Goal: Task Accomplishment & Management: Complete application form

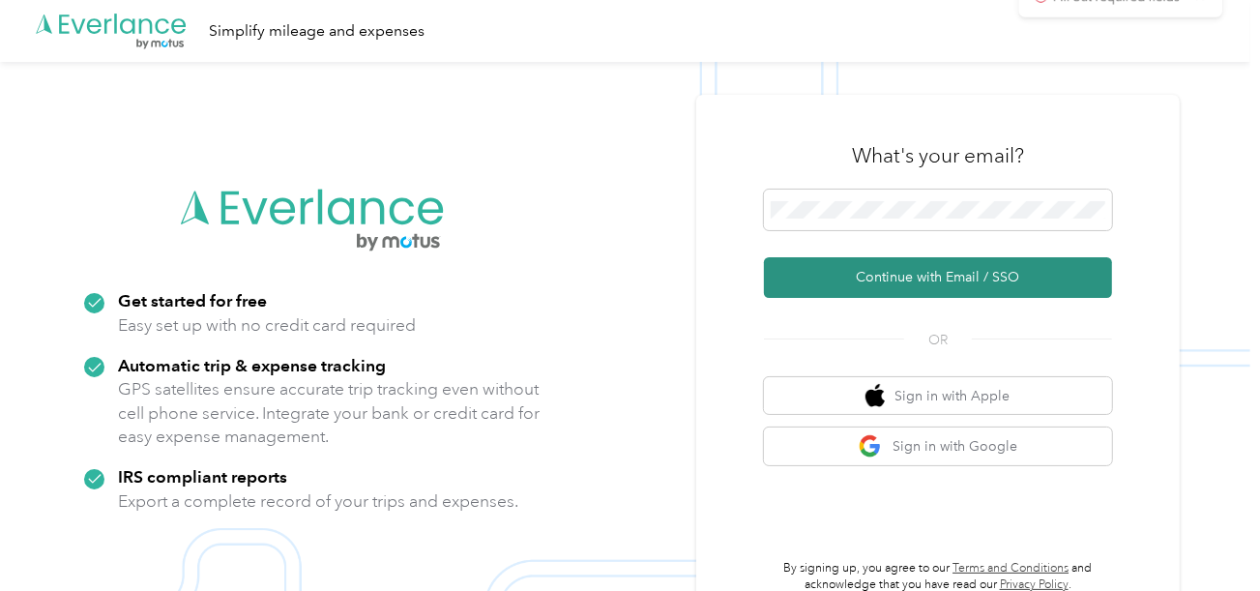
click at [843, 265] on button "Continue with Email / SSO" at bounding box center [938, 277] width 348 height 41
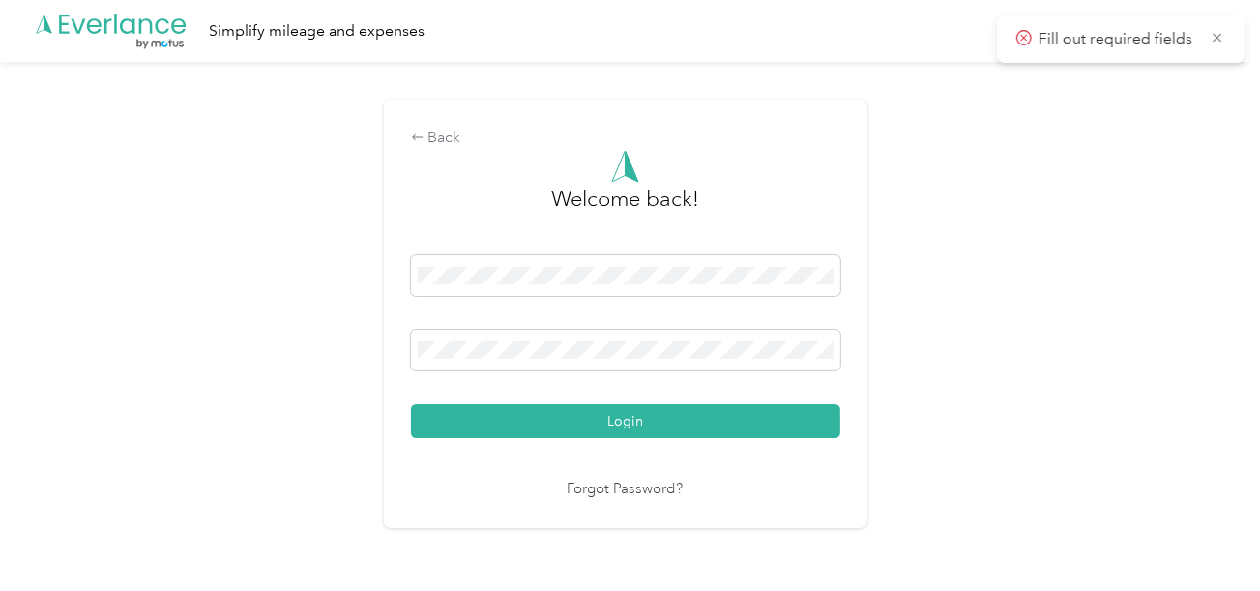
drag, startPoint x: 623, startPoint y: 409, endPoint x: 790, endPoint y: 376, distance: 170.5
click at [624, 409] on button "Login" at bounding box center [625, 421] width 429 height 34
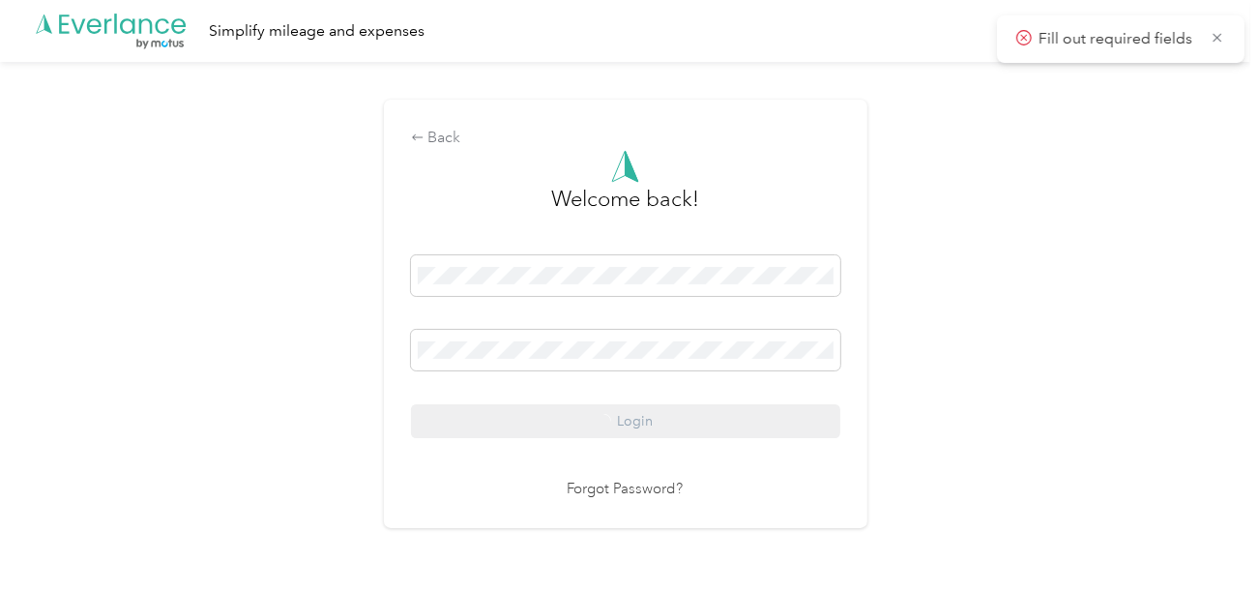
click at [1008, 344] on div "Back Welcome back! Login Forgot Password?" at bounding box center [625, 322] width 1250 height 520
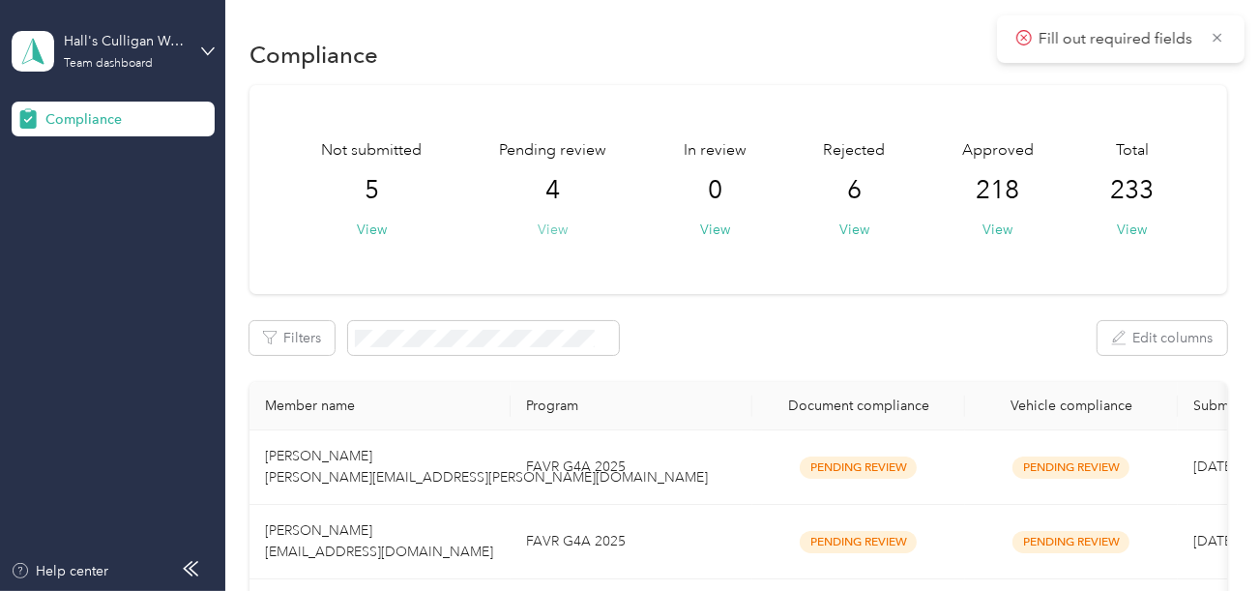
click at [560, 225] on button "View" at bounding box center [553, 229] width 30 height 20
click at [558, 229] on button "View" at bounding box center [553, 229] width 30 height 20
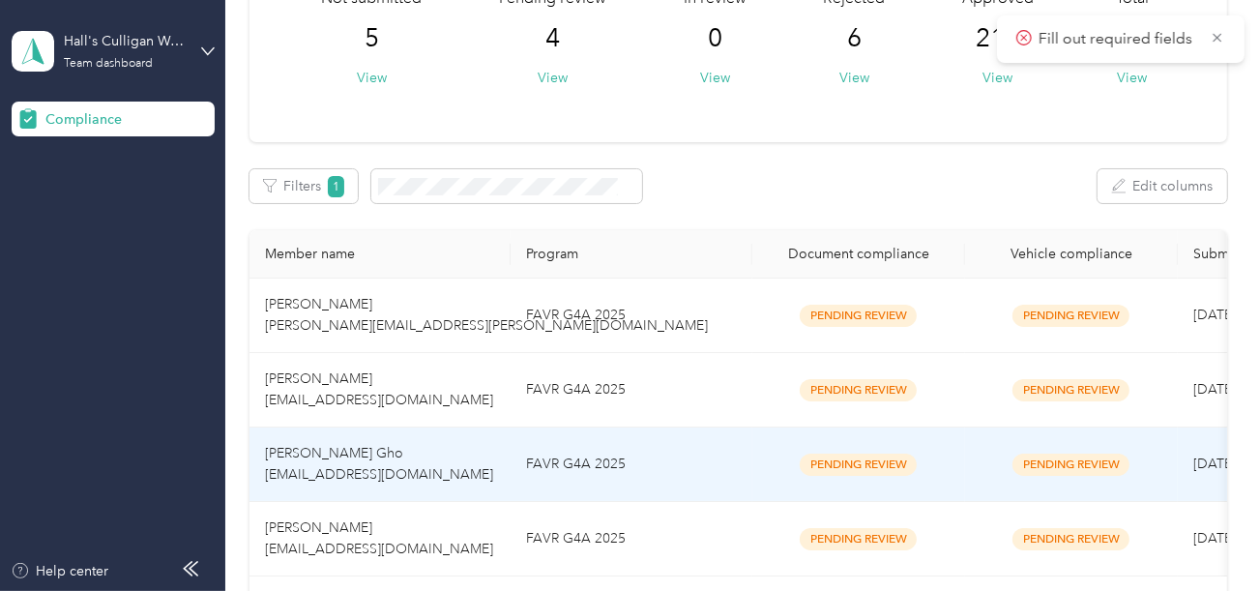
scroll to position [411, 0]
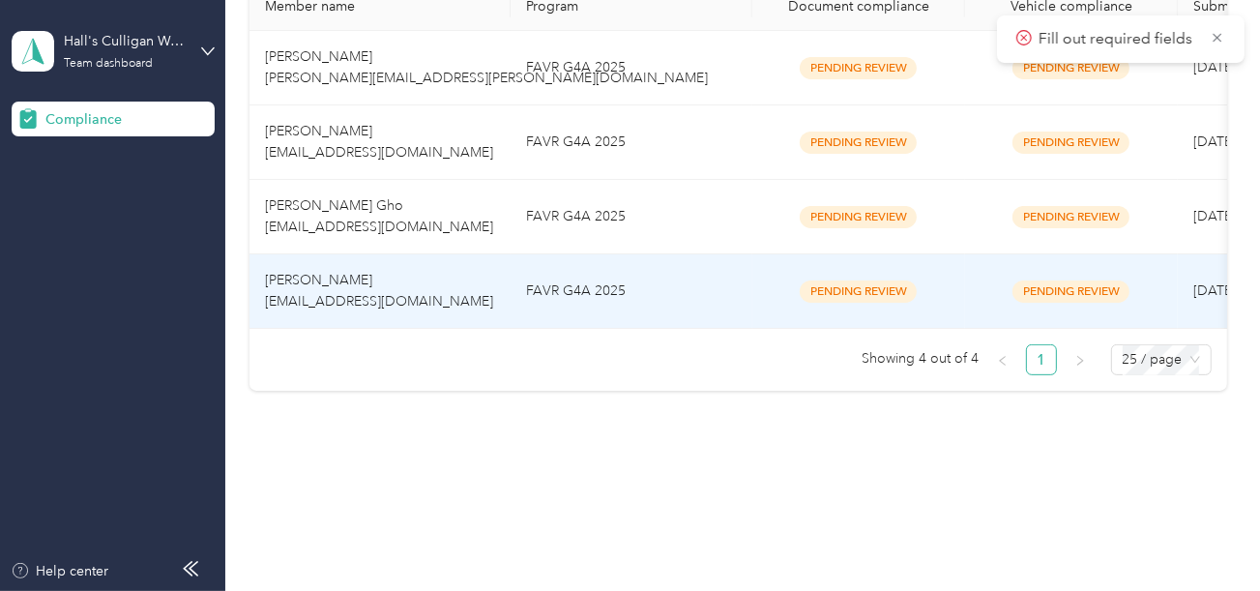
click at [661, 283] on td "FAVR G4A 2025" at bounding box center [632, 291] width 242 height 74
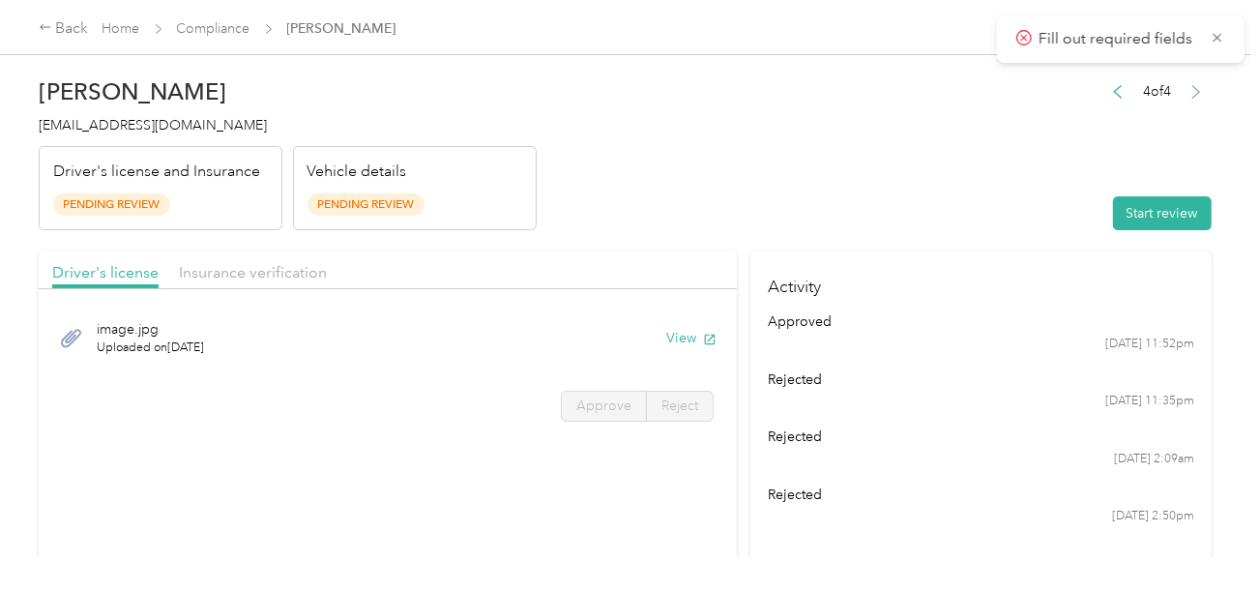
drag, startPoint x: 847, startPoint y: 223, endPoint x: 911, endPoint y: 227, distance: 63.9
click at [848, 223] on header "[PERSON_NAME] [EMAIL_ADDRESS][DOMAIN_NAME] Driver's license and Insurance Pendi…" at bounding box center [625, 149] width 1173 height 162
click at [1181, 209] on button "Start review" at bounding box center [1162, 213] width 99 height 34
click at [949, 175] on header "[PERSON_NAME] [EMAIL_ADDRESS][DOMAIN_NAME] Driver's license and Insurance Pendi…" at bounding box center [625, 149] width 1173 height 162
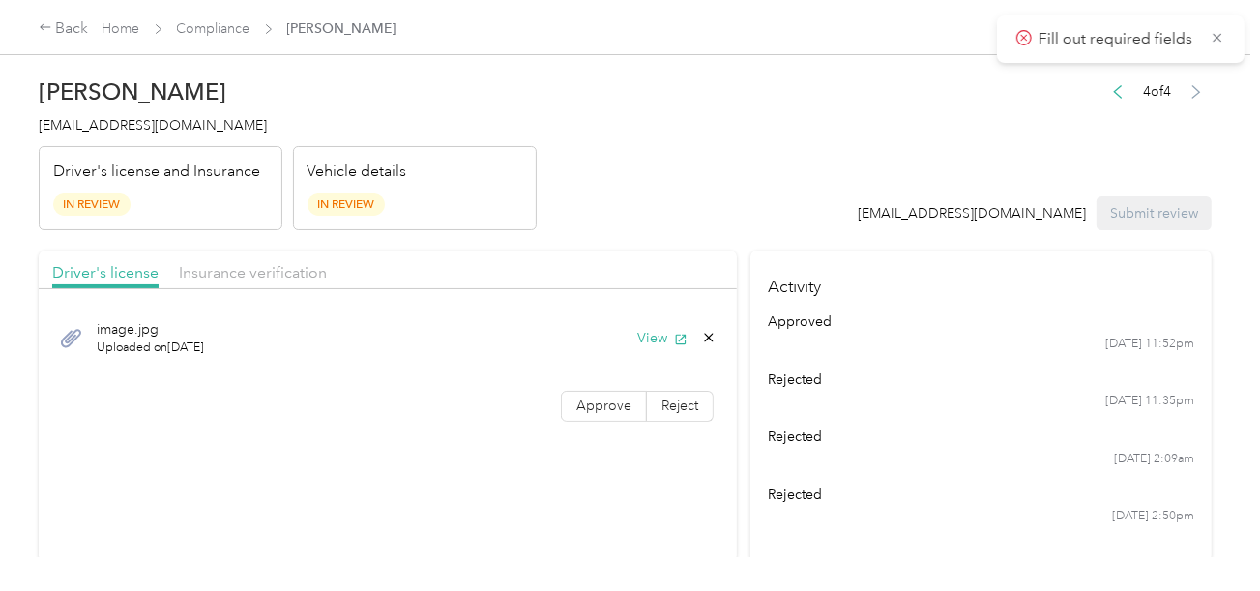
drag, startPoint x: 693, startPoint y: 215, endPoint x: 645, endPoint y: 349, distance: 142.8
click at [693, 215] on header "[PERSON_NAME] [EMAIL_ADDRESS][DOMAIN_NAME] Driver's license and Insurance In Re…" at bounding box center [625, 149] width 1173 height 162
click at [641, 353] on div "image.jpg Uploaded on [DATE] View" at bounding box center [387, 338] width 671 height 65
click at [643, 339] on button "View" at bounding box center [662, 338] width 50 height 20
drag, startPoint x: 581, startPoint y: 407, endPoint x: 673, endPoint y: 355, distance: 105.7
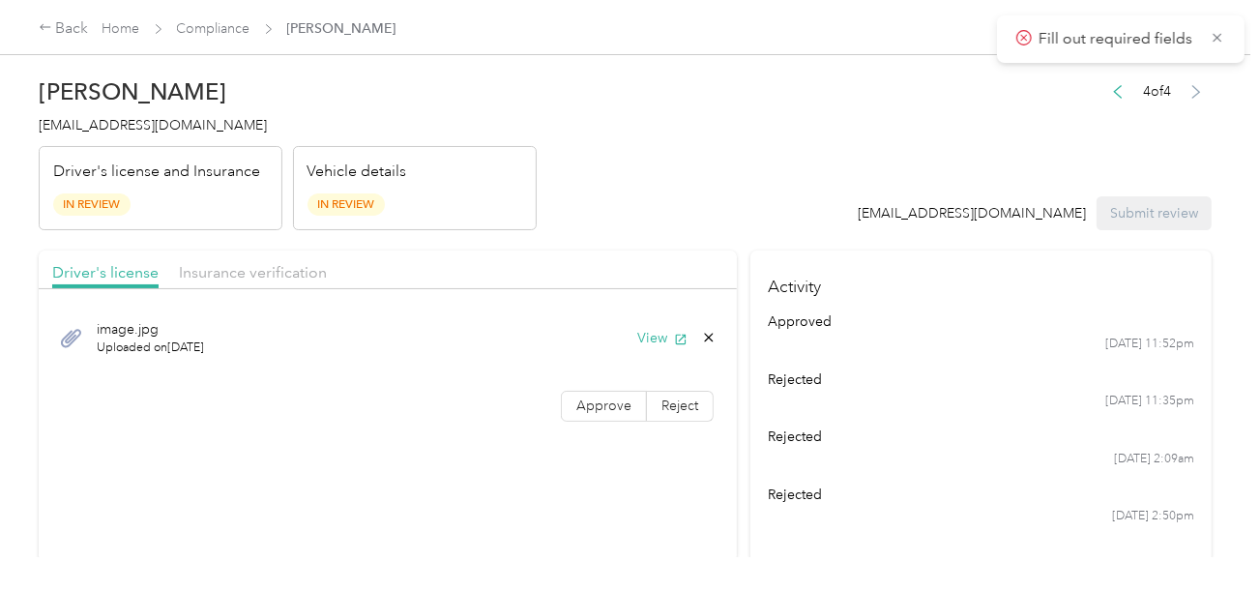
click at [581, 407] on span "Approve" at bounding box center [603, 405] width 55 height 16
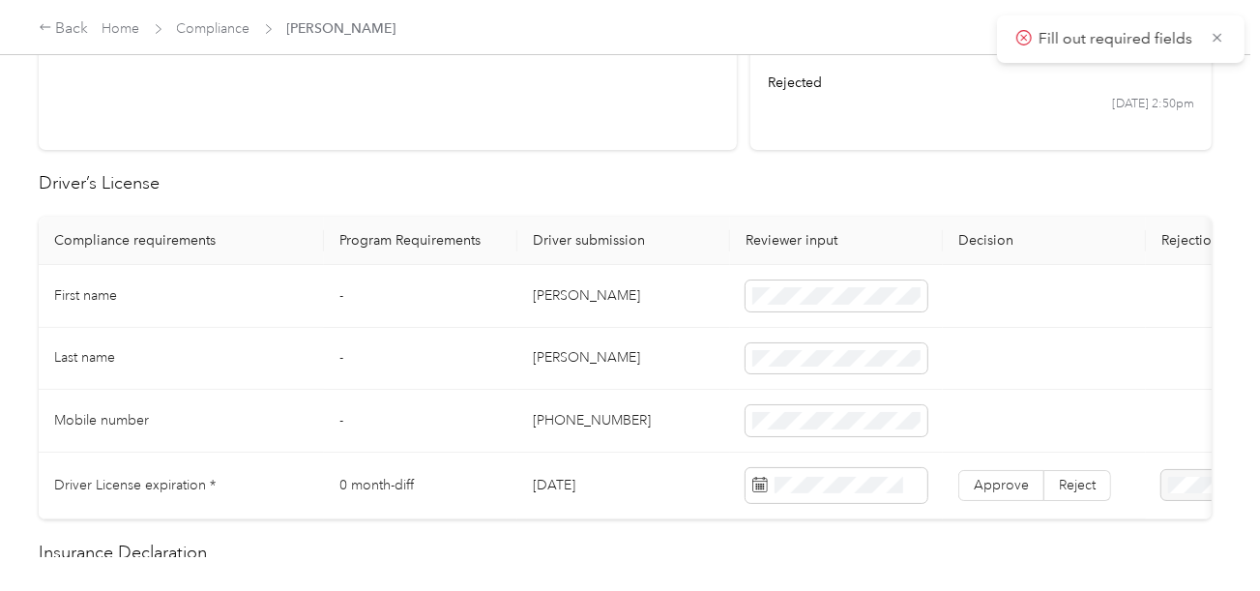
scroll to position [483, 0]
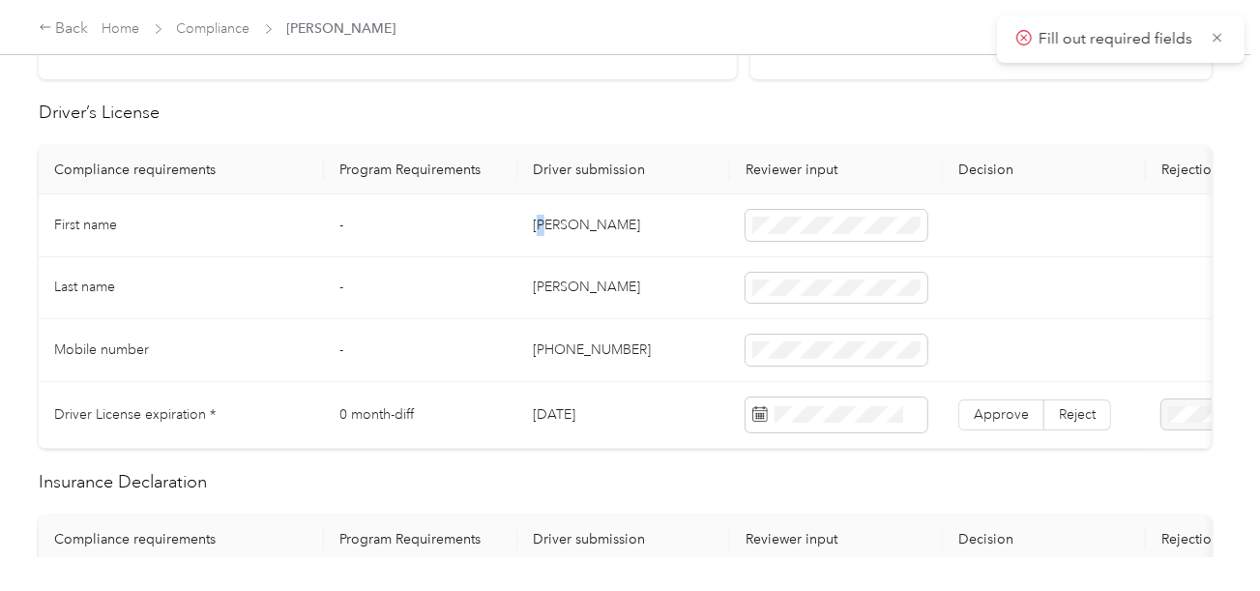
click at [549, 230] on td "[PERSON_NAME]" at bounding box center [623, 225] width 213 height 63
click at [526, 232] on td "[PERSON_NAME]" at bounding box center [623, 225] width 213 height 63
copy td "[PERSON_NAME]"
drag, startPoint x: 533, startPoint y: 220, endPoint x: 718, endPoint y: 222, distance: 185.7
click at [677, 222] on td "[PERSON_NAME]" at bounding box center [623, 225] width 213 height 63
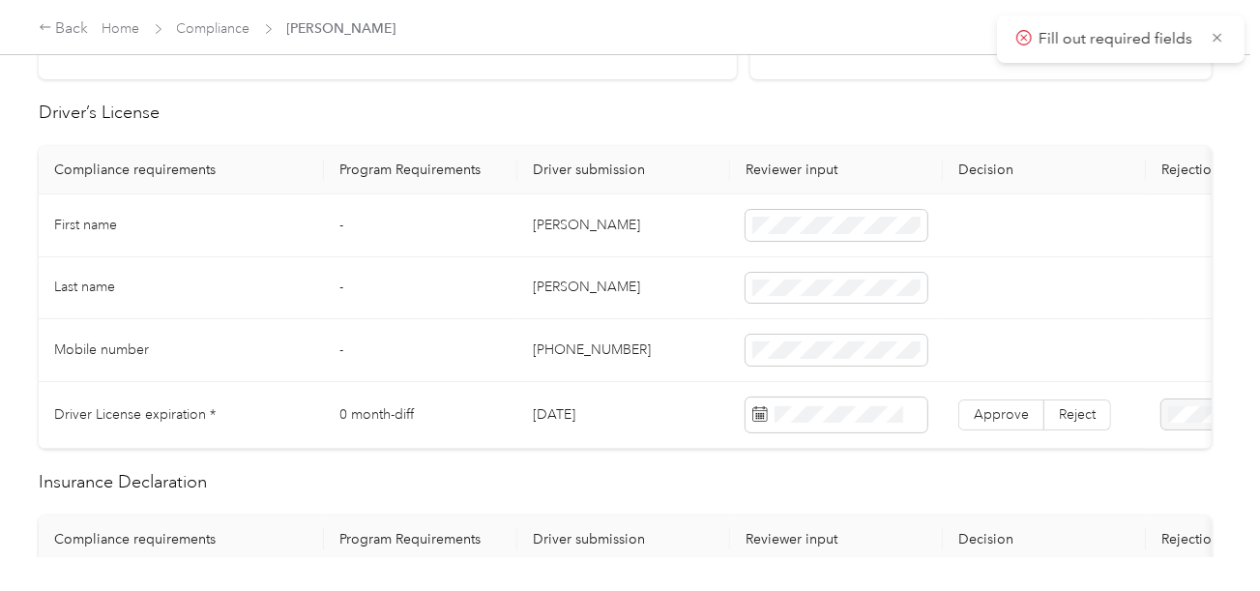
drag, startPoint x: 612, startPoint y: 300, endPoint x: 515, endPoint y: 296, distance: 96.8
click at [612, 300] on td "[PERSON_NAME]" at bounding box center [623, 288] width 213 height 63
click at [543, 283] on td "[PERSON_NAME]" at bounding box center [623, 288] width 213 height 63
copy td "[PERSON_NAME]"
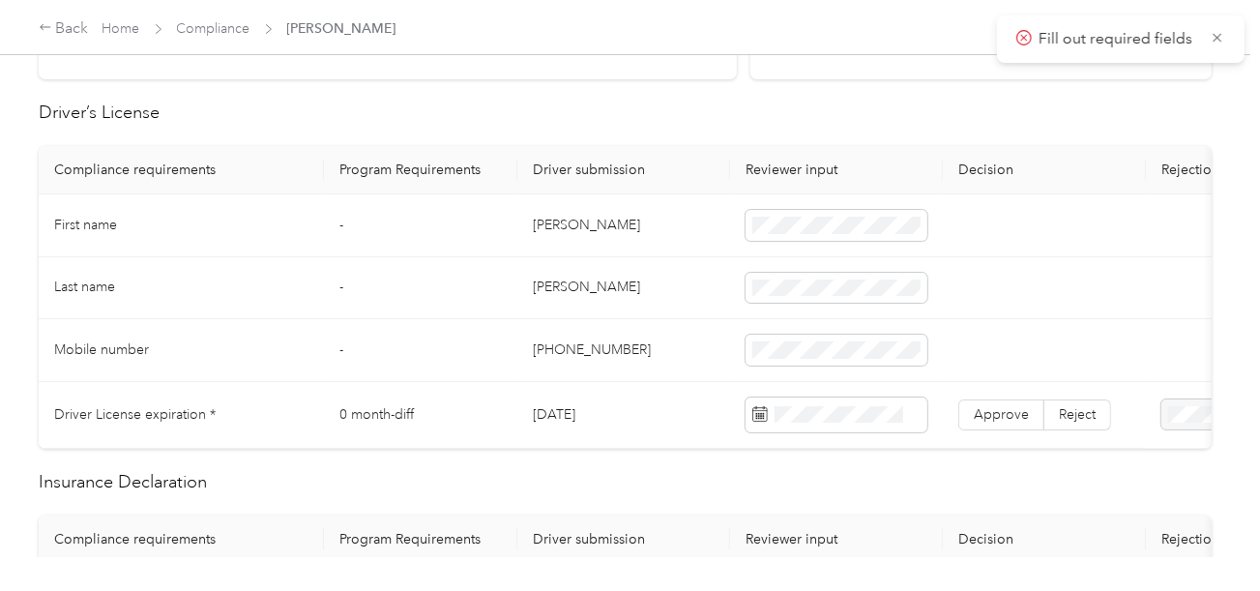
click at [559, 320] on td "[PHONE_NUMBER]" at bounding box center [623, 350] width 213 height 63
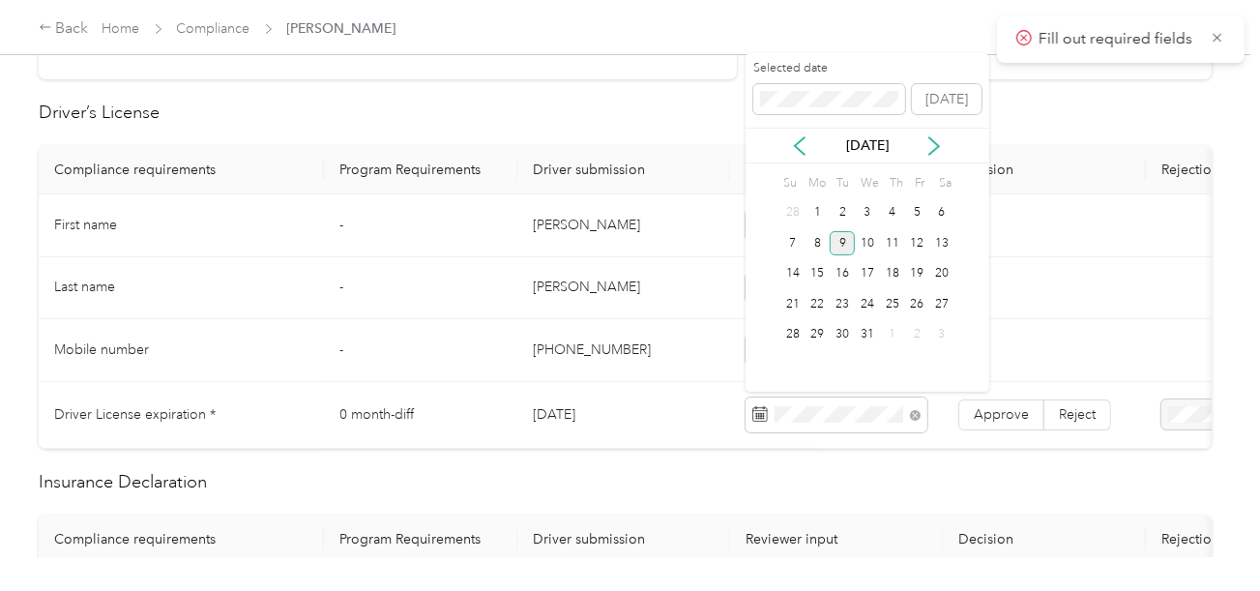
click at [842, 243] on div "9" at bounding box center [842, 243] width 25 height 24
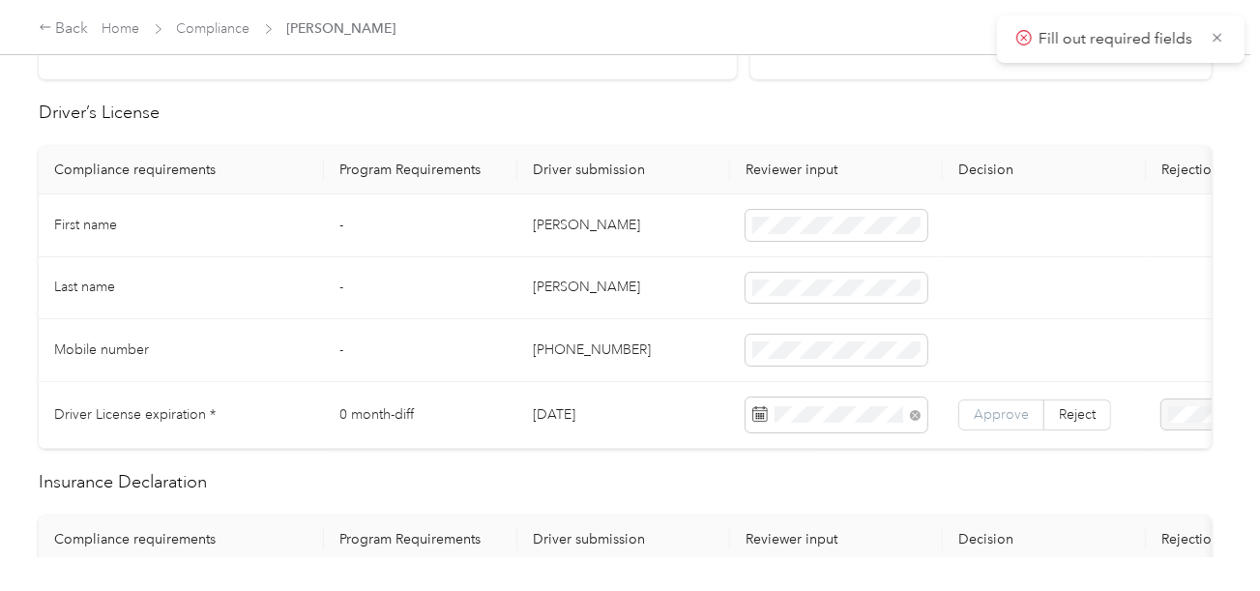
click at [1000, 406] on span "Approve" at bounding box center [1001, 414] width 55 height 16
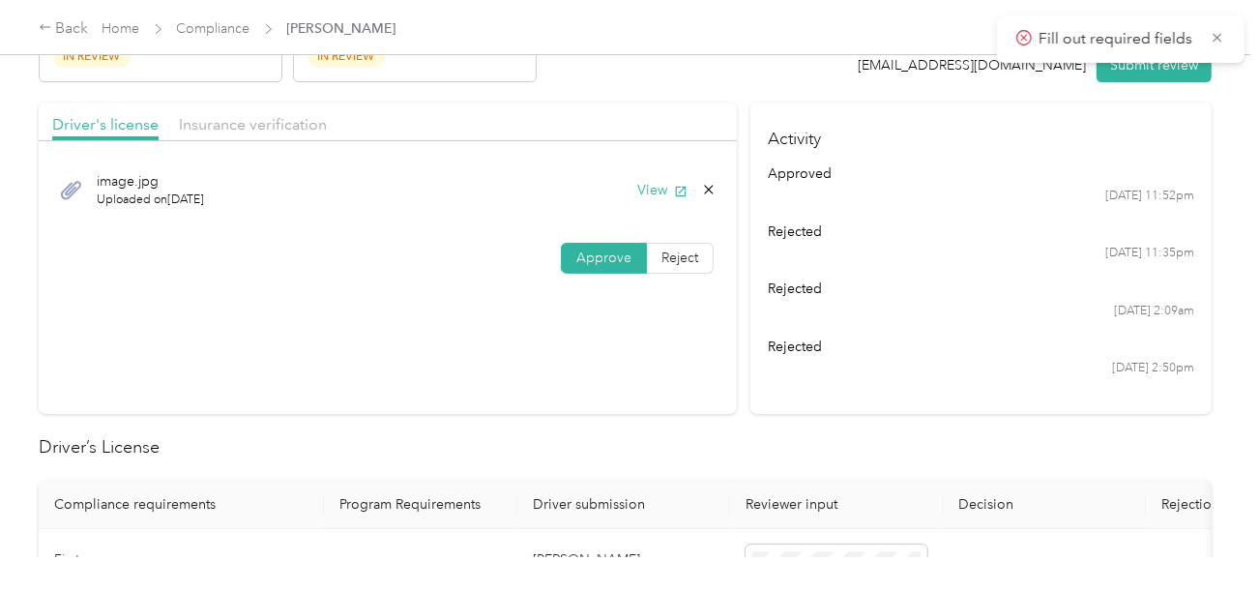
scroll to position [0, 0]
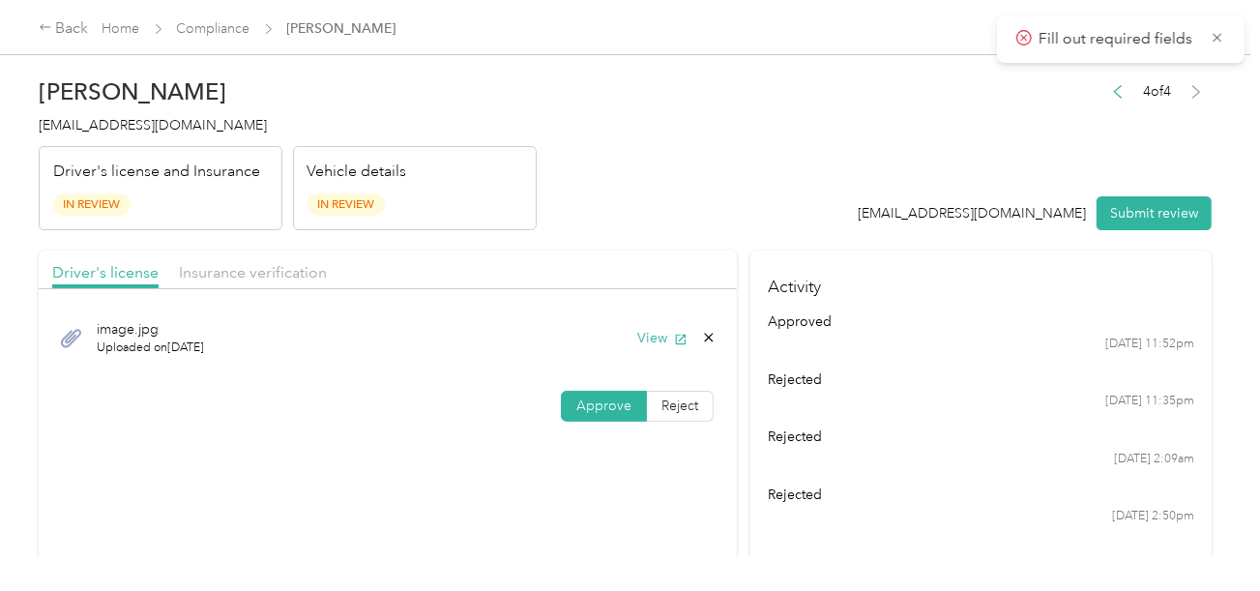
click at [292, 257] on div "Driver's license Insurance verification" at bounding box center [388, 269] width 698 height 39
drag, startPoint x: 291, startPoint y: 265, endPoint x: 508, endPoint y: 259, distance: 216.7
click at [299, 265] on span "Insurance verification" at bounding box center [253, 272] width 148 height 18
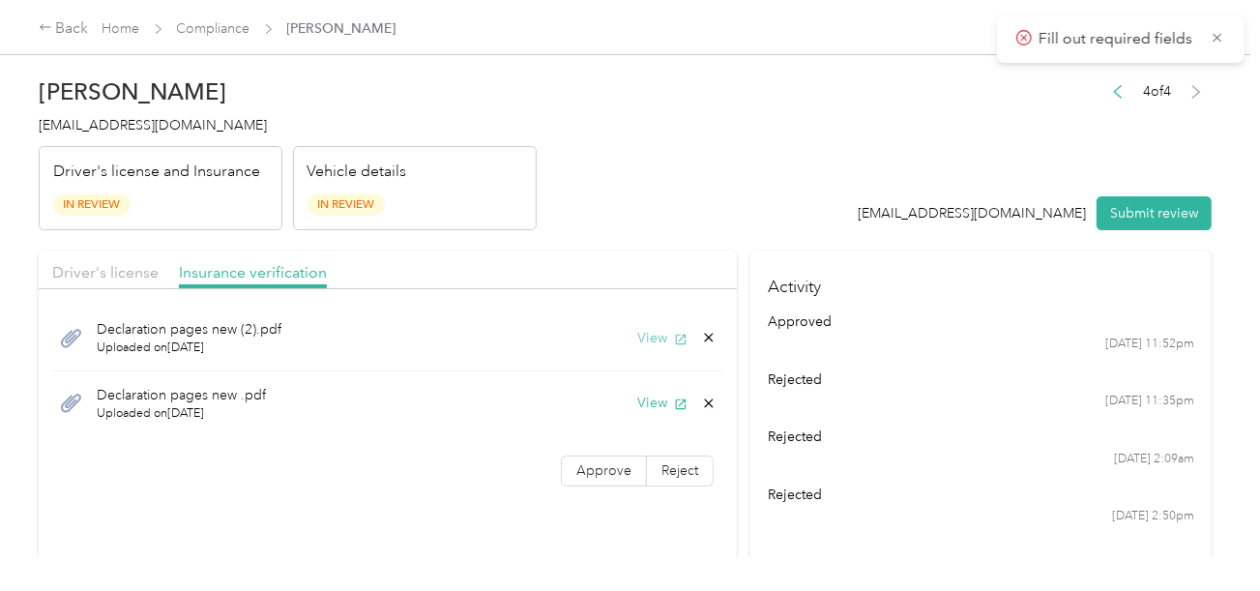
click at [648, 330] on button "View" at bounding box center [662, 338] width 50 height 20
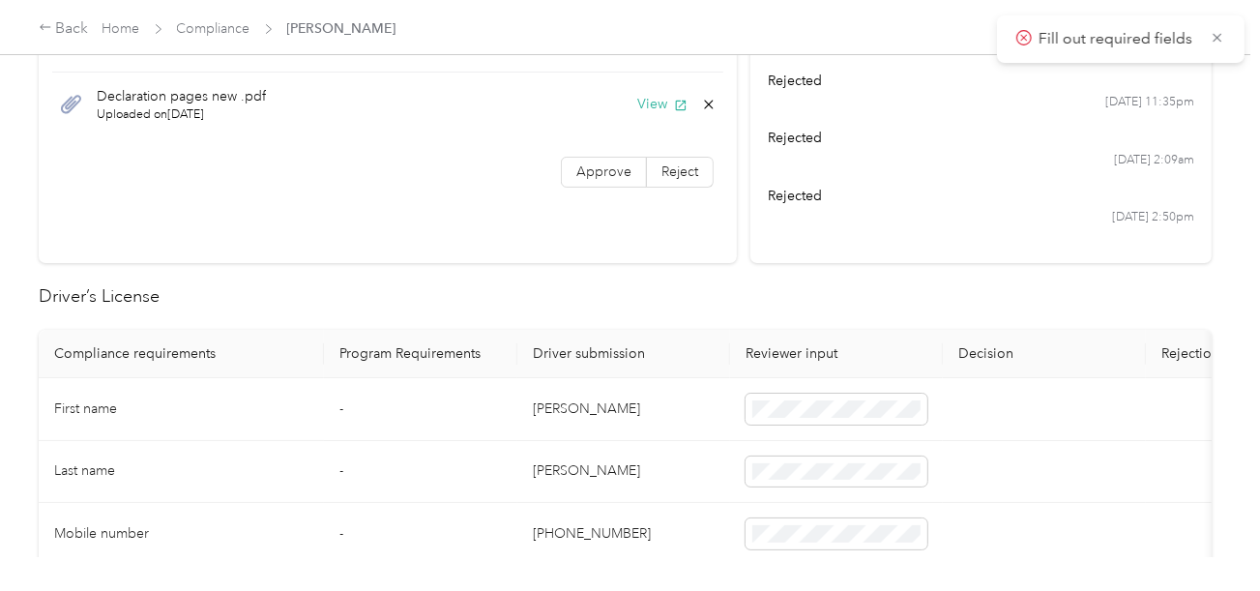
scroll to position [774, 0]
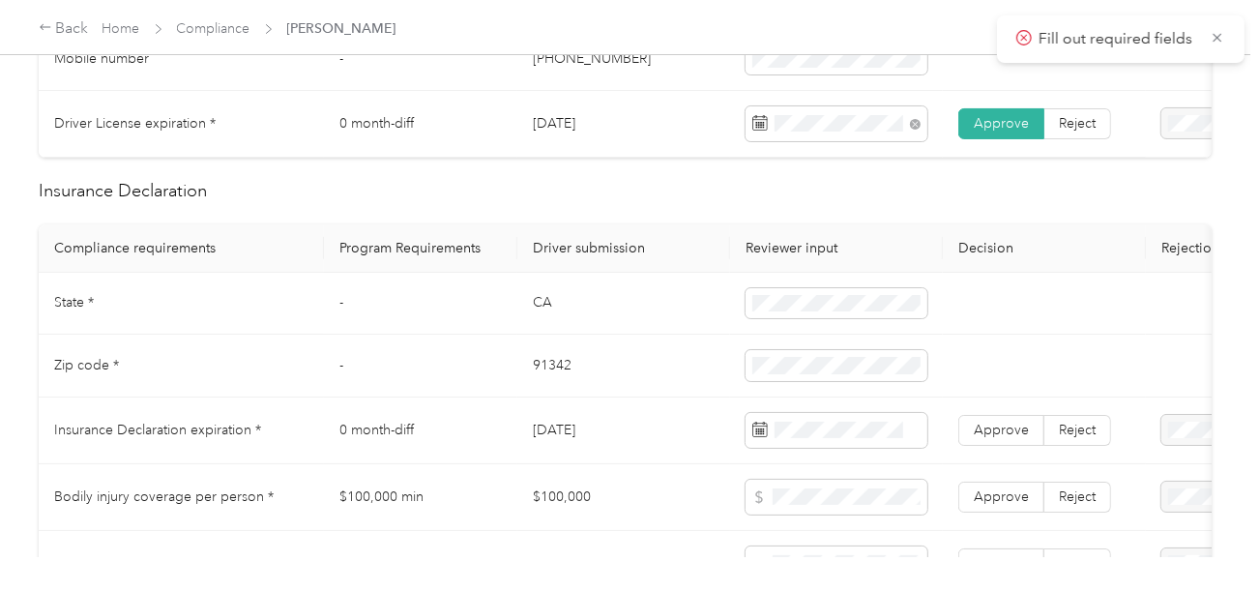
click at [529, 307] on td "CA" at bounding box center [623, 304] width 213 height 63
copy td "CA"
click at [543, 374] on td "91342" at bounding box center [623, 366] width 213 height 63
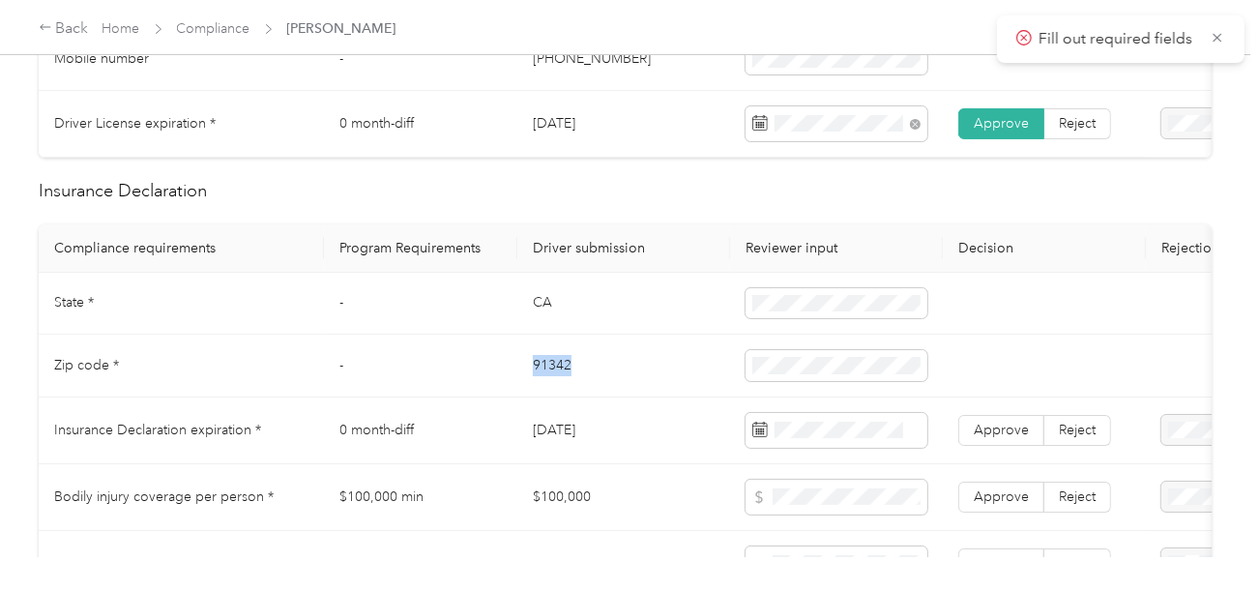
copy td "91342"
click at [543, 374] on td "91342" at bounding box center [623, 366] width 213 height 63
click at [774, 366] on span at bounding box center [837, 365] width 182 height 31
drag, startPoint x: 656, startPoint y: 389, endPoint x: 967, endPoint y: 453, distance: 317.8
click at [655, 389] on td "91342" at bounding box center [623, 366] width 213 height 63
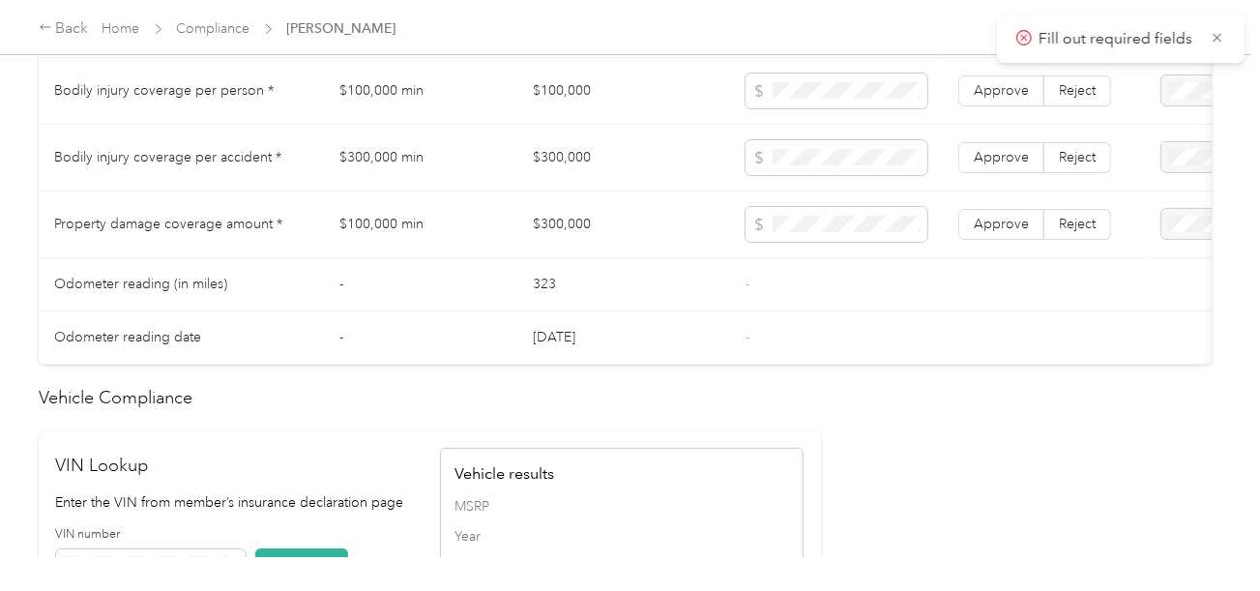
scroll to position [1547, 0]
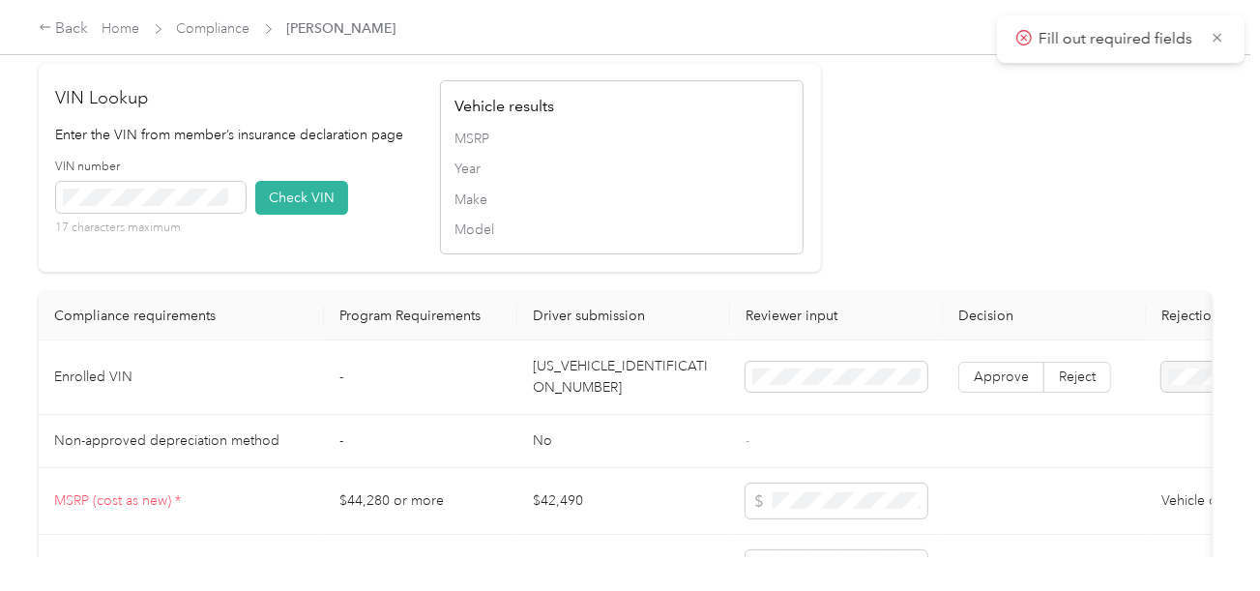
click at [581, 415] on td "[US_VEHICLE_IDENTIFICATION_NUMBER]" at bounding box center [623, 377] width 213 height 74
copy td "[US_VEHICLE_IDENTIFICATION_NUMBER]"
click at [582, 415] on td "[US_VEHICLE_IDENTIFICATION_NUMBER]" at bounding box center [623, 377] width 213 height 74
click at [301, 215] on button "Check VIN" at bounding box center [301, 198] width 93 height 34
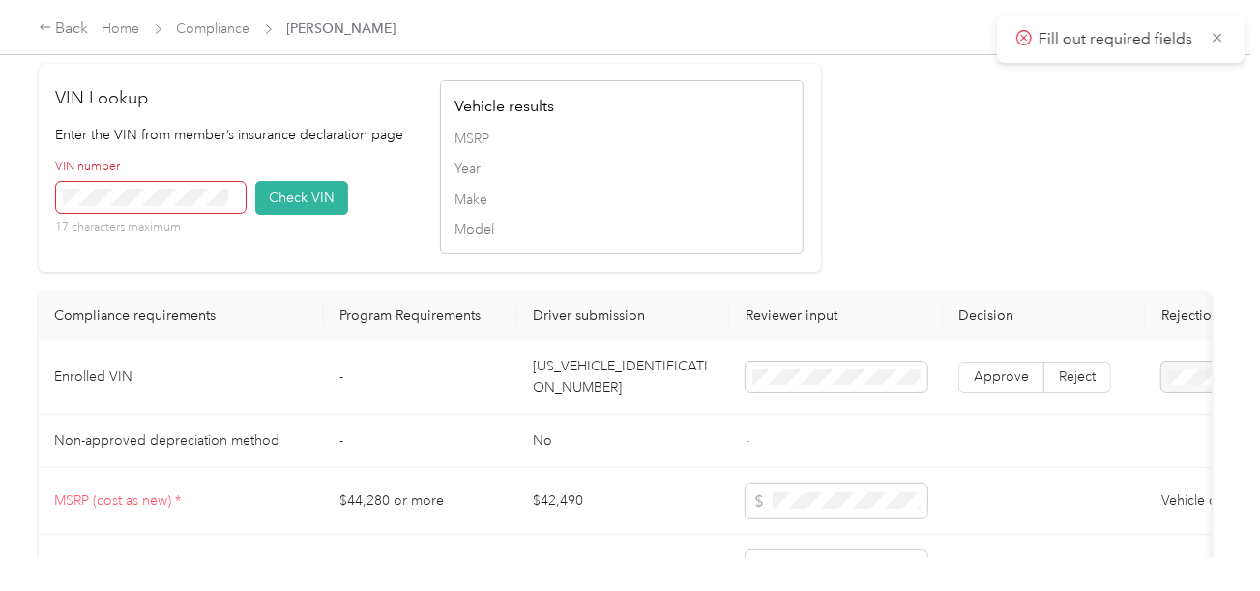
click at [183, 213] on span at bounding box center [151, 197] width 190 height 31
click at [299, 215] on button "Check VIN" at bounding box center [301, 198] width 93 height 34
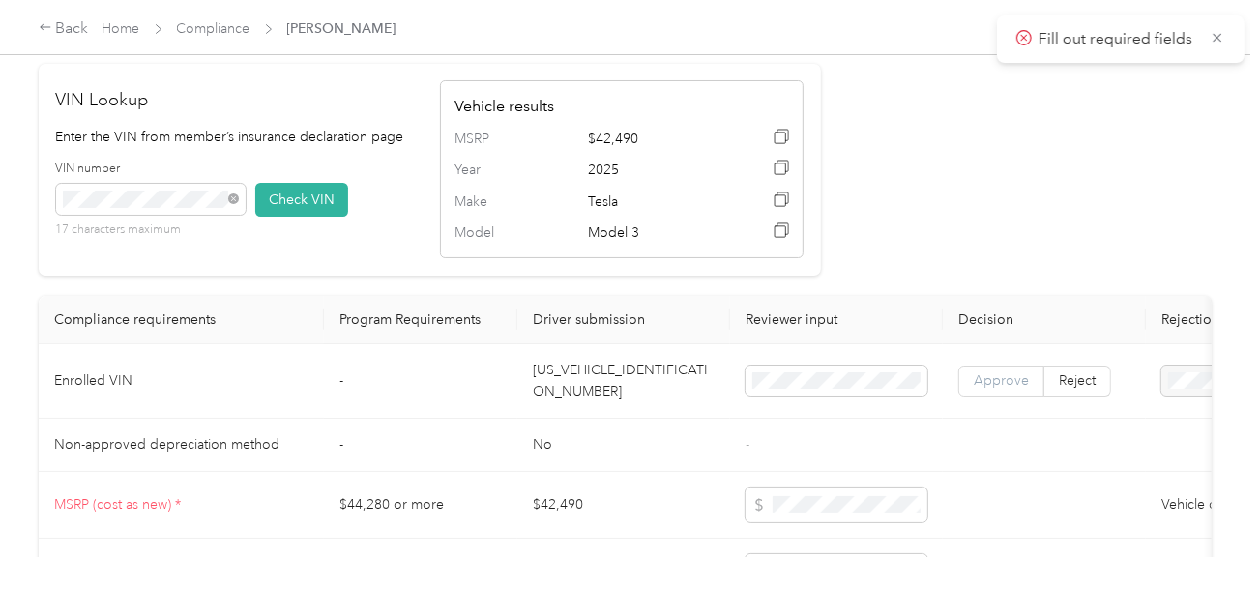
click at [1011, 389] on span "Approve" at bounding box center [1001, 380] width 55 height 16
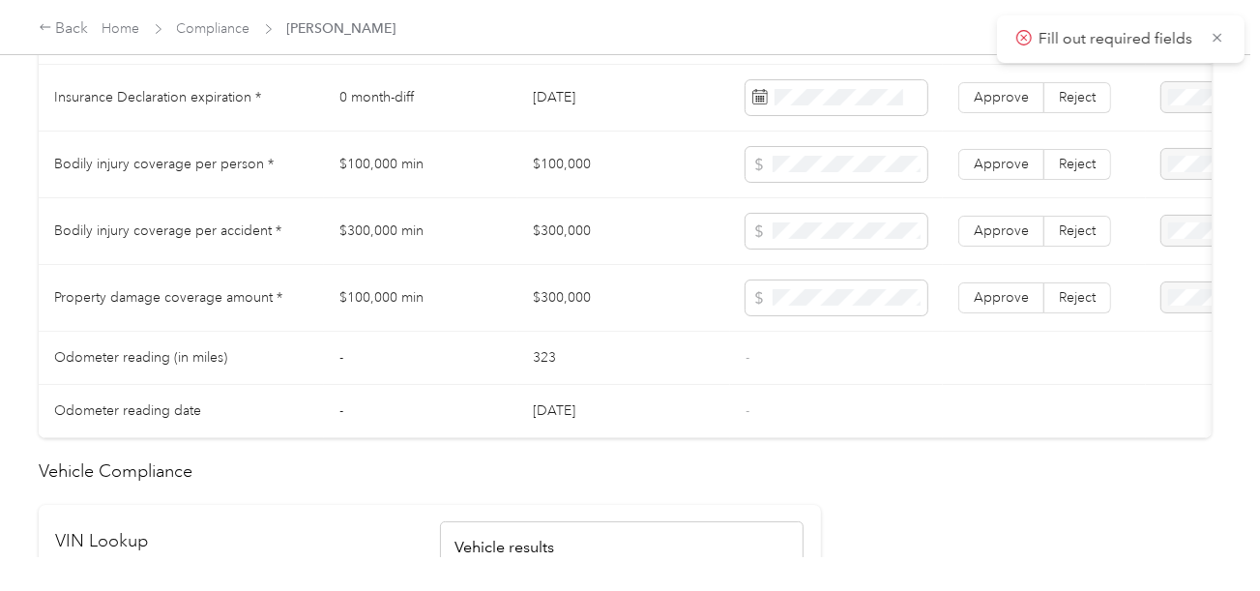
scroll to position [1064, 0]
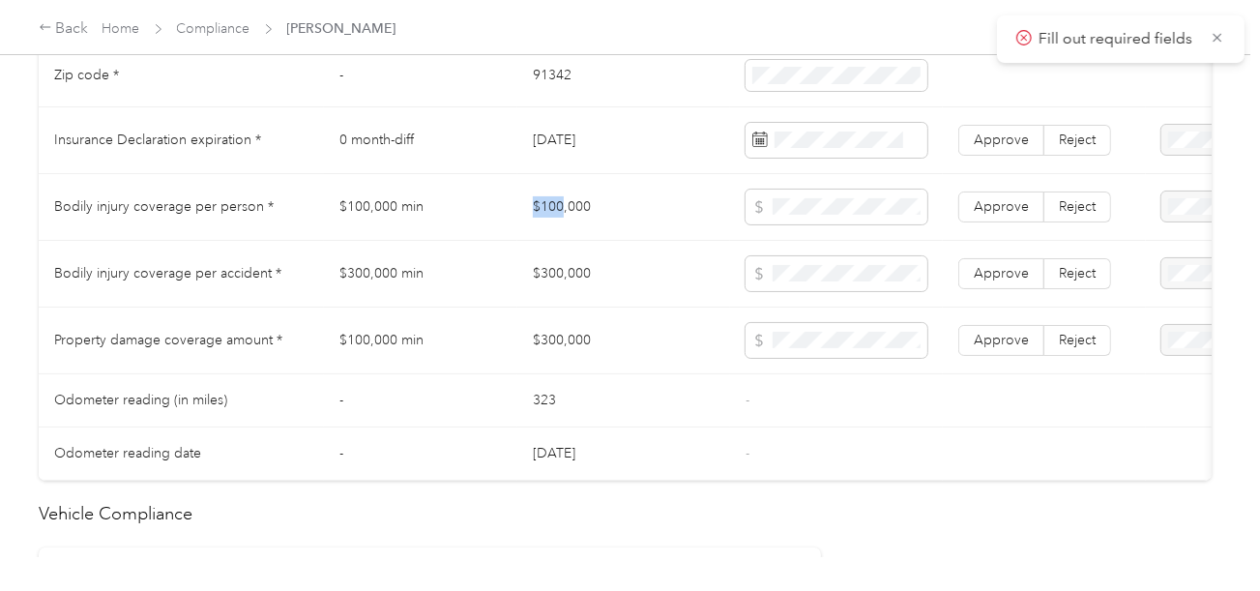
copy td "$100"
drag, startPoint x: 533, startPoint y: 215, endPoint x: 631, endPoint y: 215, distance: 98.6
click at [627, 215] on td "$100,000" at bounding box center [623, 207] width 213 height 67
copy td "$100,000"
copy td "$300,000"
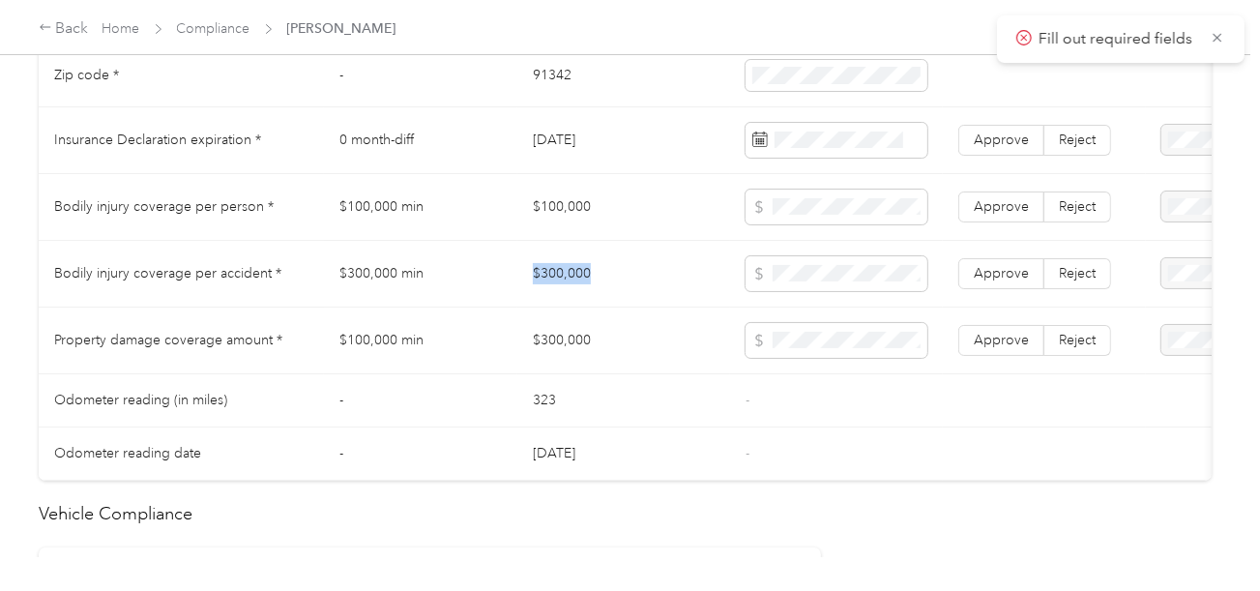
drag, startPoint x: 527, startPoint y: 274, endPoint x: 736, endPoint y: 275, distance: 208.9
click at [627, 275] on td "$300,000" at bounding box center [623, 274] width 213 height 67
drag, startPoint x: 826, startPoint y: 386, endPoint x: 1019, endPoint y: 342, distance: 198.2
click at [840, 383] on td "-" at bounding box center [836, 400] width 213 height 53
drag, startPoint x: 1002, startPoint y: 340, endPoint x: 1006, endPoint y: 273, distance: 67.8
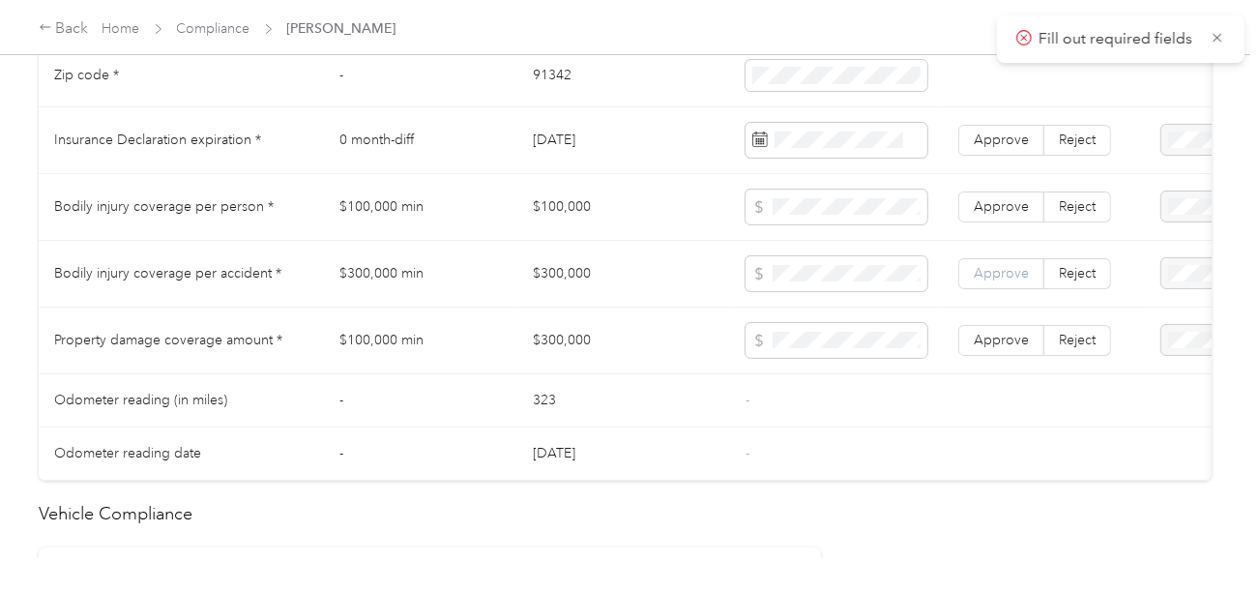
click at [1003, 339] on label "Approve" at bounding box center [1001, 340] width 86 height 31
click at [1006, 273] on label "Approve" at bounding box center [1001, 273] width 86 height 31
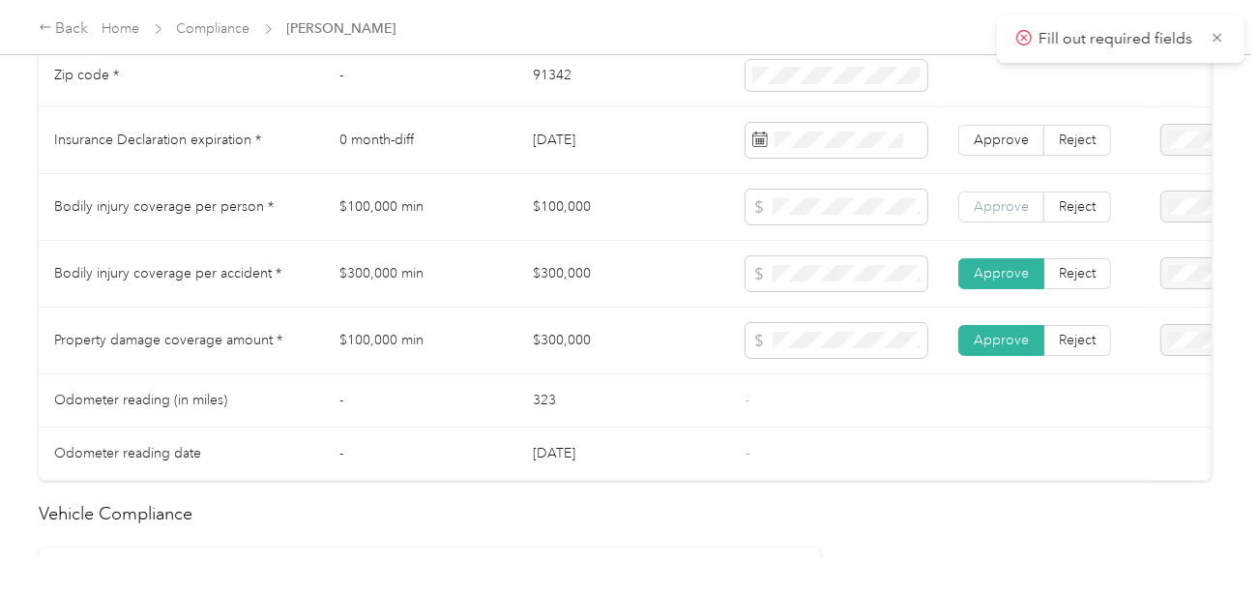
click at [1000, 215] on span "Approve" at bounding box center [1001, 206] width 55 height 16
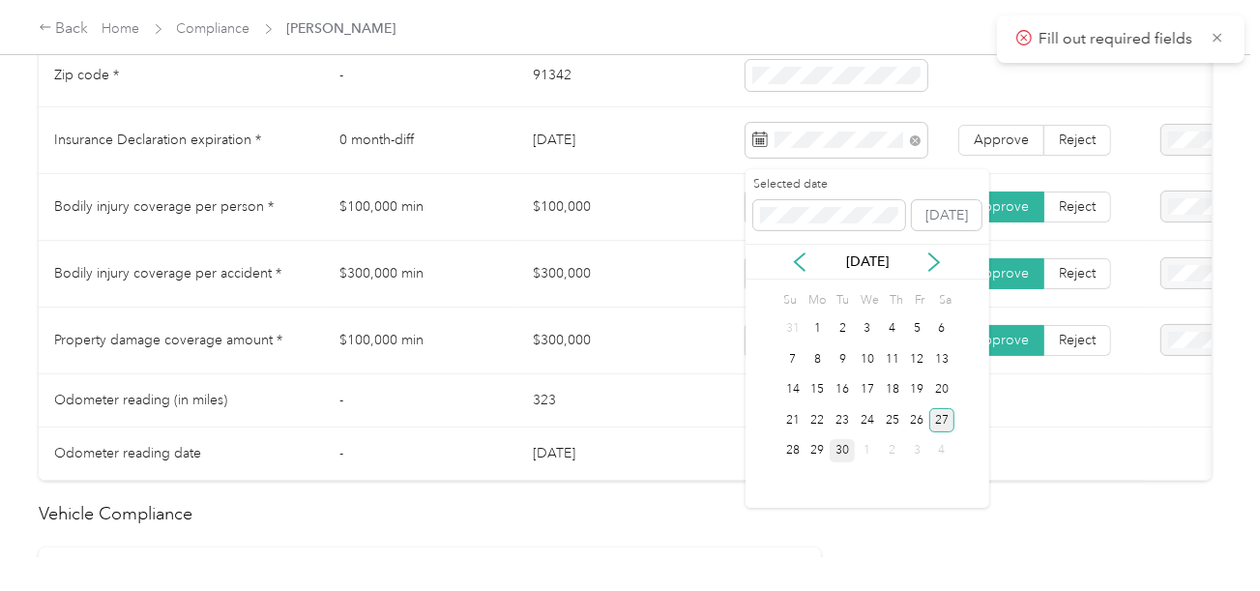
click at [939, 419] on div "27" at bounding box center [941, 420] width 25 height 24
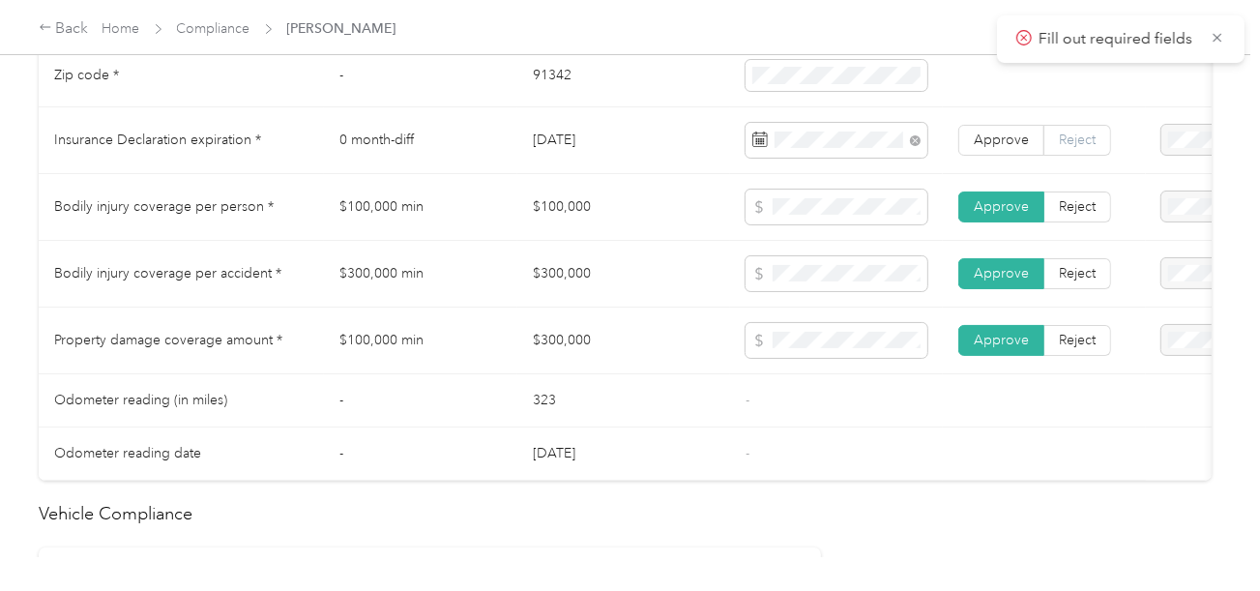
click at [1084, 148] on span "Reject" at bounding box center [1077, 140] width 37 height 16
click at [1168, 281] on span "Expired Insurance Policy" at bounding box center [1161, 289] width 110 height 37
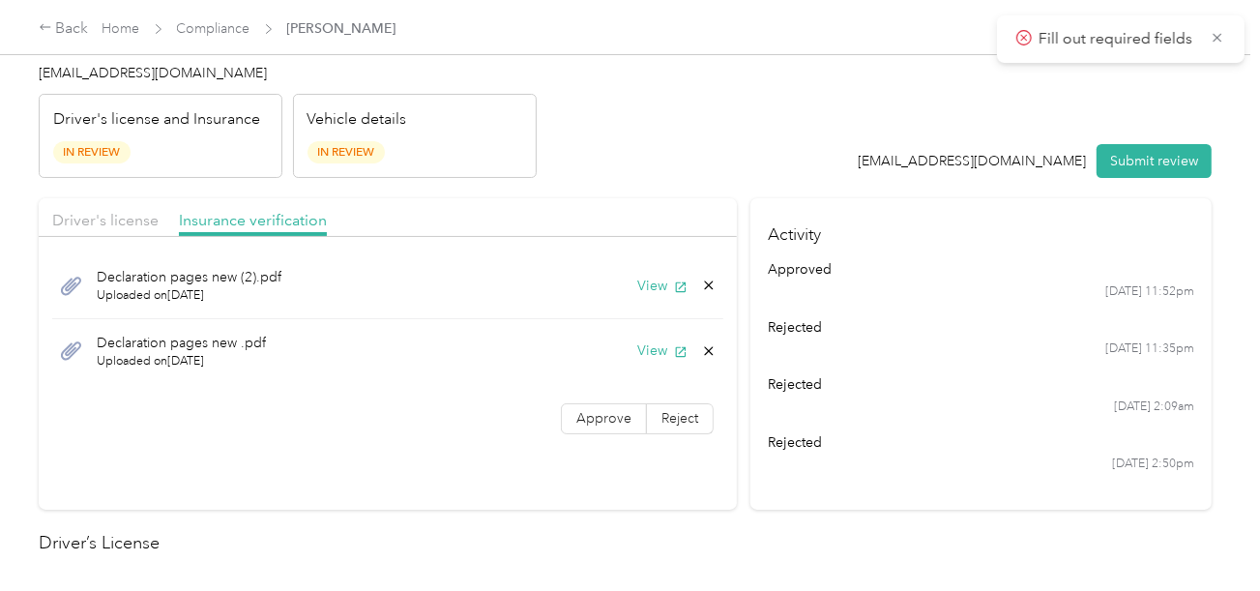
scroll to position [0, 0]
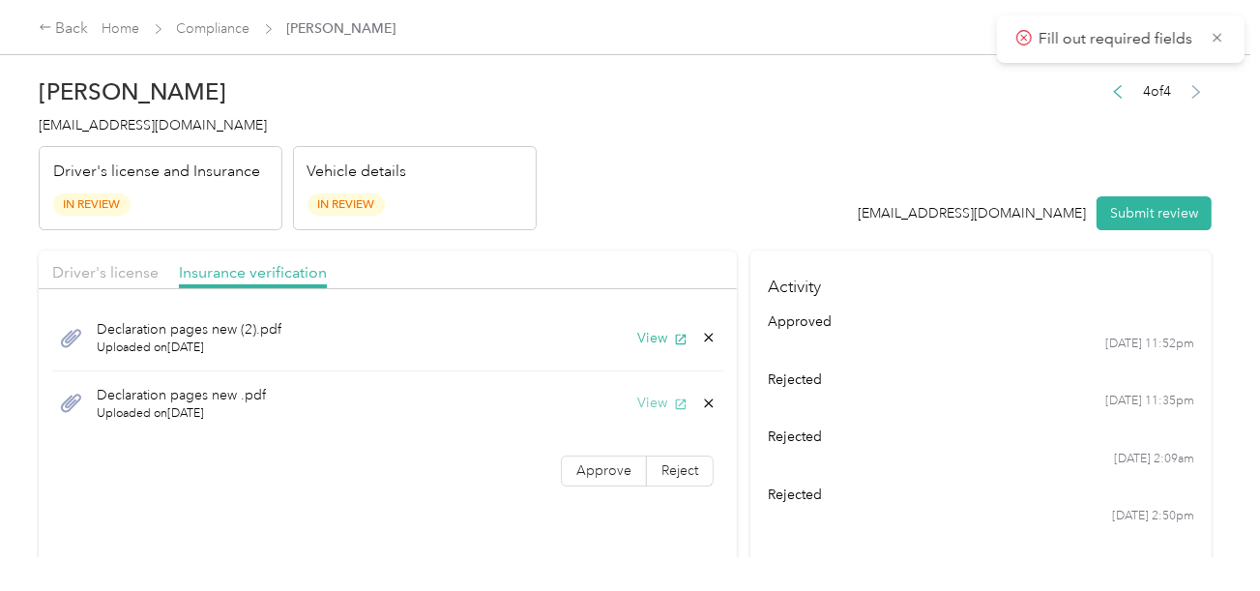
click at [647, 400] on button "View" at bounding box center [662, 403] width 50 height 20
click at [641, 332] on button "View" at bounding box center [662, 338] width 50 height 20
click at [705, 404] on icon at bounding box center [709, 402] width 9 height 9
click at [664, 411] on button "Yes" at bounding box center [658, 415] width 38 height 31
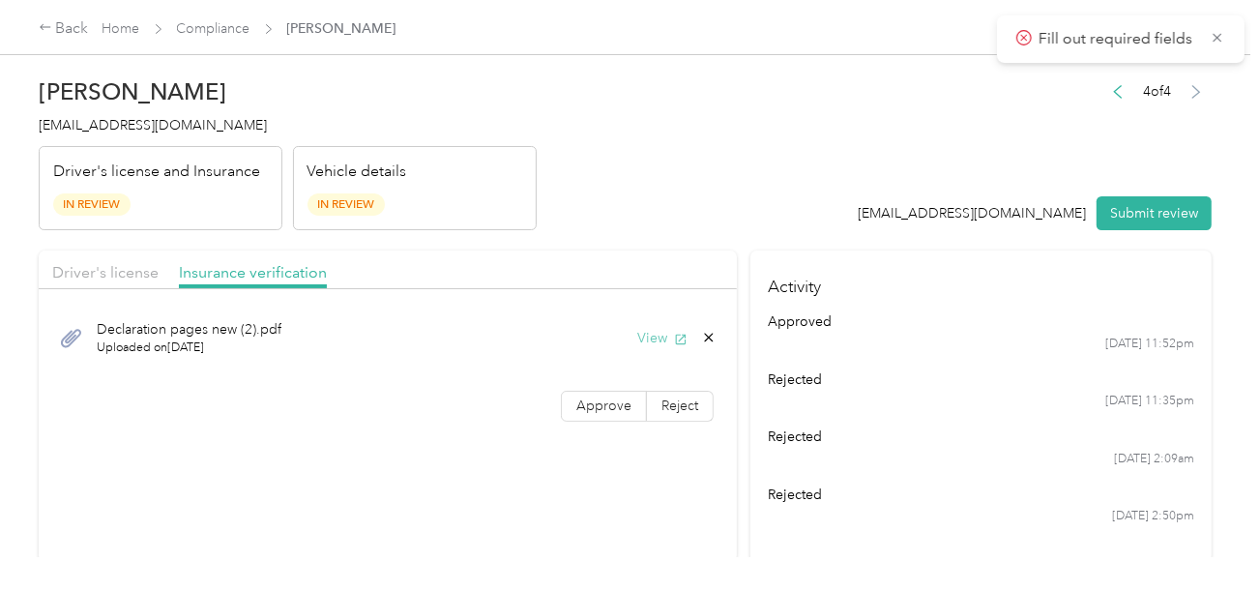
click at [655, 330] on button "View" at bounding box center [662, 338] width 50 height 20
click at [1168, 197] on button "Submit review" at bounding box center [1154, 213] width 115 height 34
click at [662, 336] on button "View" at bounding box center [662, 338] width 50 height 20
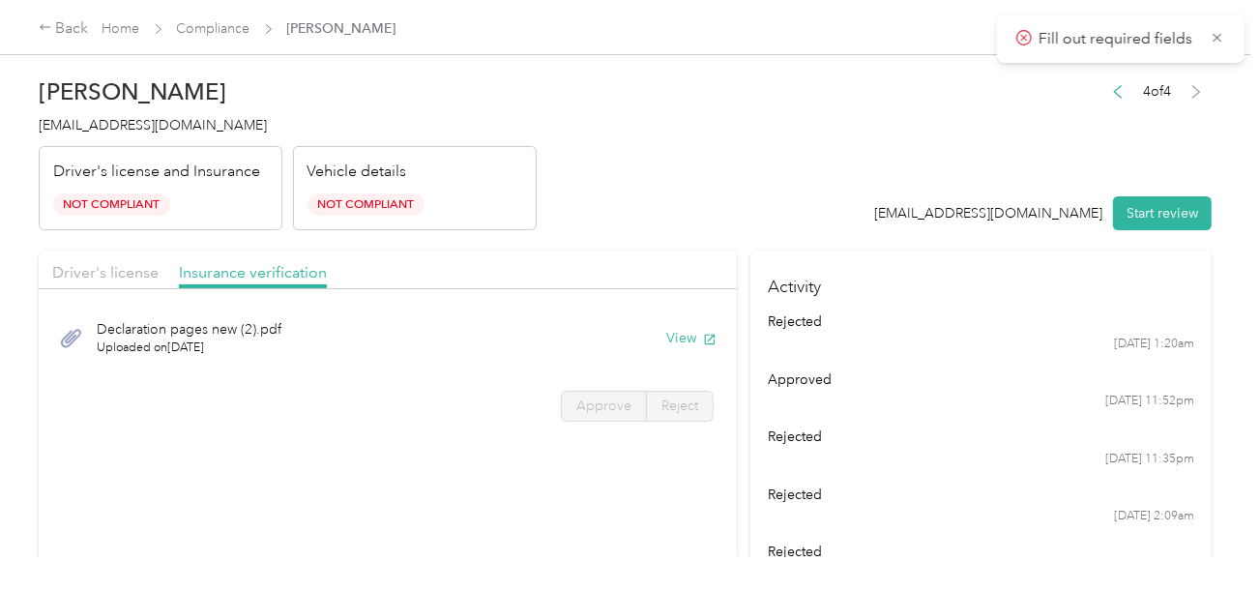
click at [139, 127] on span "[EMAIL_ADDRESS][DOMAIN_NAME]" at bounding box center [153, 125] width 228 height 16
copy span "[EMAIL_ADDRESS][DOMAIN_NAME]"
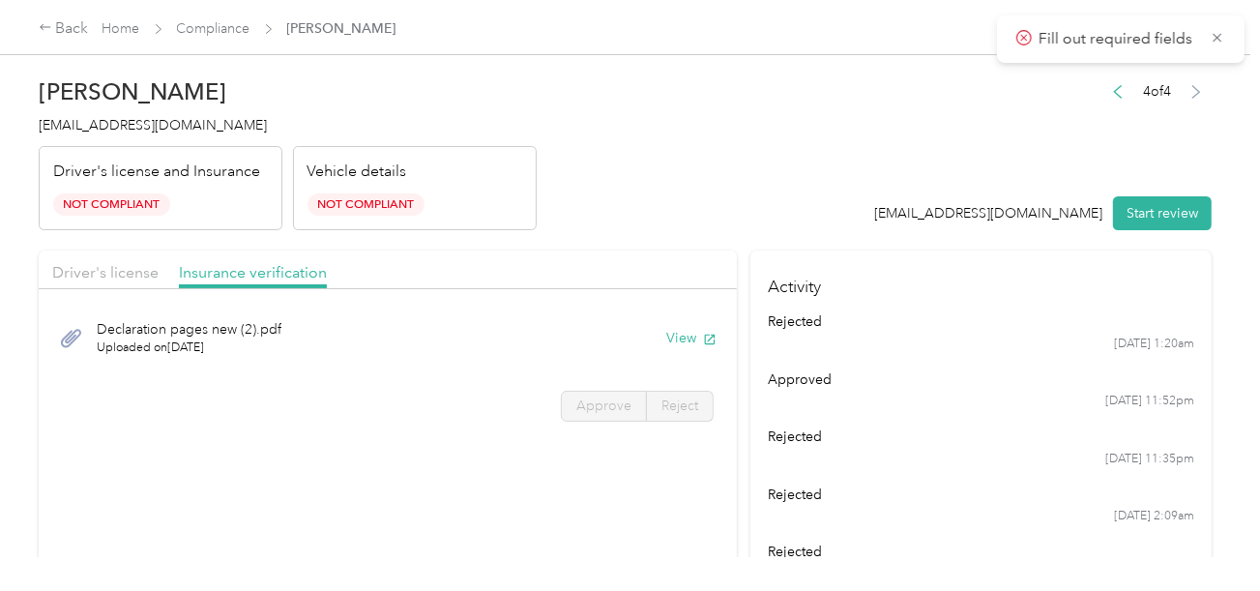
click at [384, 189] on div "Vehicle details Not Compliant" at bounding box center [415, 188] width 244 height 85
click at [215, 32] on link "Compliance" at bounding box center [213, 28] width 73 height 16
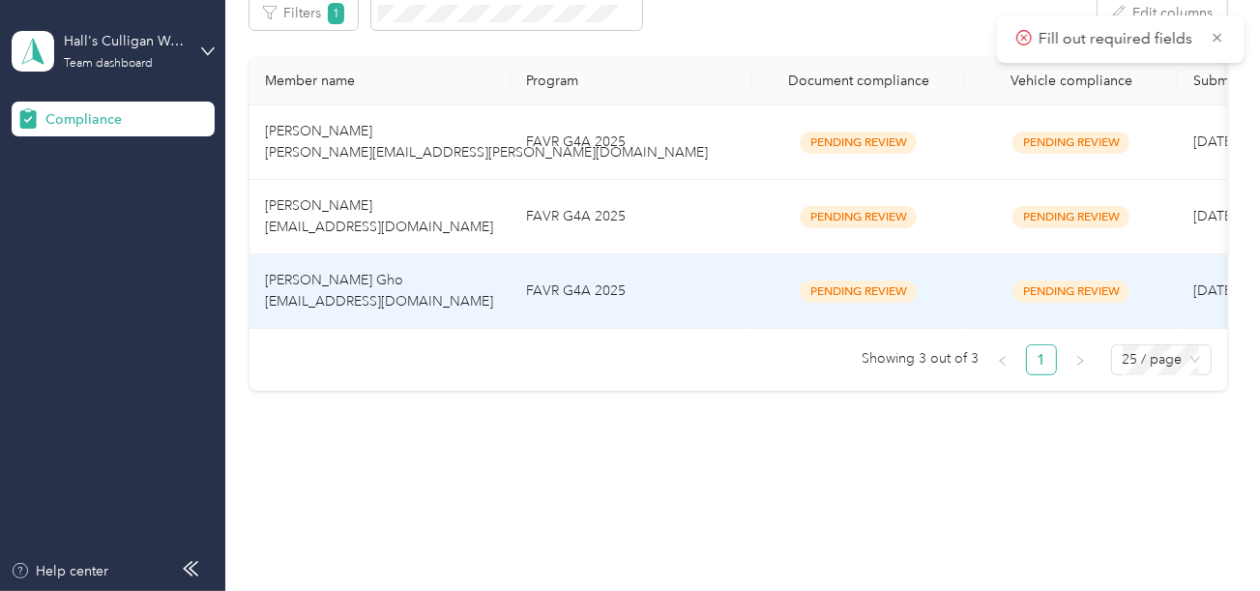
scroll to position [336, 0]
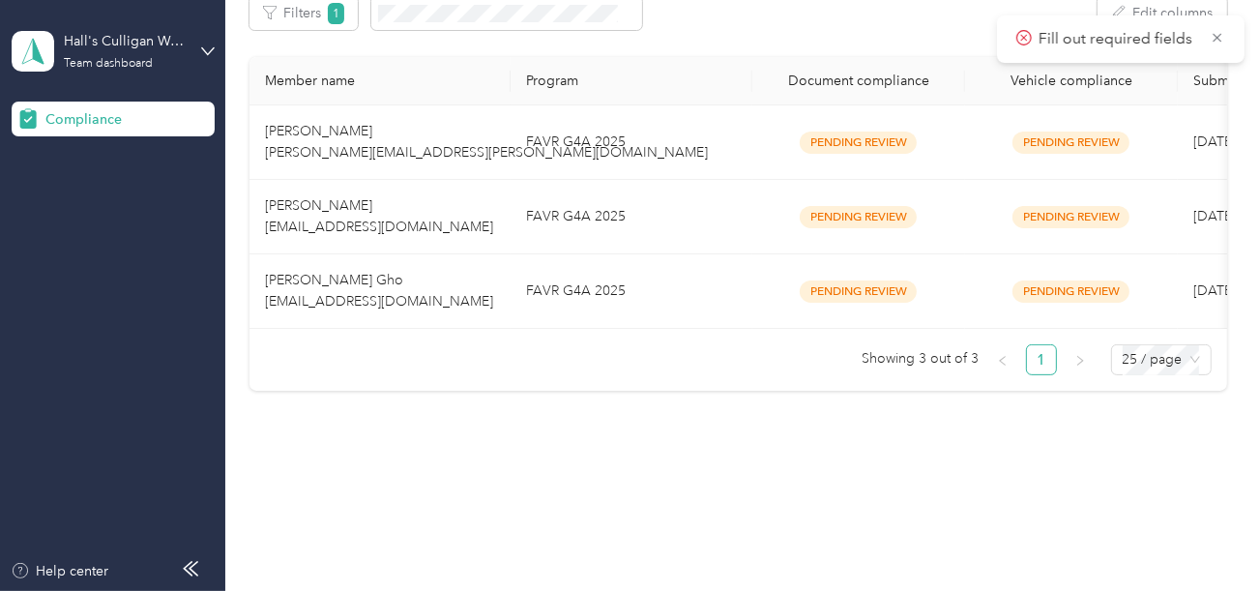
click at [623, 438] on div "Compliance Not submitted 5 View Pending review 4 View In review 0 View Rejected…" at bounding box center [737, 85] width 1025 height 821
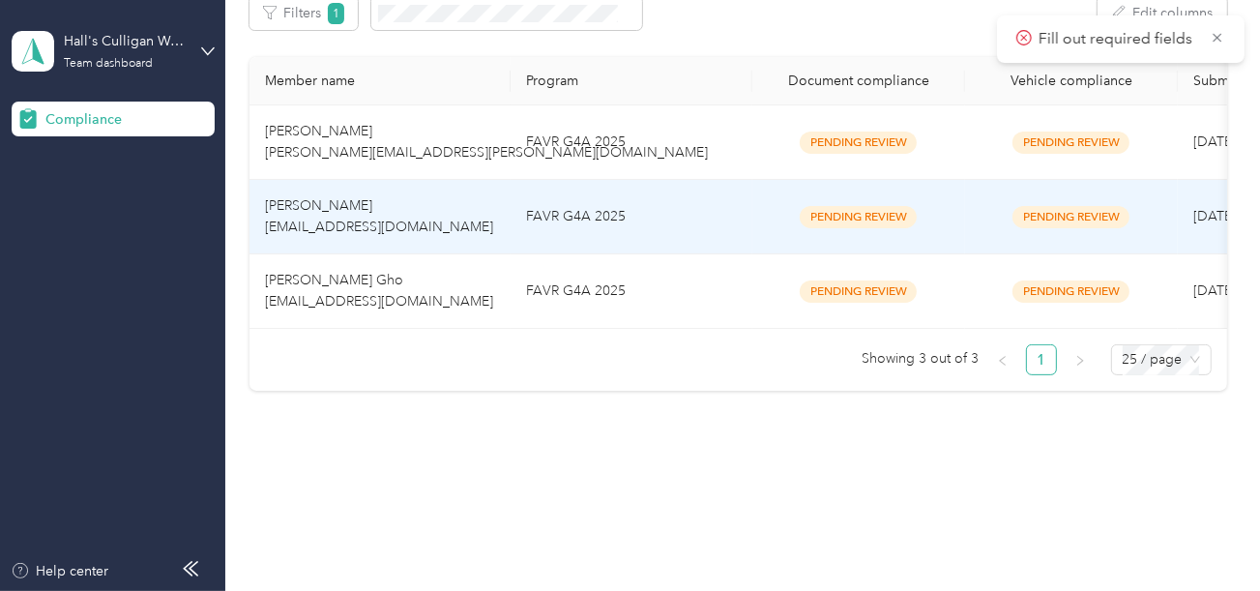
click at [558, 235] on td "FAVR G4A 2025" at bounding box center [632, 217] width 242 height 74
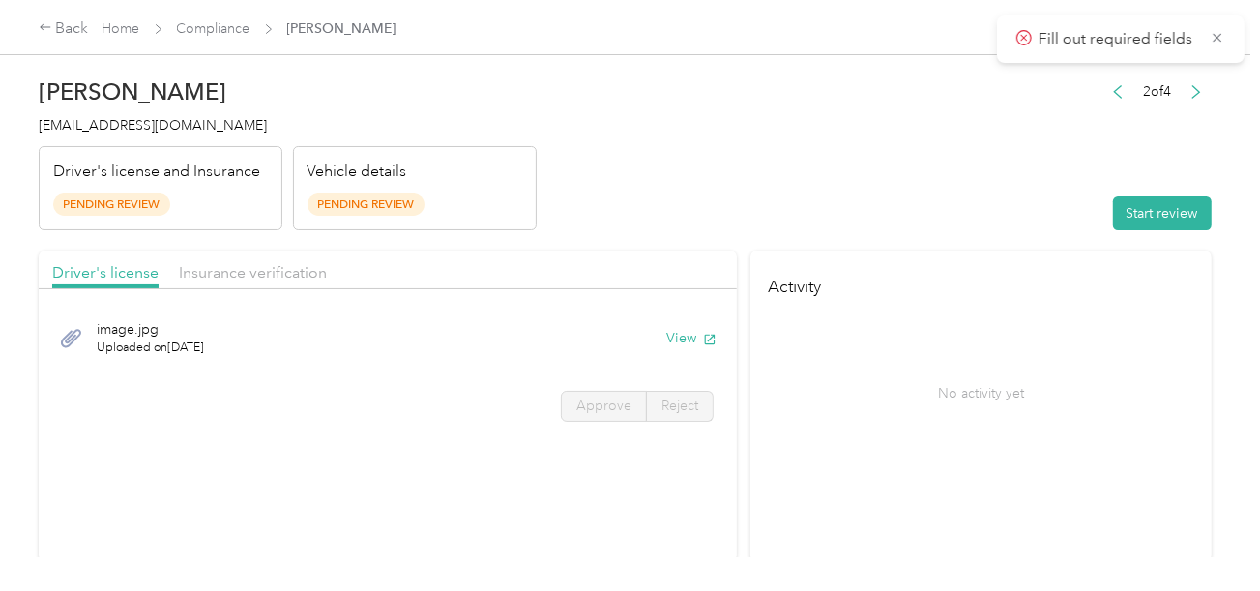
drag, startPoint x: 724, startPoint y: 190, endPoint x: 737, endPoint y: 192, distance: 12.9
click at [725, 190] on header "[PERSON_NAME] [EMAIL_ADDRESS][DOMAIN_NAME] Driver's license and Insurance Pendi…" at bounding box center [625, 149] width 1173 height 162
drag, startPoint x: 990, startPoint y: 204, endPoint x: 1021, endPoint y: 204, distance: 30.9
click at [1008, 204] on header "[PERSON_NAME] [EMAIL_ADDRESS][DOMAIN_NAME] Driver's license and Insurance Pendi…" at bounding box center [625, 149] width 1173 height 162
click at [1218, 204] on div "[PERSON_NAME] [EMAIL_ADDRESS][DOMAIN_NAME] Driver's license and Insurance Pendi…" at bounding box center [625, 278] width 1250 height 557
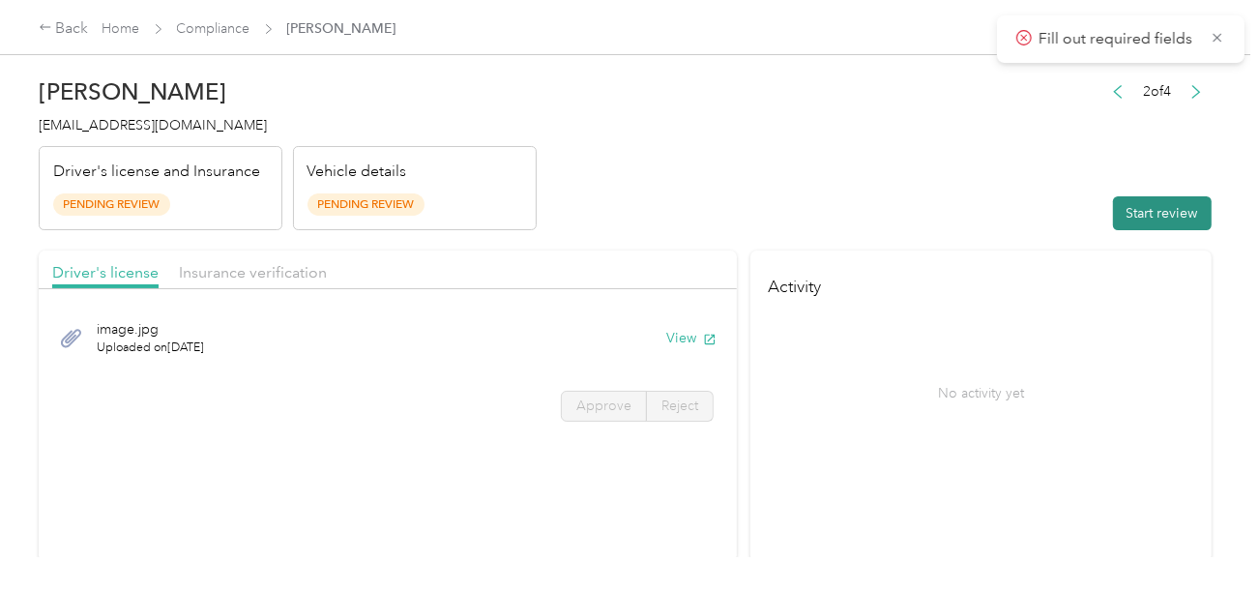
click at [1144, 204] on button "Start review" at bounding box center [1162, 213] width 99 height 34
click at [817, 190] on header "[PERSON_NAME] [EMAIL_ADDRESS][DOMAIN_NAME] Driver's license and Insurance Pendi…" at bounding box center [625, 149] width 1173 height 162
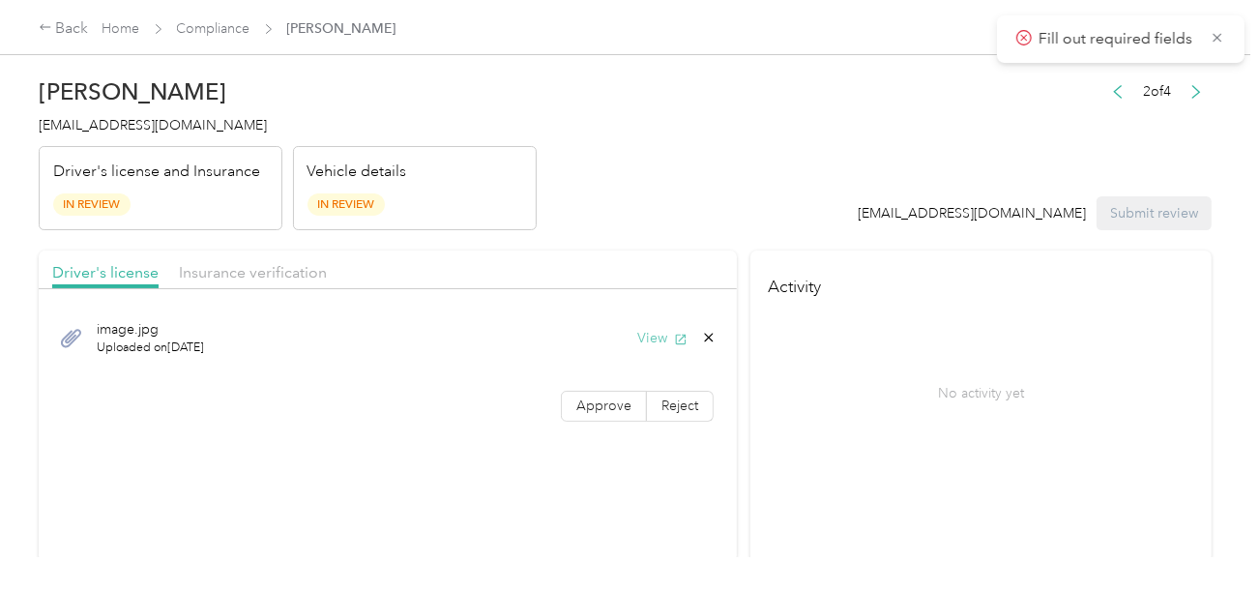
click at [656, 344] on button "View" at bounding box center [662, 338] width 50 height 20
drag, startPoint x: 606, startPoint y: 403, endPoint x: 625, endPoint y: 403, distance: 18.4
click at [606, 403] on span "Approve" at bounding box center [603, 405] width 55 height 16
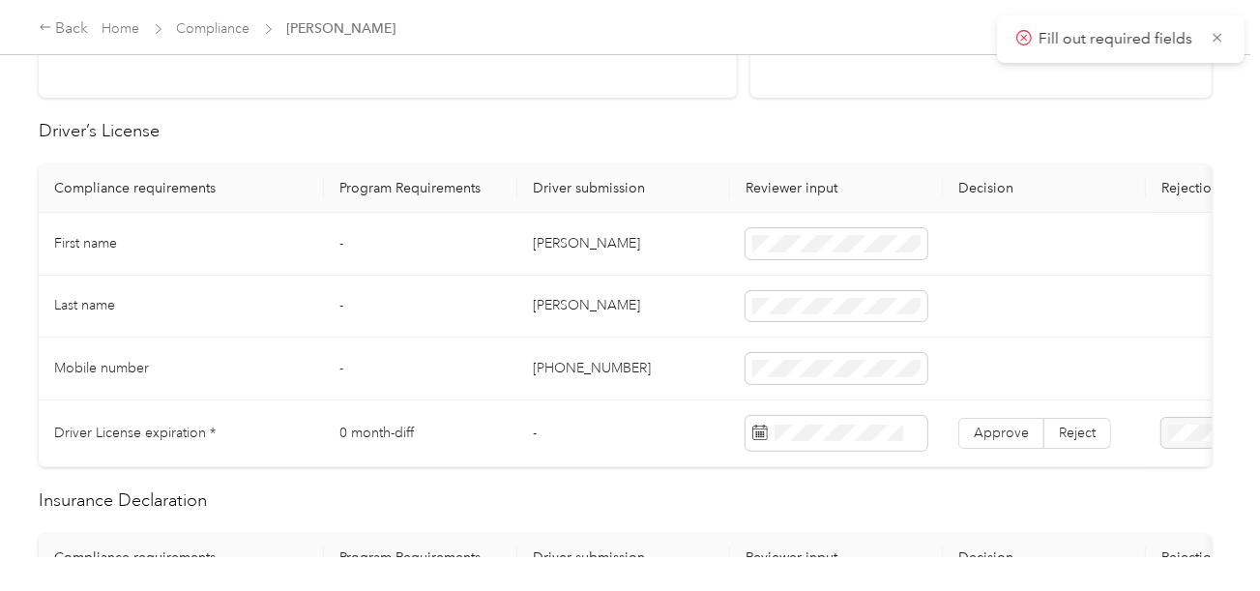
scroll to position [483, 0]
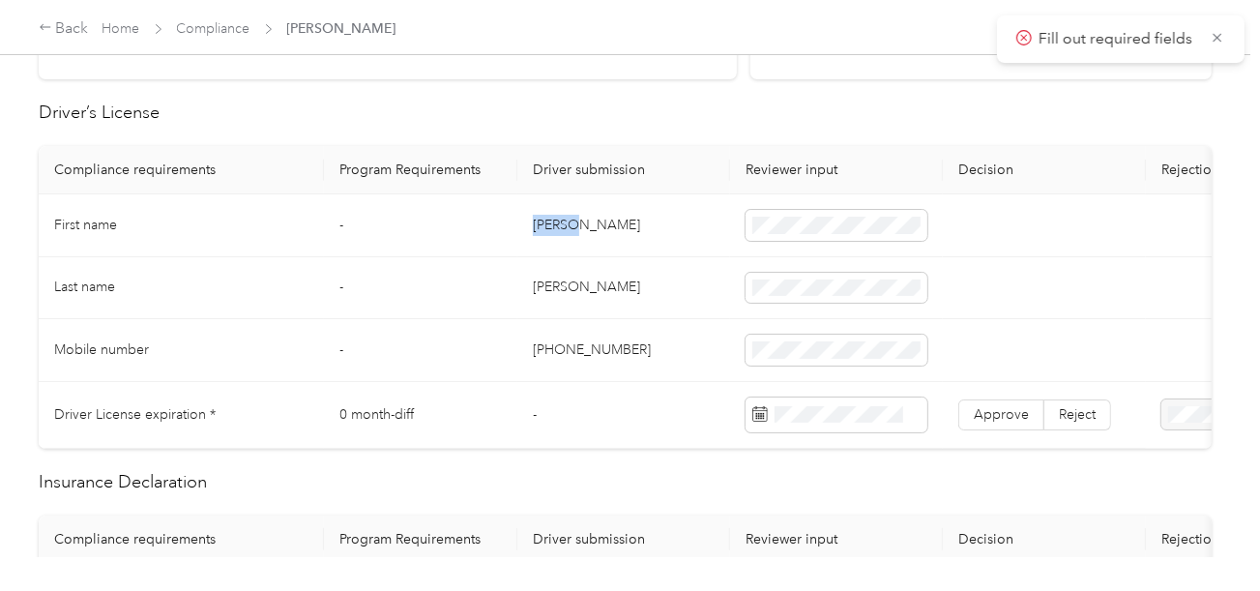
drag, startPoint x: 535, startPoint y: 220, endPoint x: 743, endPoint y: 219, distance: 207.9
click at [627, 219] on td "[PERSON_NAME]" at bounding box center [623, 225] width 213 height 63
copy td "[PERSON_NAME]"
click at [701, 264] on td "[PERSON_NAME]" at bounding box center [623, 288] width 213 height 63
click at [546, 275] on td "[PERSON_NAME]" at bounding box center [623, 288] width 213 height 63
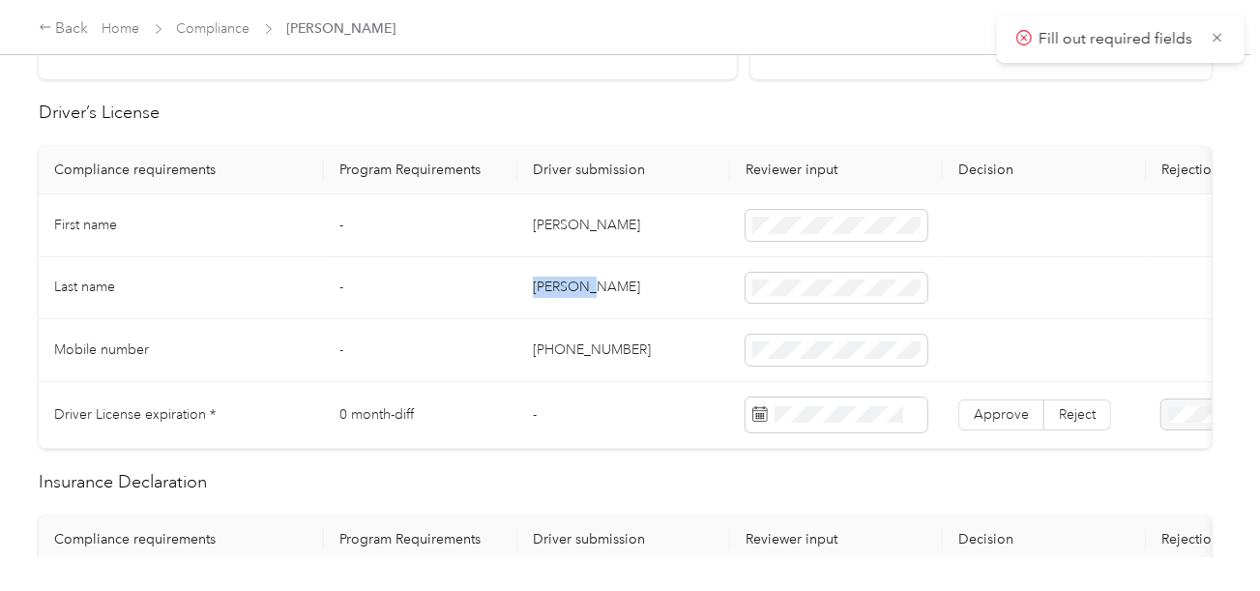
click at [546, 275] on td "[PERSON_NAME]" at bounding box center [623, 288] width 213 height 63
click at [687, 319] on td "[PHONE_NUMBER]" at bounding box center [623, 350] width 213 height 63
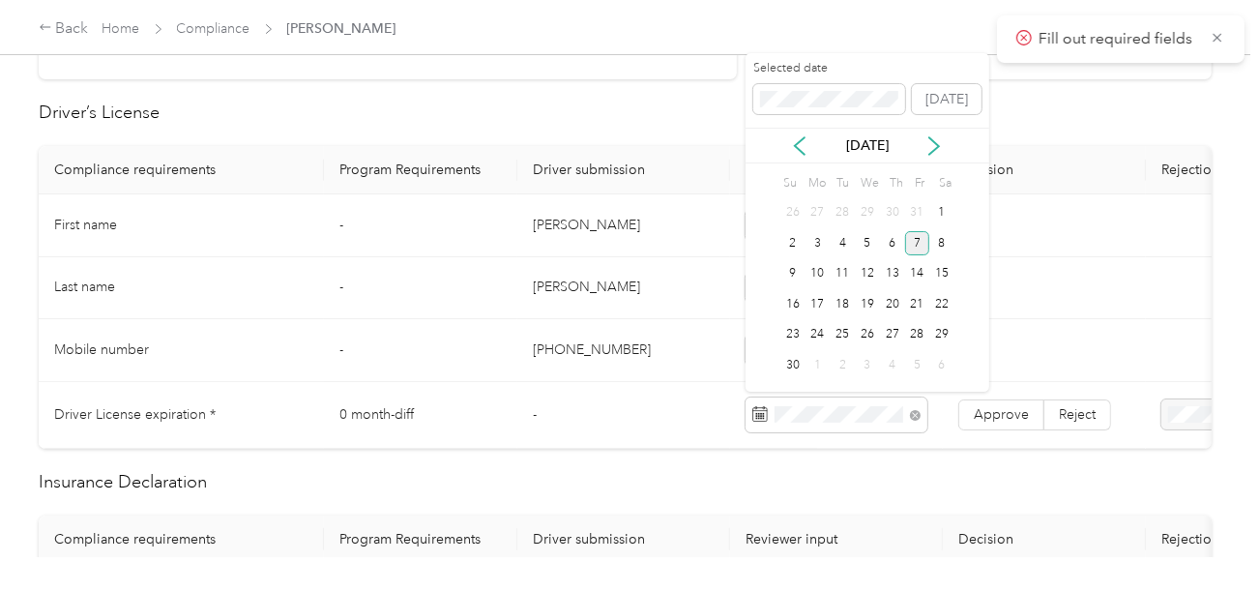
drag, startPoint x: 918, startPoint y: 245, endPoint x: 928, endPoint y: 267, distance: 24.7
click at [919, 245] on div "7" at bounding box center [917, 243] width 25 height 24
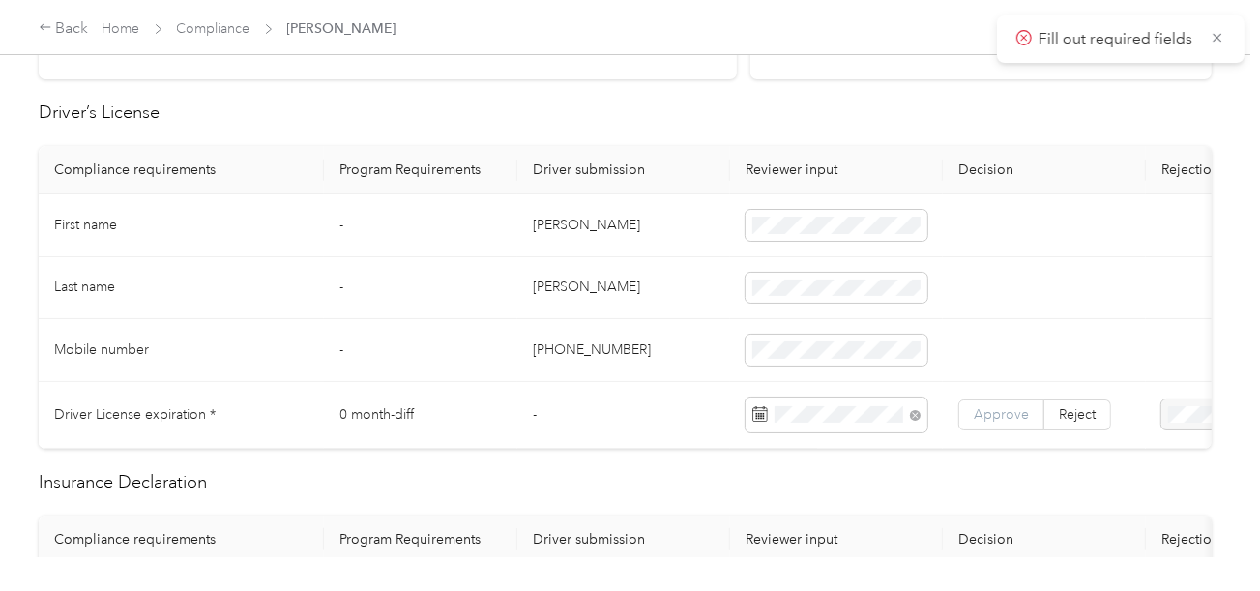
click at [1009, 414] on span "Approve" at bounding box center [1001, 414] width 55 height 16
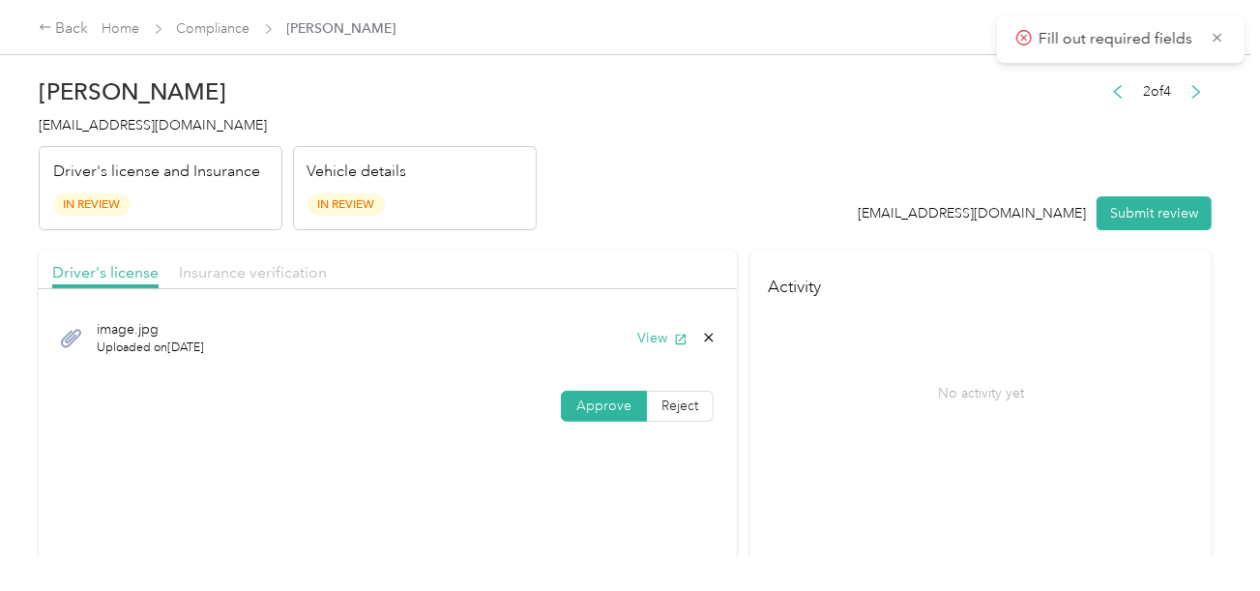
click at [292, 268] on span "Insurance verification" at bounding box center [253, 272] width 148 height 18
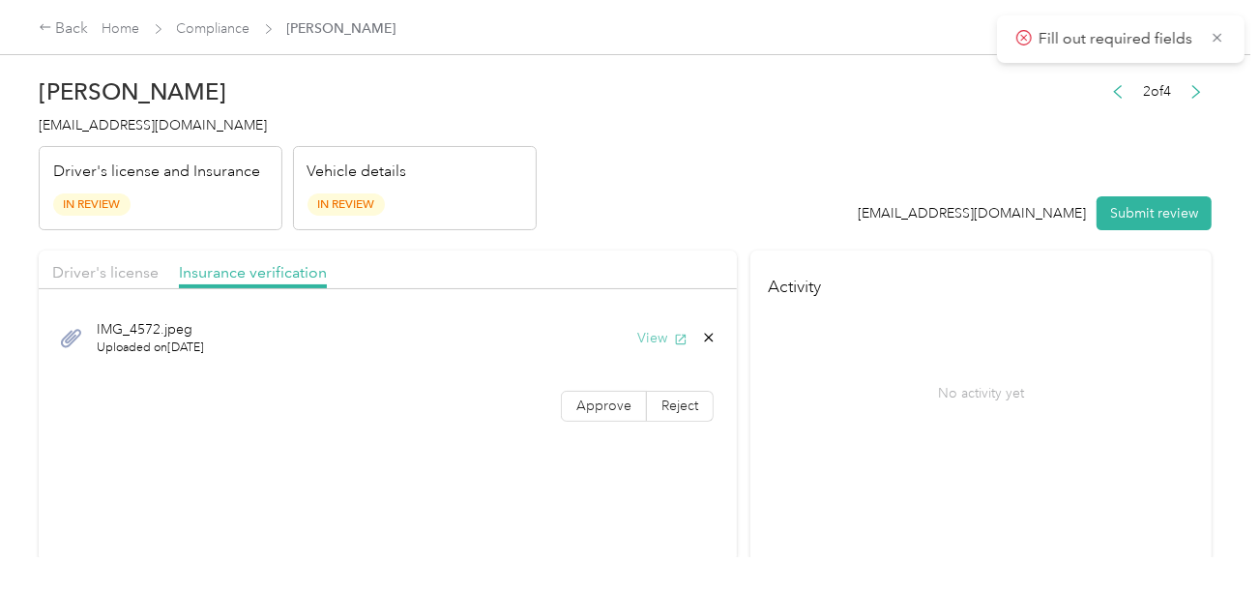
click at [639, 331] on button "View" at bounding box center [662, 338] width 50 height 20
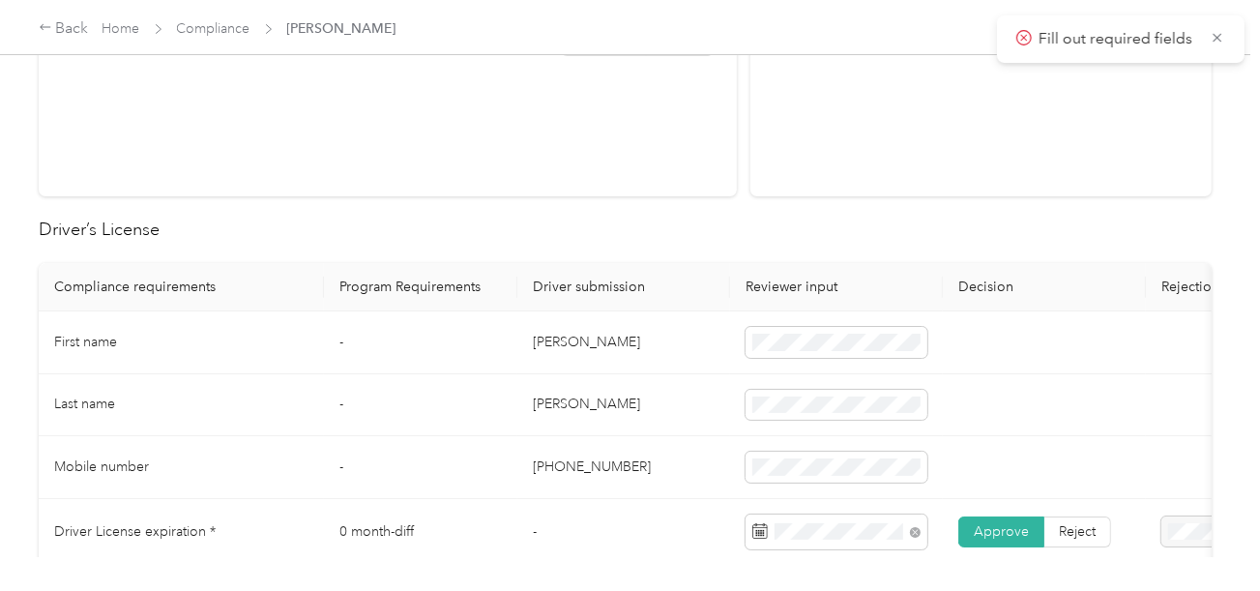
scroll to position [677, 0]
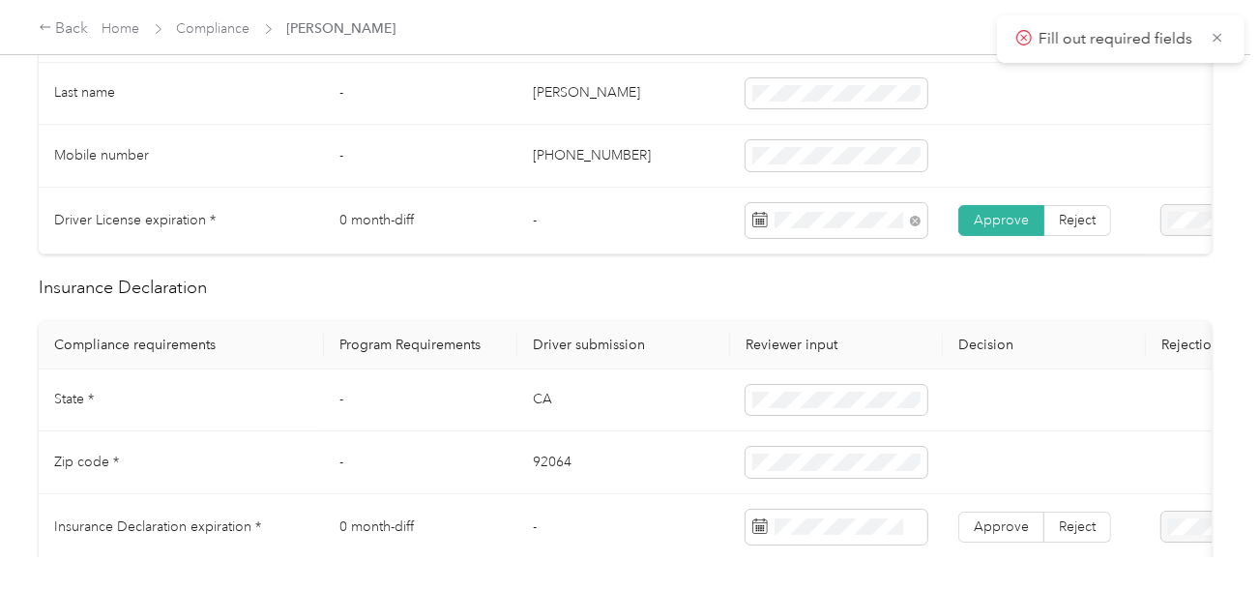
click at [539, 423] on td "CA" at bounding box center [623, 400] width 213 height 63
click at [547, 478] on td "92064" at bounding box center [623, 462] width 213 height 63
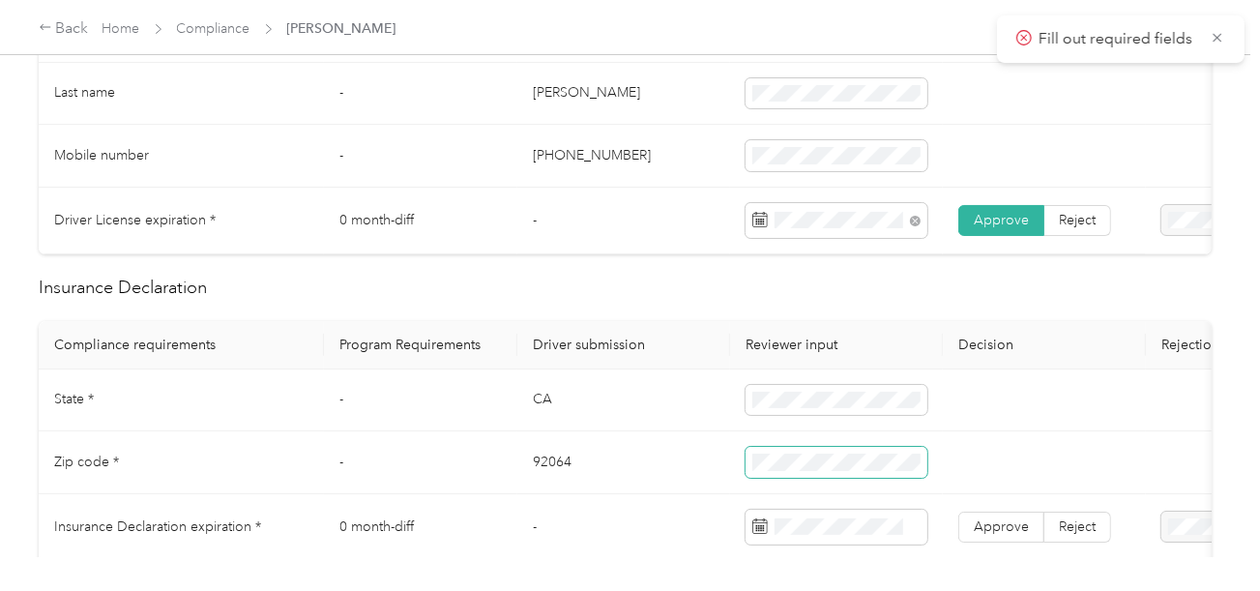
click at [848, 478] on span at bounding box center [837, 462] width 182 height 31
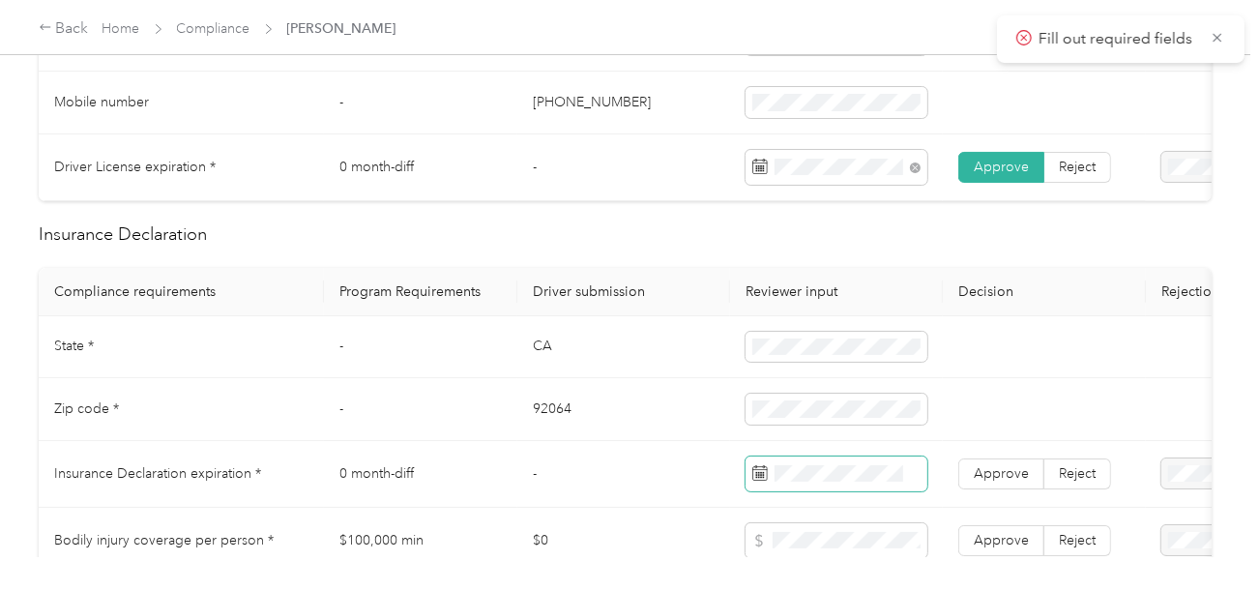
scroll to position [774, 0]
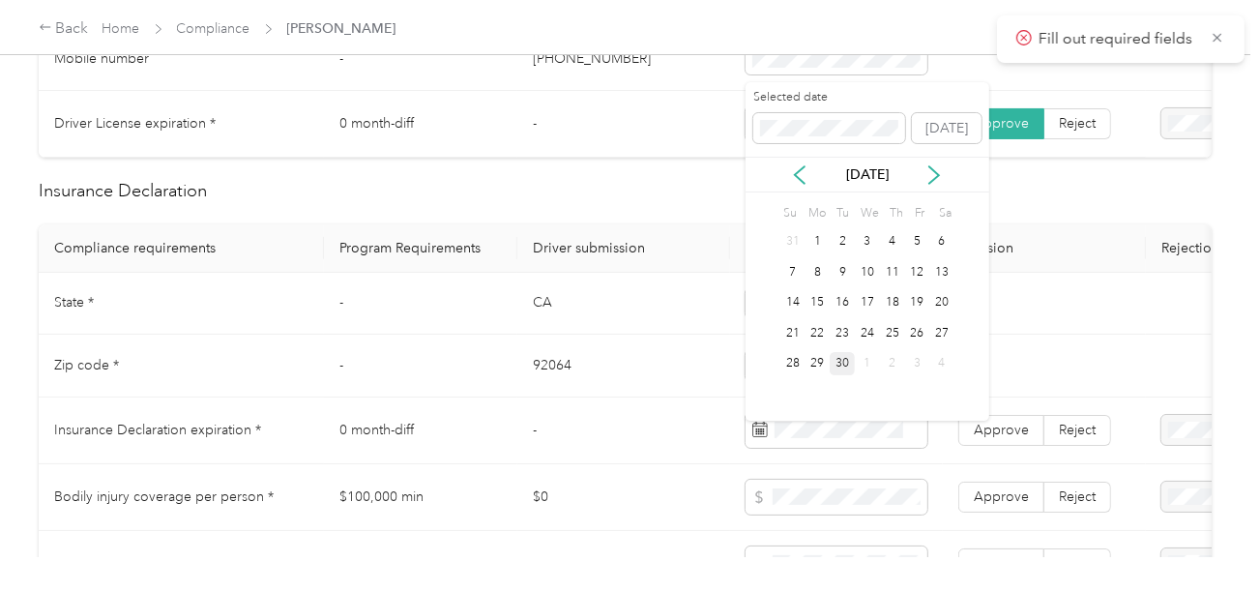
click at [819, 102] on label "Selected date" at bounding box center [829, 97] width 153 height 17
drag, startPoint x: 867, startPoint y: 298, endPoint x: 976, endPoint y: 442, distance: 180.2
click at [869, 300] on div "18" at bounding box center [867, 303] width 25 height 24
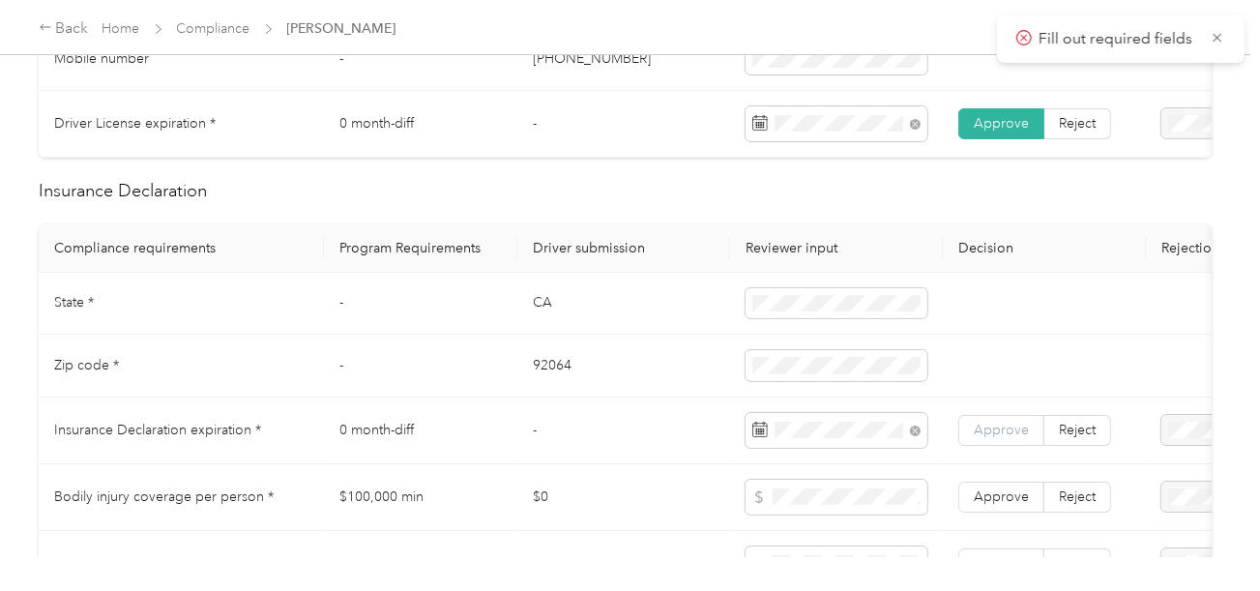
click at [981, 432] on span "Approve" at bounding box center [1001, 430] width 55 height 16
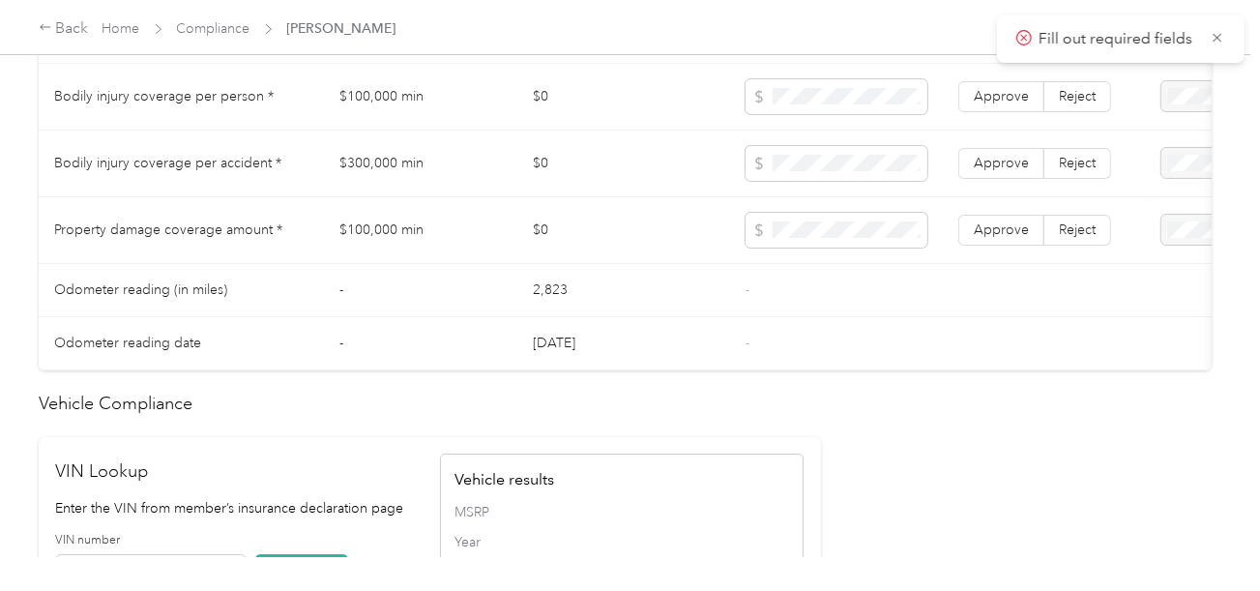
scroll to position [1643, 0]
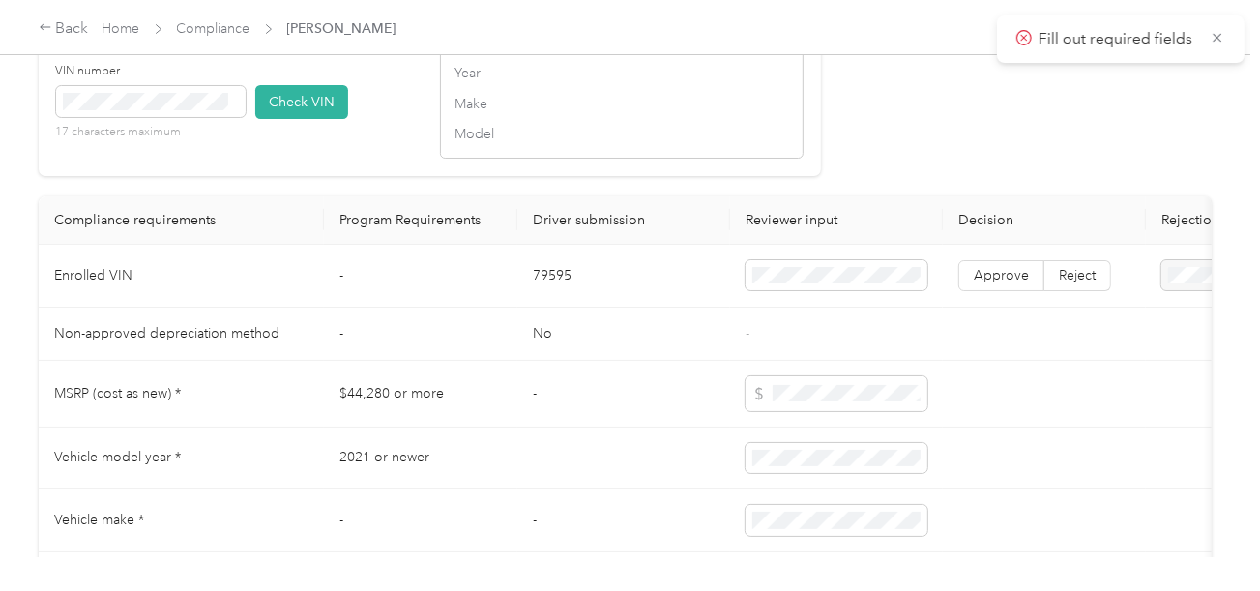
click at [545, 286] on td "79595" at bounding box center [623, 276] width 213 height 63
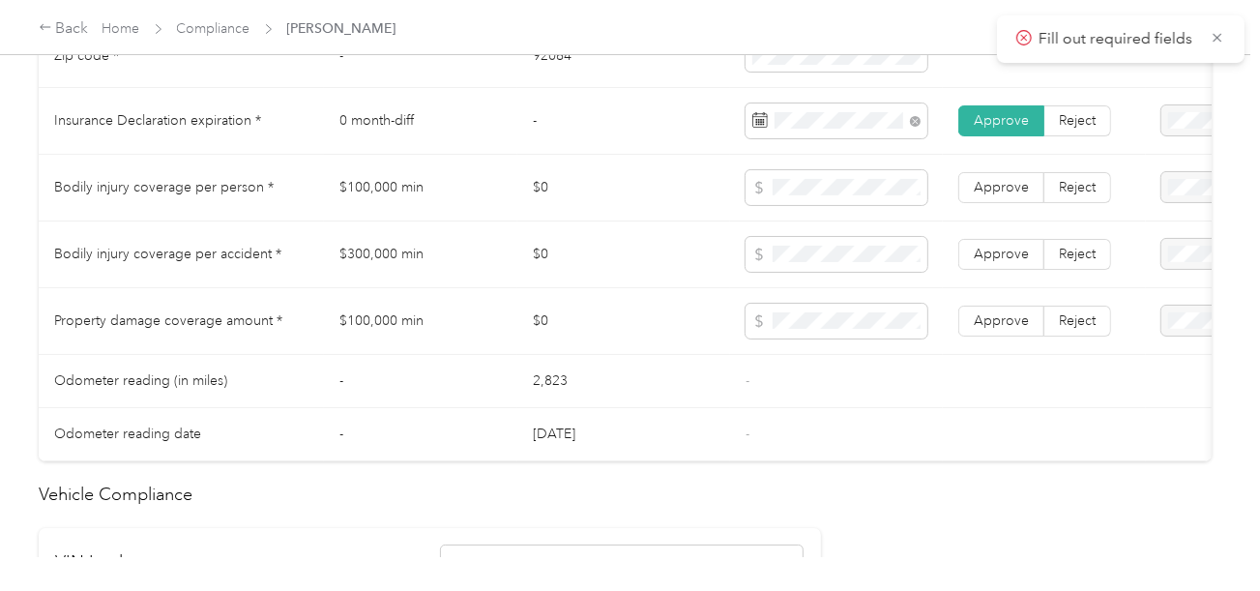
scroll to position [1064, 0]
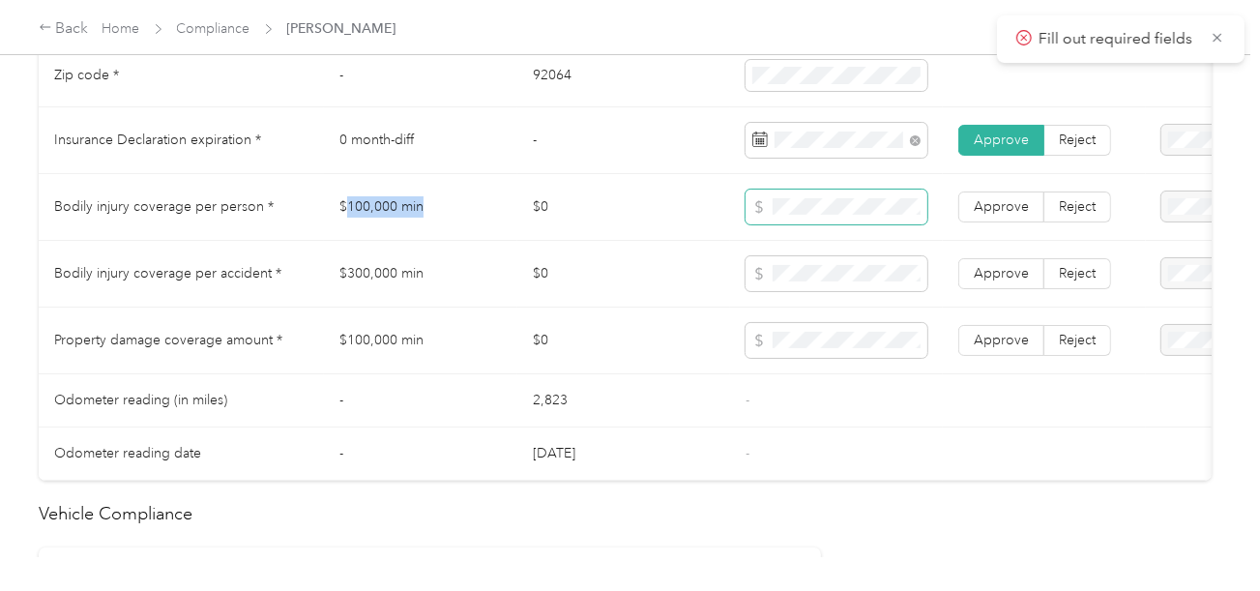
drag, startPoint x: 356, startPoint y: 219, endPoint x: 759, endPoint y: 219, distance: 403.2
click at [464, 219] on td "$100,000 min" at bounding box center [420, 207] width 193 height 67
click at [805, 336] on span at bounding box center [837, 340] width 182 height 35
drag, startPoint x: 700, startPoint y: 377, endPoint x: 600, endPoint y: 353, distance: 103.4
click at [696, 374] on td "$0" at bounding box center [623, 340] width 213 height 67
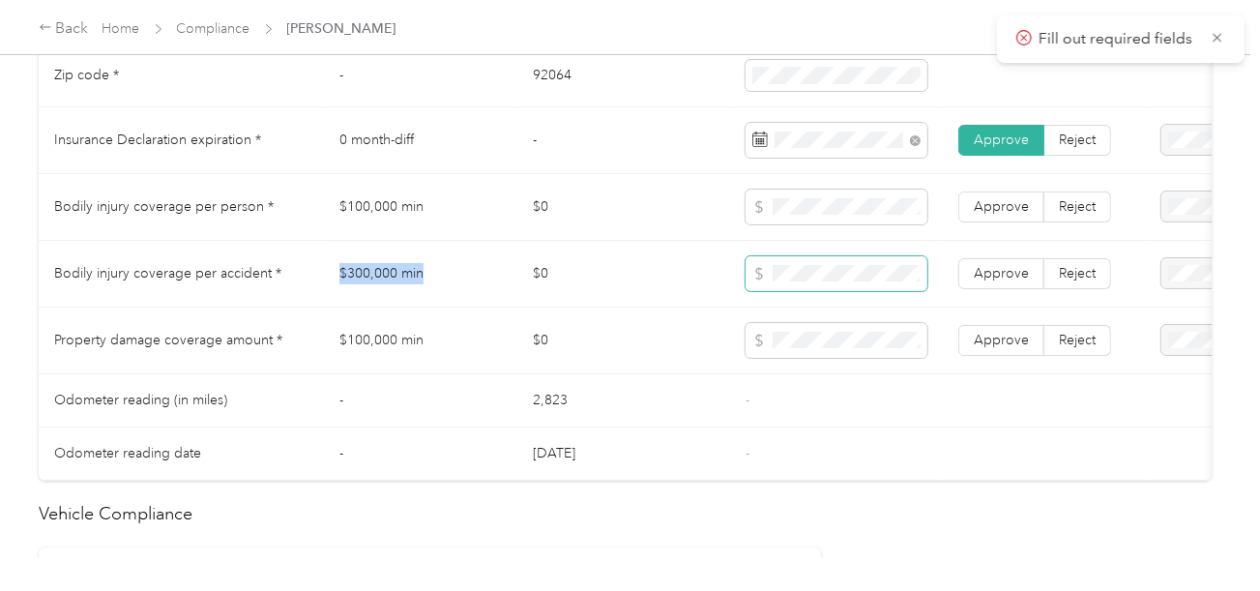
drag, startPoint x: 321, startPoint y: 302, endPoint x: 869, endPoint y: 294, distance: 548.3
click at [445, 293] on tr "Bodily injury coverage per accident * $300,000 min $0 Approve Reject" at bounding box center [720, 274] width 1363 height 67
click at [882, 291] on span at bounding box center [837, 273] width 182 height 35
drag, startPoint x: 997, startPoint y: 279, endPoint x: 1002, endPoint y: 254, distance: 25.6
click at [997, 279] on span "Approve" at bounding box center [1001, 273] width 55 height 16
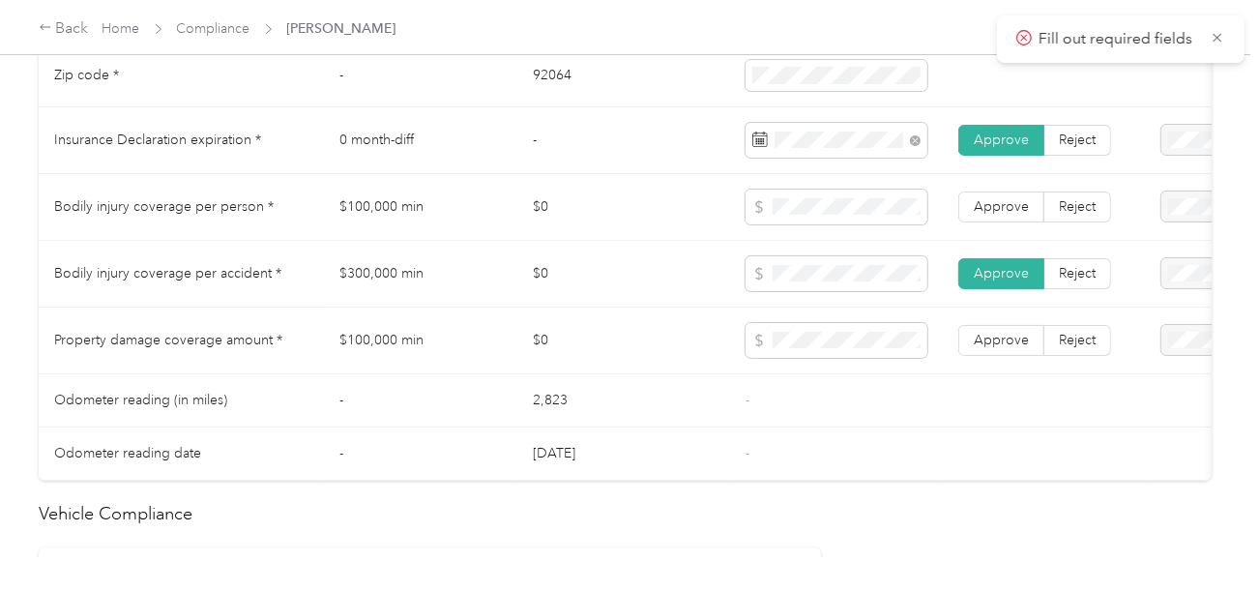
drag, startPoint x: 1001, startPoint y: 233, endPoint x: 1001, endPoint y: 244, distance: 10.6
click at [1001, 235] on td "Approve Reject" at bounding box center [1044, 207] width 203 height 67
click at [997, 348] on span "Approve" at bounding box center [1001, 340] width 55 height 16
click at [977, 215] on span "Approve" at bounding box center [1001, 206] width 55 height 16
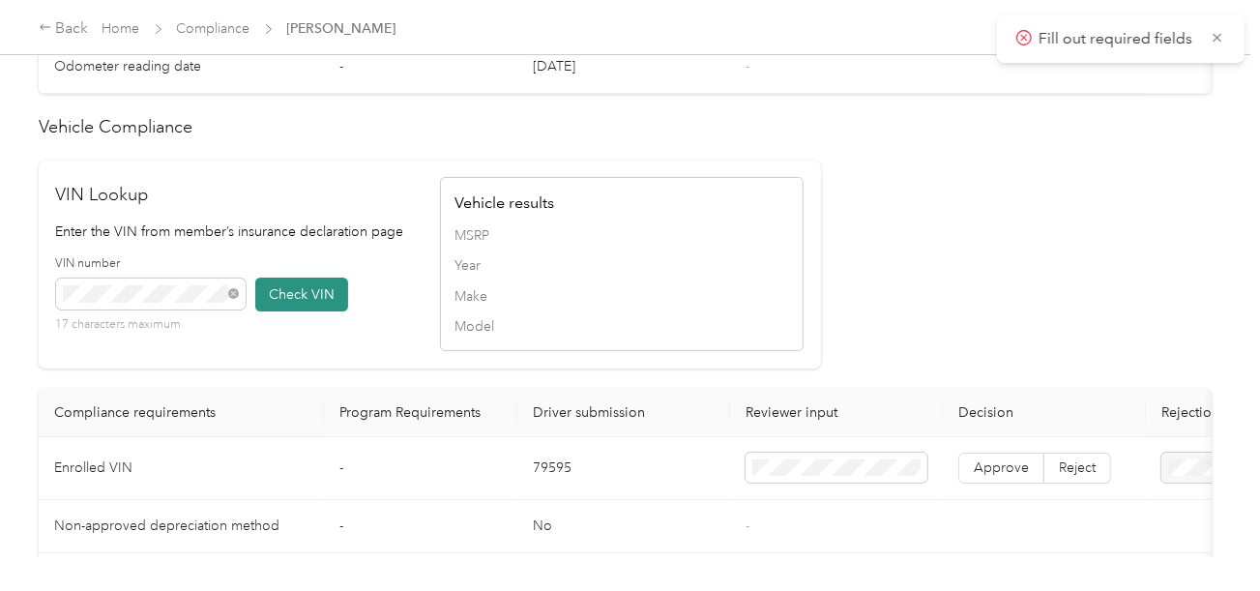
click at [286, 311] on button "Check VIN" at bounding box center [301, 295] width 93 height 34
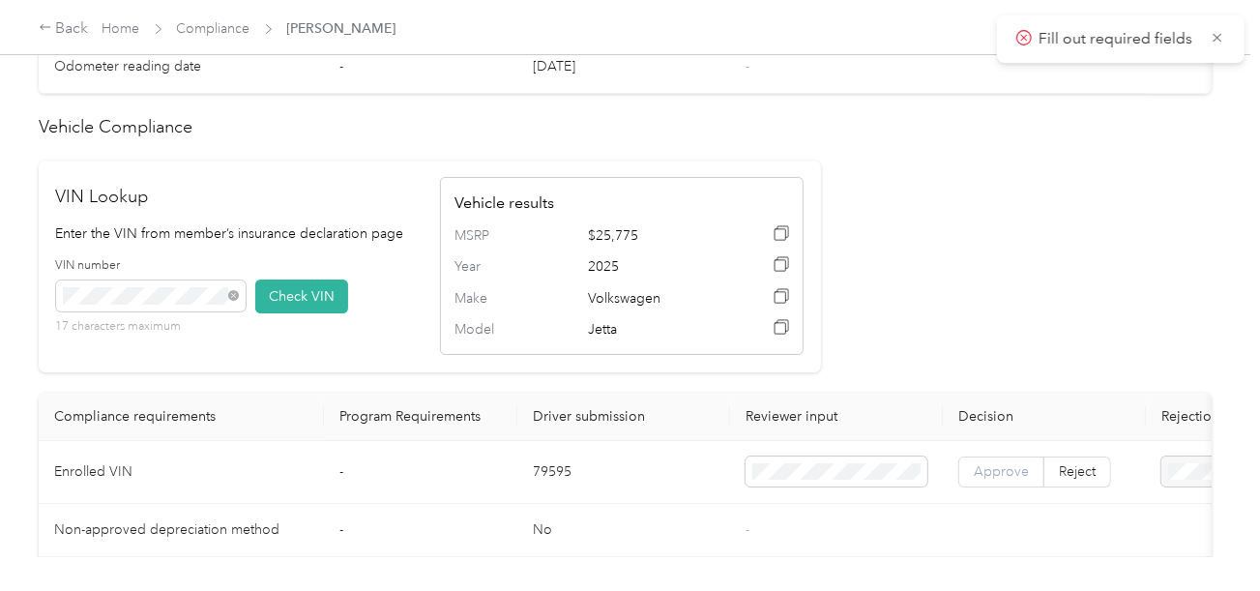
click at [993, 480] on span "Approve" at bounding box center [1001, 471] width 55 height 16
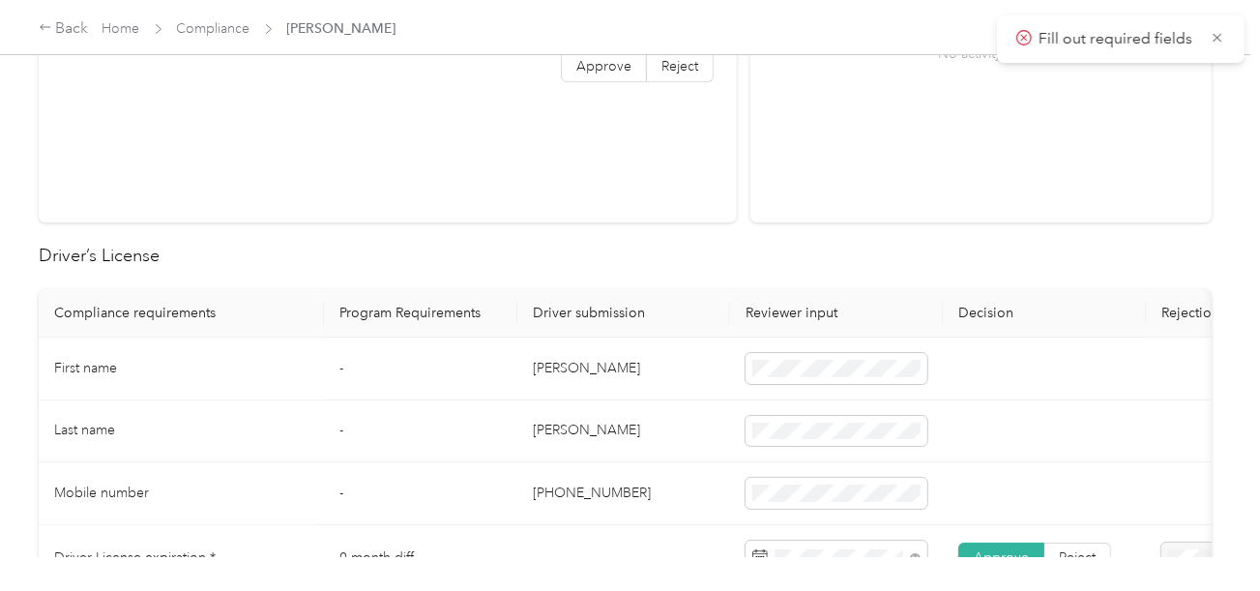
scroll to position [0, 0]
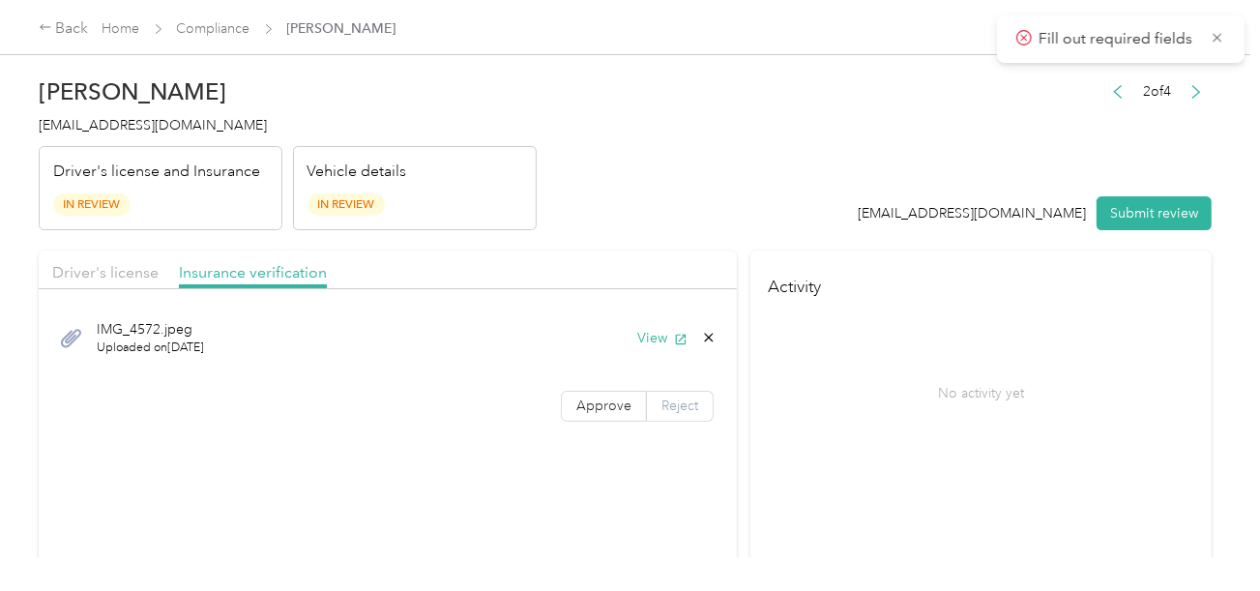
click at [647, 408] on label "Reject" at bounding box center [680, 406] width 67 height 31
click at [613, 409] on span "Approve" at bounding box center [603, 405] width 55 height 16
click at [711, 226] on header "[PERSON_NAME] [EMAIL_ADDRESS][DOMAIN_NAME] Driver's license and Insurance In Re…" at bounding box center [625, 149] width 1173 height 162
drag, startPoint x: 1120, startPoint y: 217, endPoint x: 1071, endPoint y: 211, distance: 48.7
click at [1121, 216] on button "Submit review" at bounding box center [1154, 213] width 115 height 34
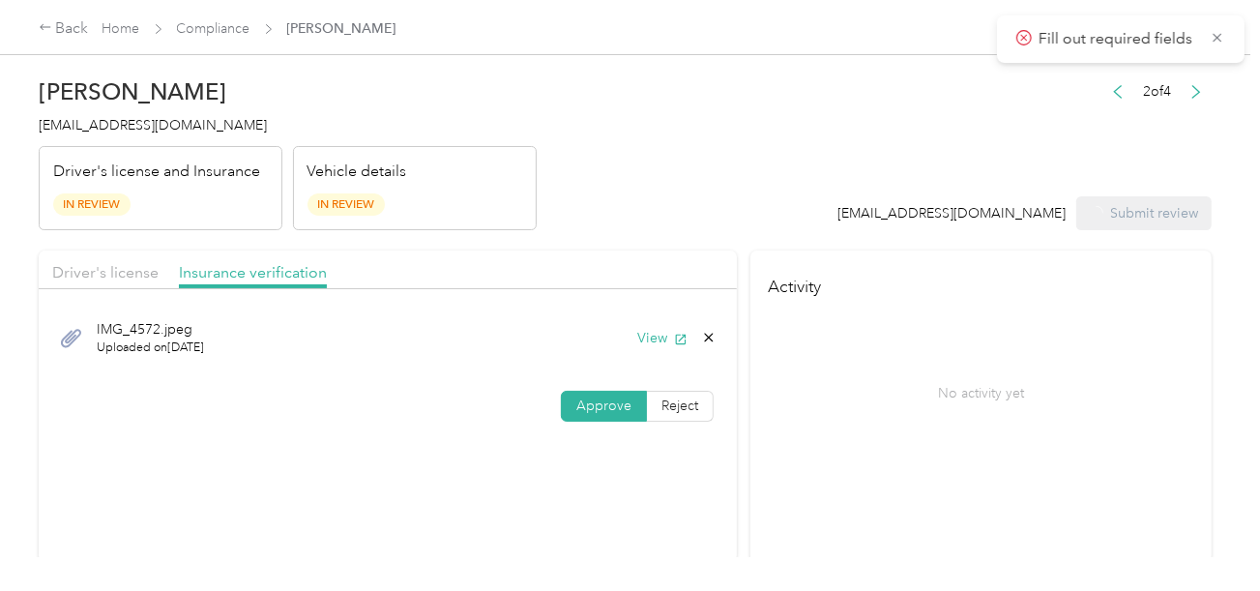
click at [840, 188] on header "[PERSON_NAME] [EMAIL_ADDRESS][DOMAIN_NAME] Driver's license and Insurance In Re…" at bounding box center [625, 149] width 1173 height 162
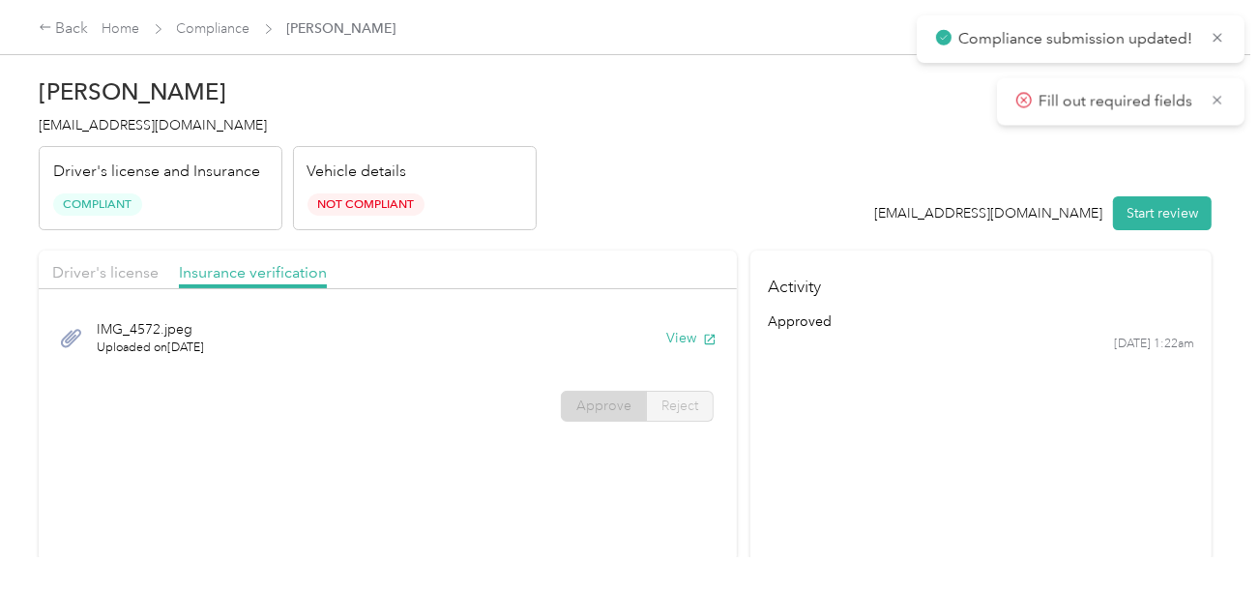
click at [120, 113] on div "[PERSON_NAME] [EMAIL_ADDRESS][DOMAIN_NAME] Driver's license and Insurance Compl…" at bounding box center [288, 149] width 498 height 162
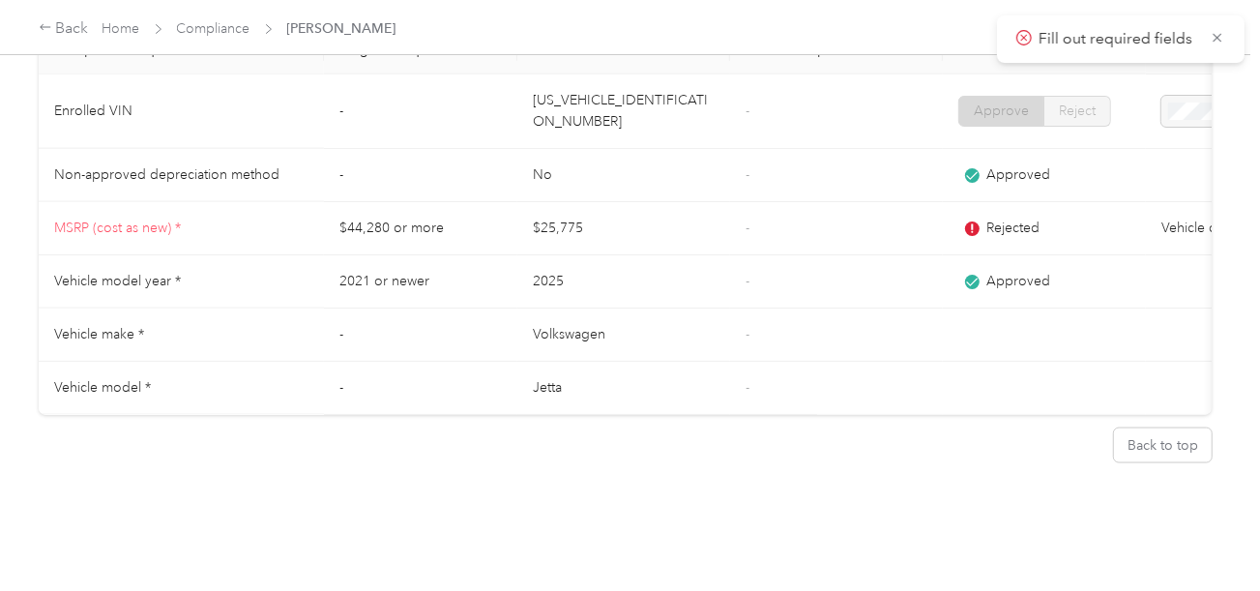
scroll to position [1787, 0]
click at [564, 107] on td "[US_VEHICLE_IDENTIFICATION_NUMBER]" at bounding box center [623, 111] width 213 height 74
click at [199, 22] on link "Compliance" at bounding box center [213, 28] width 73 height 16
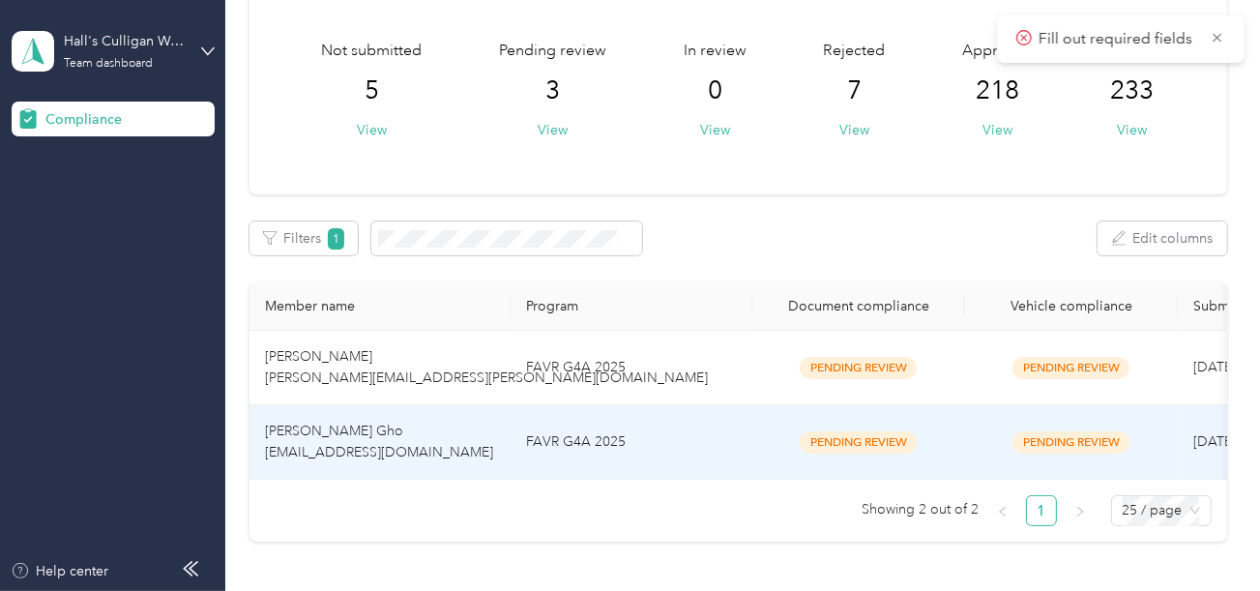
scroll to position [193, 0]
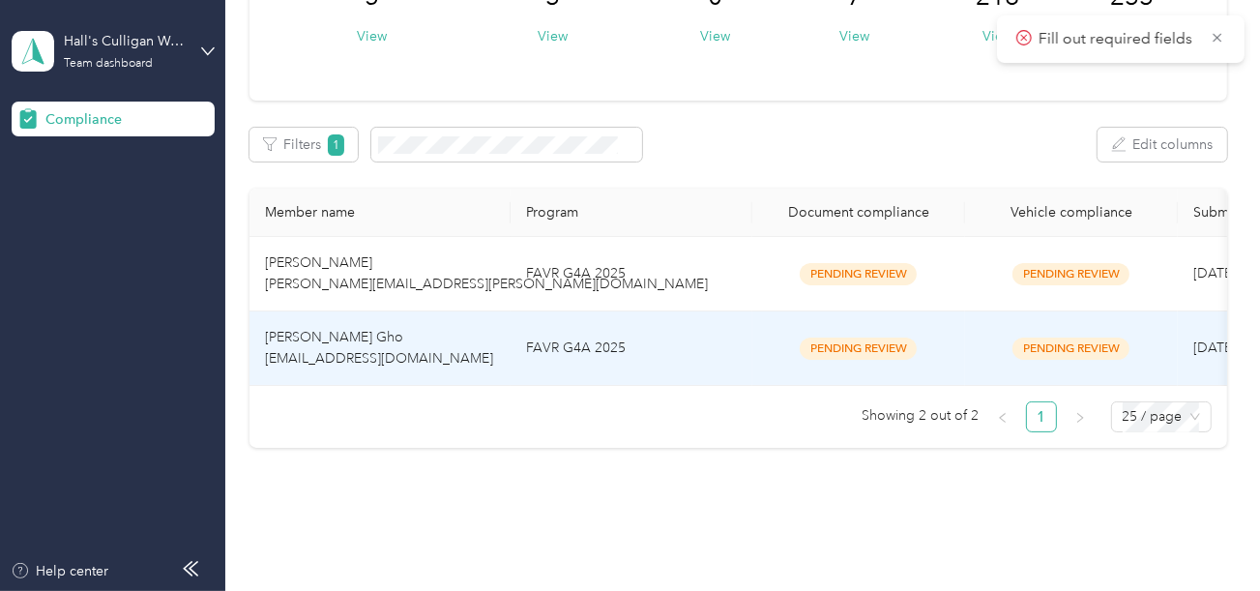
click at [646, 365] on td "FAVR G4A 2025" at bounding box center [632, 348] width 242 height 74
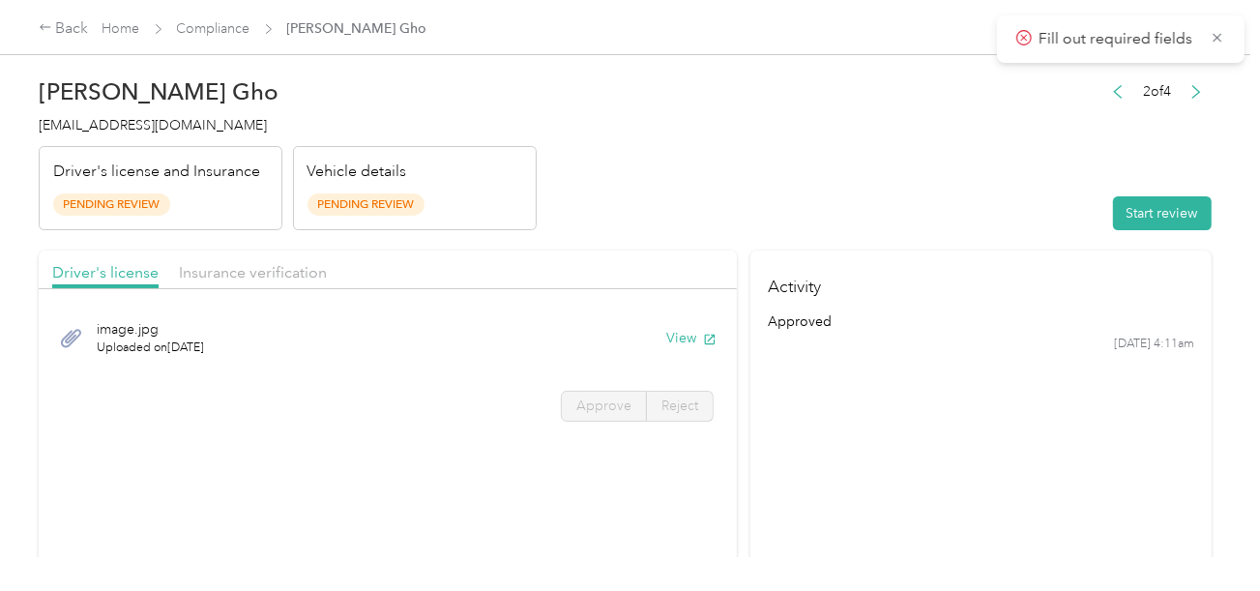
drag, startPoint x: 685, startPoint y: 179, endPoint x: 816, endPoint y: 195, distance: 132.5
click at [685, 179] on header "[PERSON_NAME] Gho [EMAIL_ADDRESS][DOMAIN_NAME] Driver's license and Insurance P…" at bounding box center [625, 149] width 1173 height 162
click at [1157, 207] on button "Start review" at bounding box center [1162, 213] width 99 height 34
click at [800, 201] on header "[PERSON_NAME] Gho [EMAIL_ADDRESS][DOMAIN_NAME] Driver's license and Insurance P…" at bounding box center [625, 149] width 1173 height 162
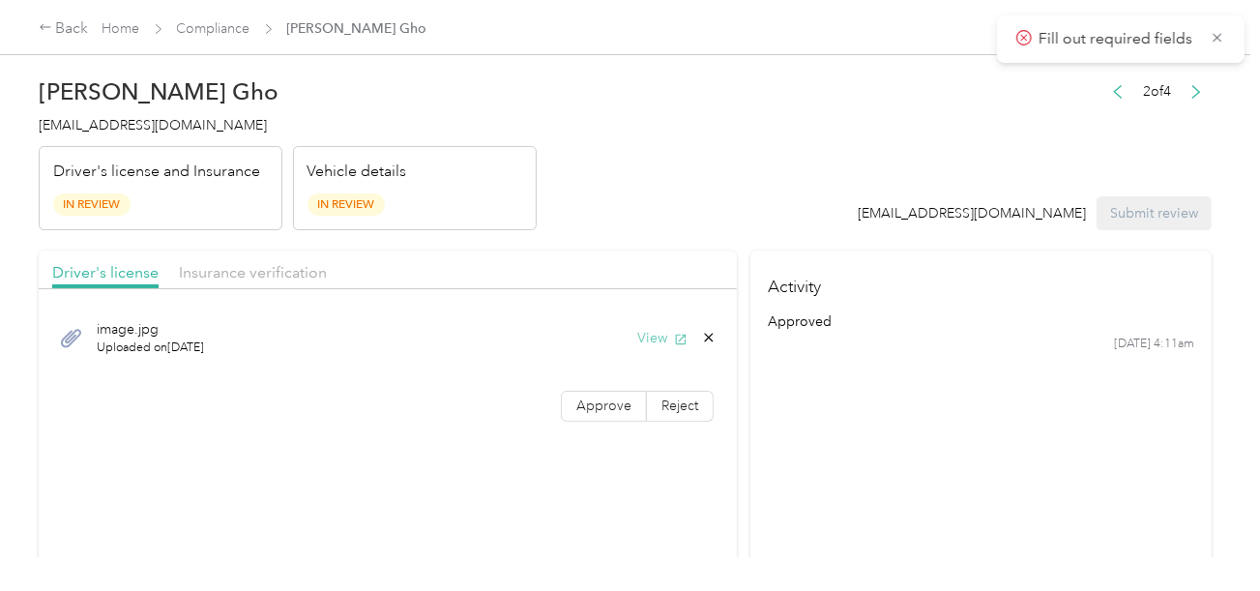
click at [660, 337] on button "View" at bounding box center [662, 338] width 50 height 20
drag, startPoint x: 614, startPoint y: 404, endPoint x: 748, endPoint y: 384, distance: 135.9
click at [614, 404] on span "Approve" at bounding box center [603, 405] width 55 height 16
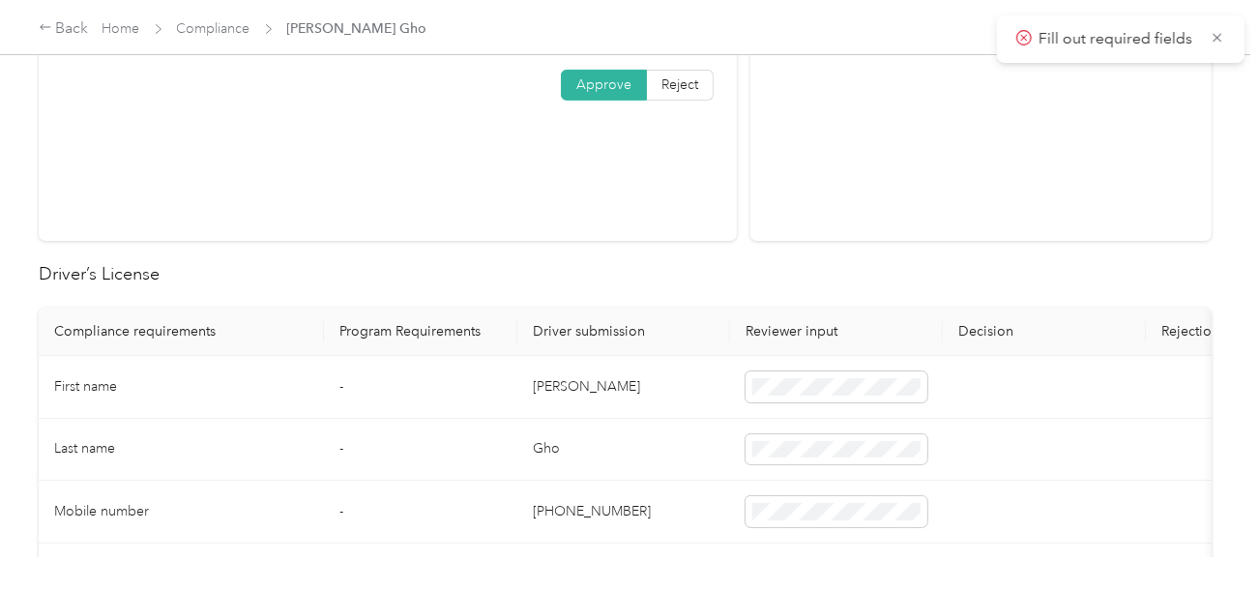
scroll to position [483, 0]
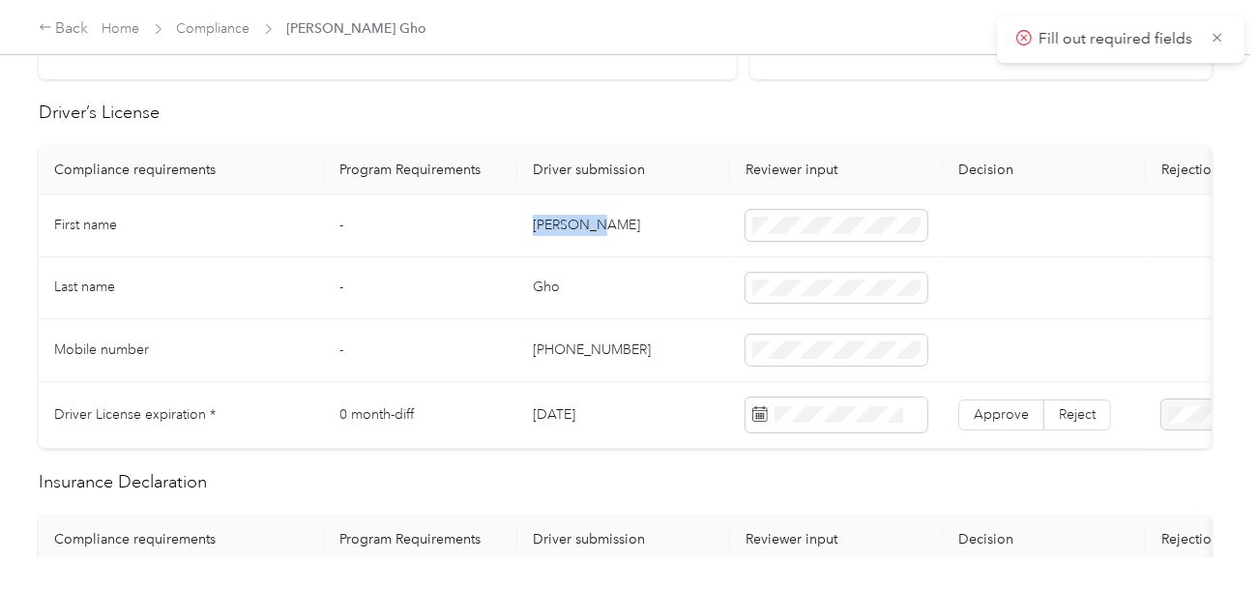
drag, startPoint x: 586, startPoint y: 228, endPoint x: 679, endPoint y: 227, distance: 92.8
click at [624, 227] on tr "First name - [PERSON_NAME]" at bounding box center [720, 225] width 1363 height 63
drag, startPoint x: 530, startPoint y: 220, endPoint x: 746, endPoint y: 219, distance: 215.6
click at [642, 220] on td "[PERSON_NAME]" at bounding box center [623, 225] width 213 height 63
click at [801, 213] on span at bounding box center [837, 225] width 182 height 31
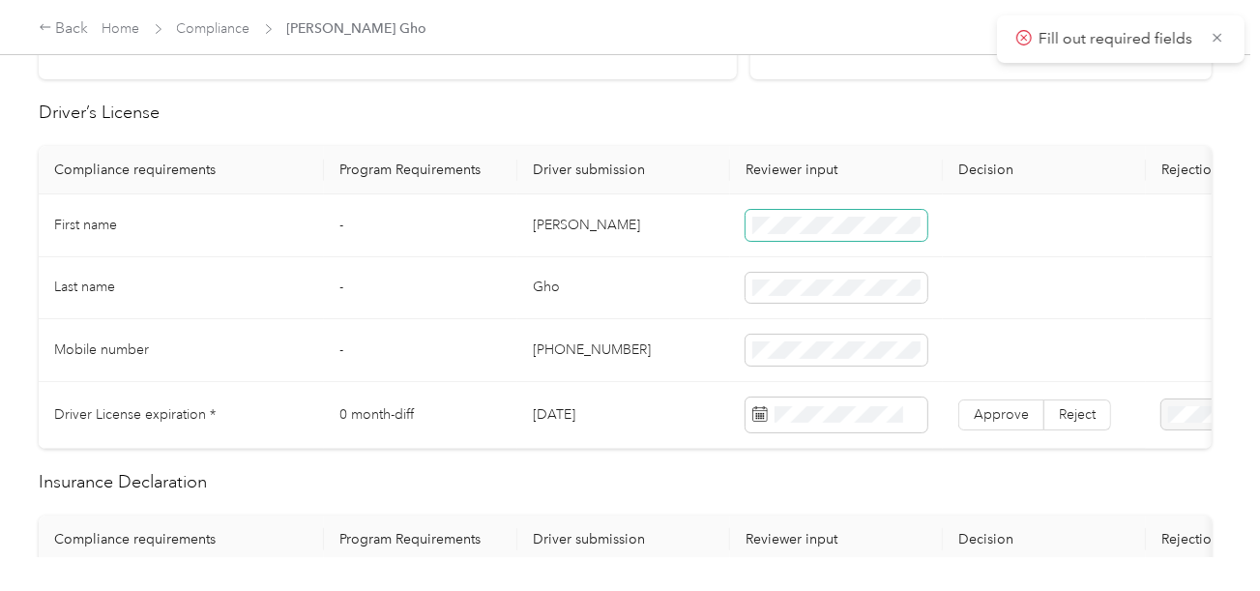
click at [830, 233] on span at bounding box center [837, 225] width 182 height 31
click at [535, 300] on td "Gho" at bounding box center [623, 288] width 213 height 63
click at [705, 310] on td "Gho" at bounding box center [623, 288] width 213 height 63
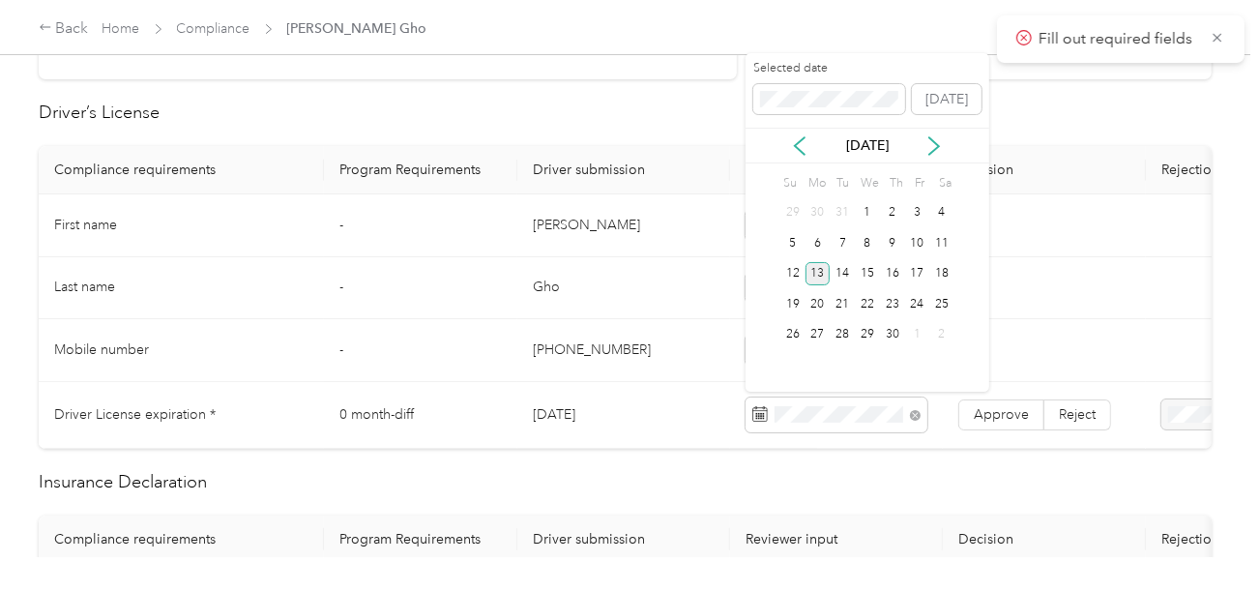
click at [826, 279] on div "13" at bounding box center [817, 274] width 25 height 24
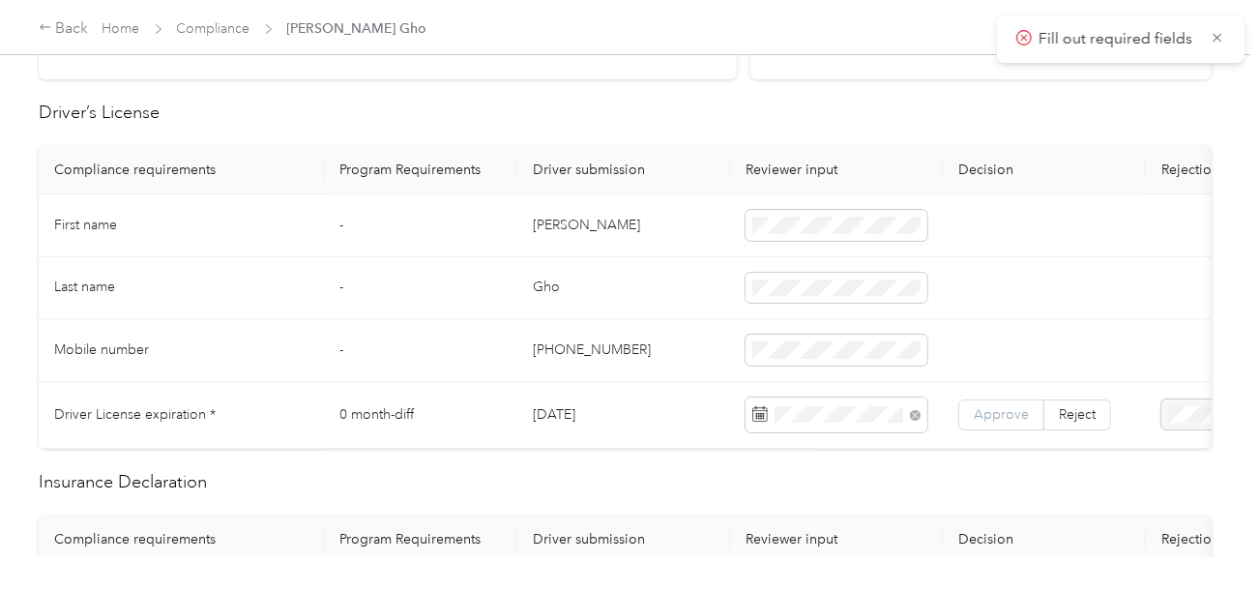
click at [999, 406] on span "Approve" at bounding box center [1001, 414] width 55 height 16
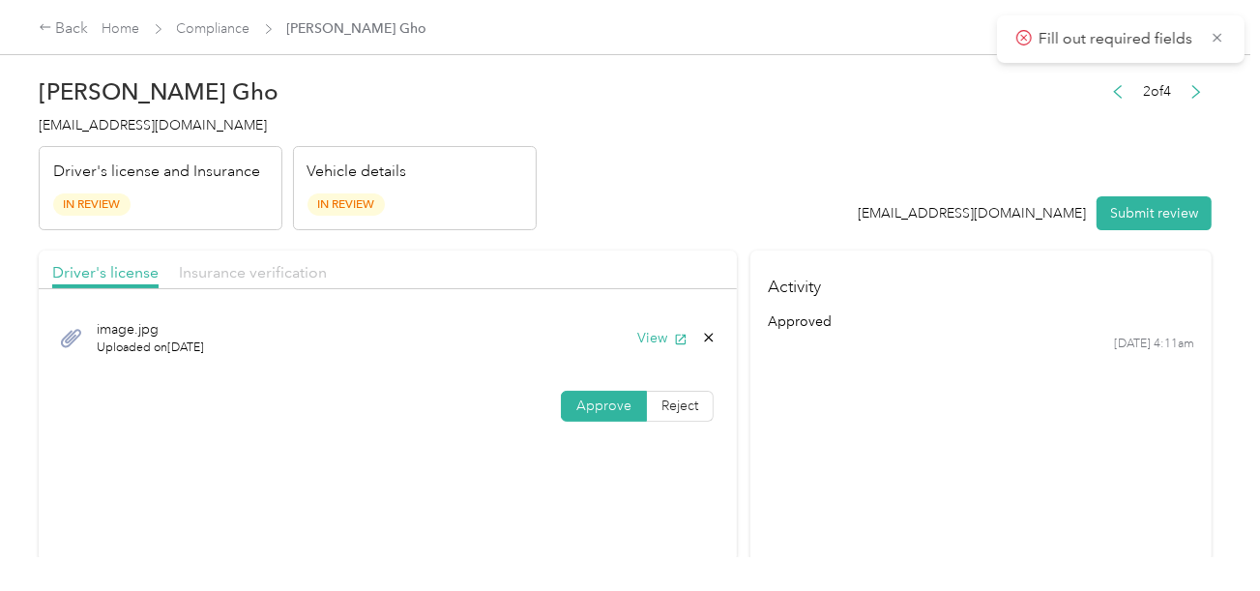
drag, startPoint x: 297, startPoint y: 283, endPoint x: 292, endPoint y: 269, distance: 15.3
click at [294, 282] on div "Insurance verification" at bounding box center [253, 273] width 148 height 24
drag, startPoint x: 288, startPoint y: 258, endPoint x: 654, endPoint y: 246, distance: 365.7
click at [297, 256] on div "Driver's license Insurance verification" at bounding box center [388, 269] width 698 height 39
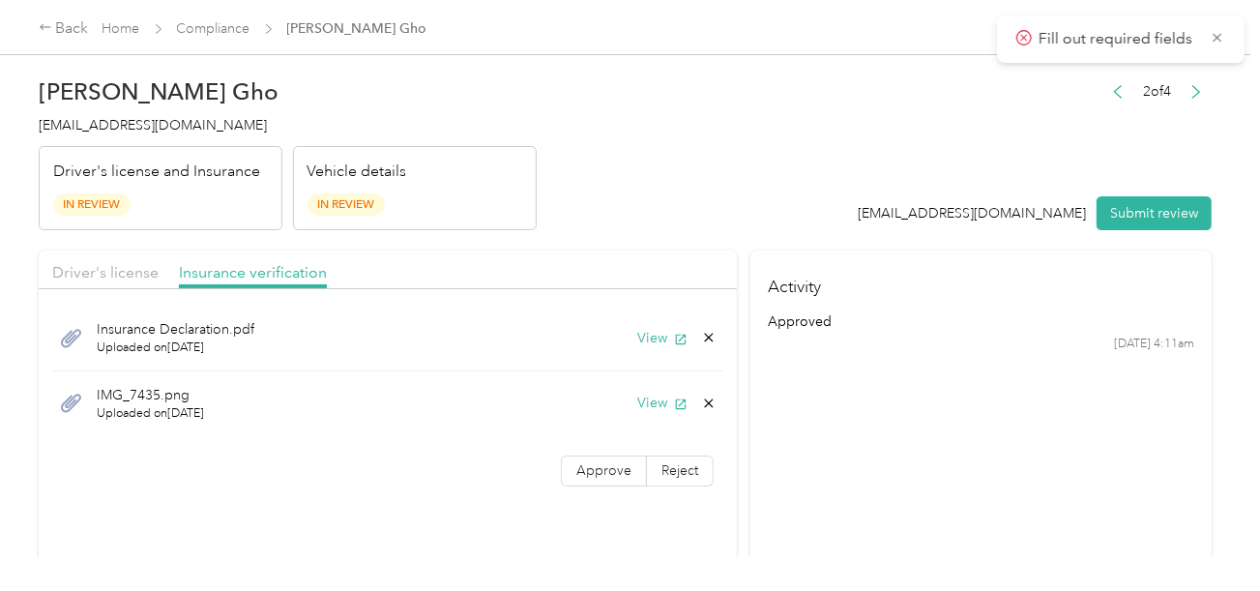
click at [654, 323] on div "Insurance Declaration.pdf Uploaded on [DATE] View" at bounding box center [387, 339] width 671 height 66
click at [637, 329] on button "View" at bounding box center [662, 338] width 50 height 20
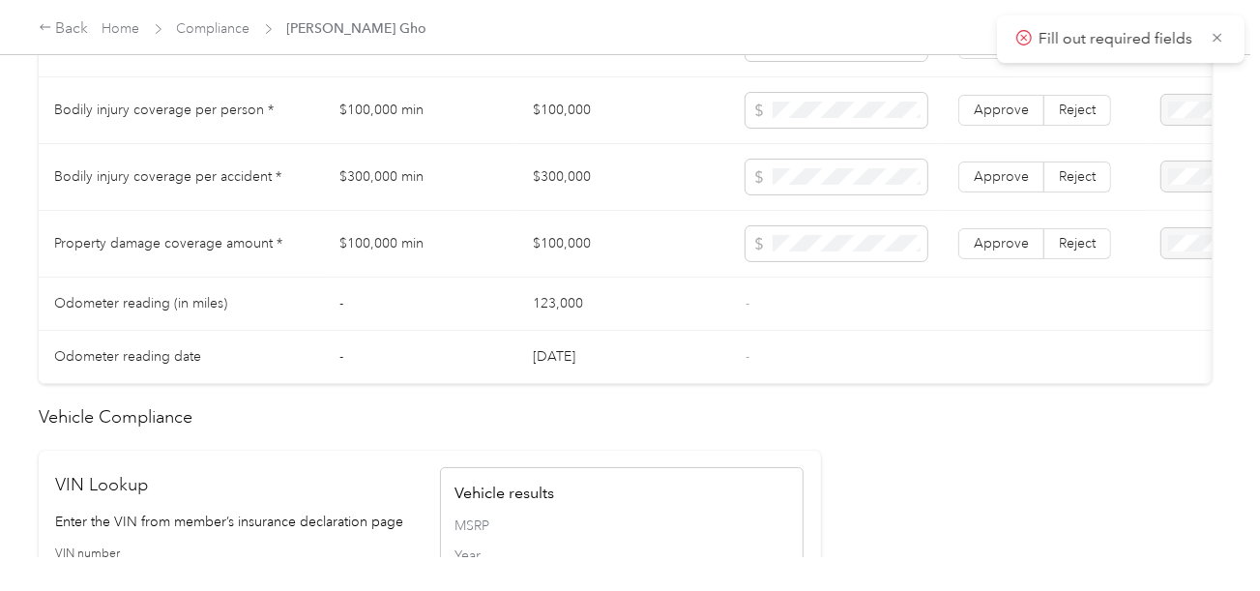
scroll to position [967, 0]
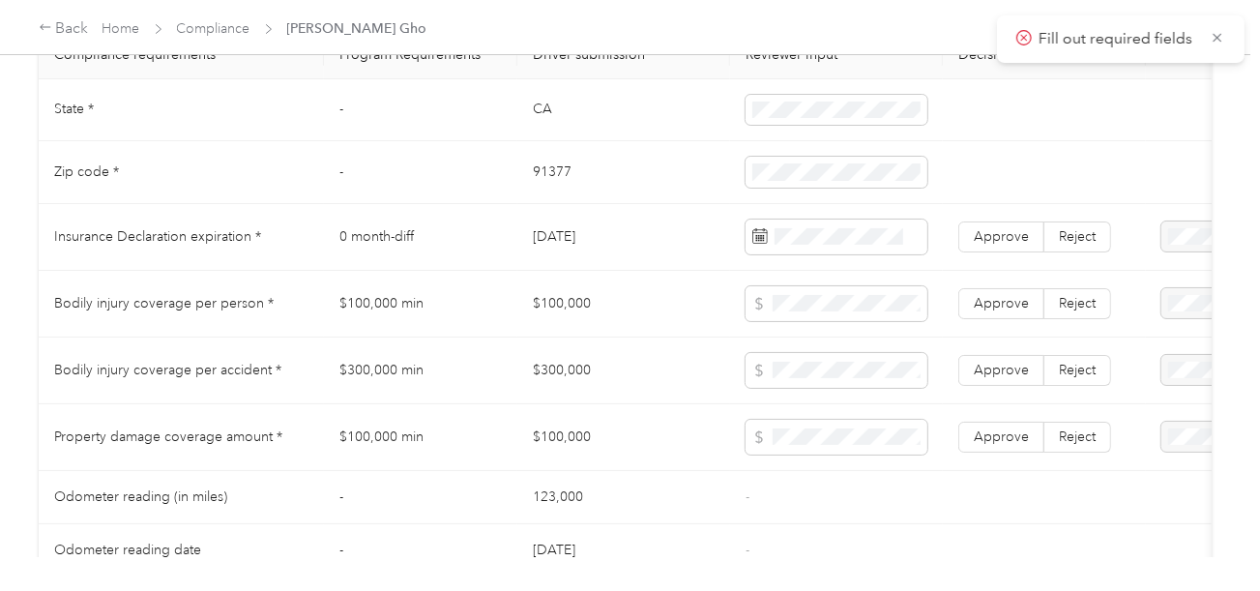
click at [541, 118] on td "CA" at bounding box center [623, 110] width 213 height 63
click at [844, 105] on span at bounding box center [837, 110] width 182 height 31
click at [539, 182] on td "91377" at bounding box center [623, 172] width 213 height 63
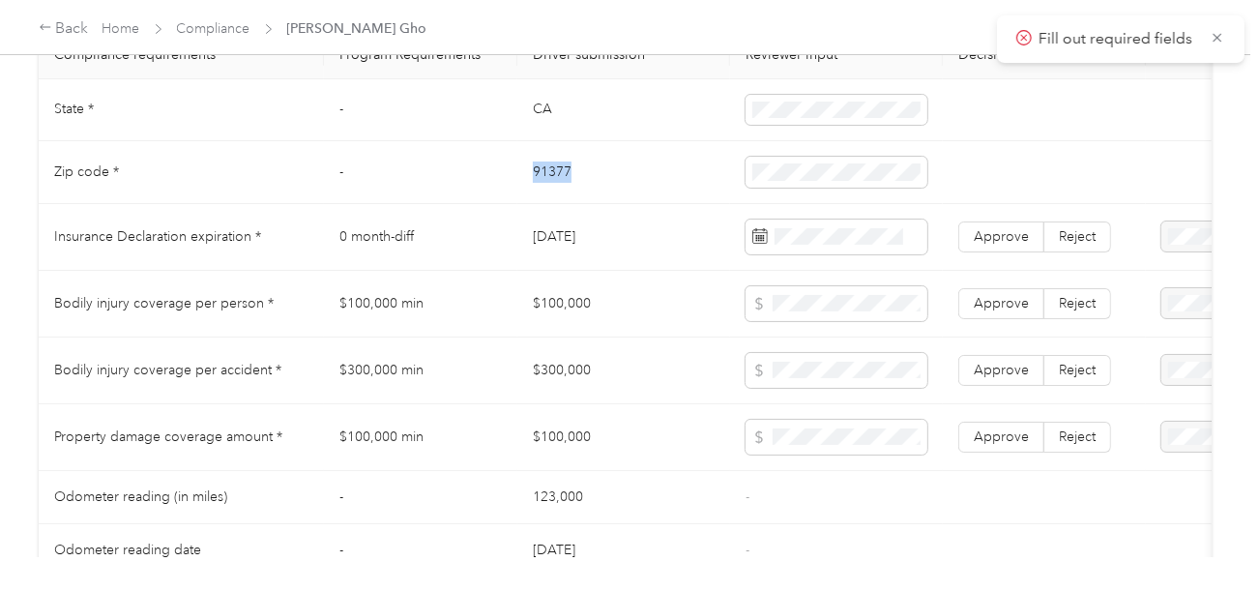
click at [539, 182] on td "91377" at bounding box center [623, 172] width 213 height 63
click at [699, 246] on td "[DATE]" at bounding box center [623, 237] width 213 height 67
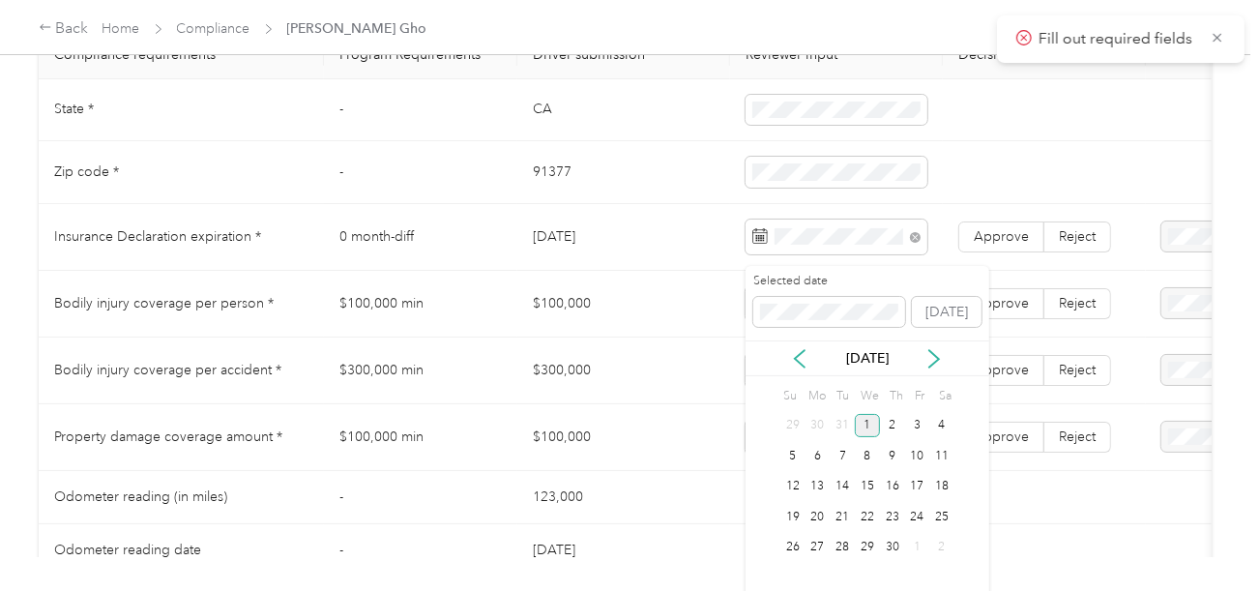
click at [862, 425] on div "1" at bounding box center [867, 426] width 25 height 24
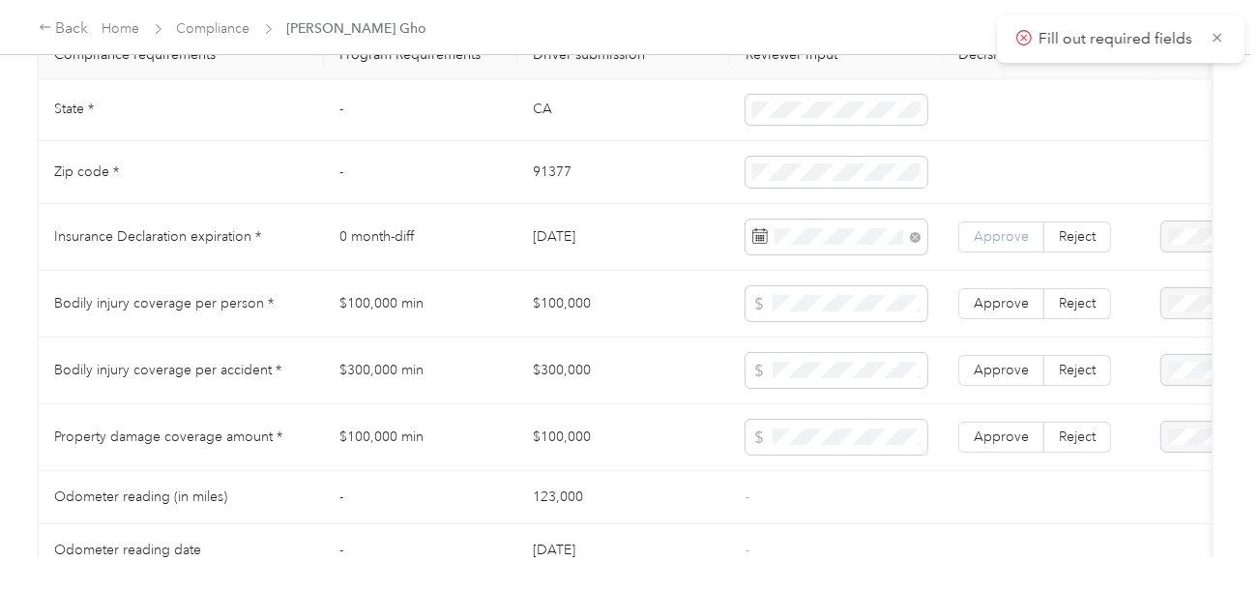
click at [991, 245] on span "Approve" at bounding box center [1001, 236] width 55 height 16
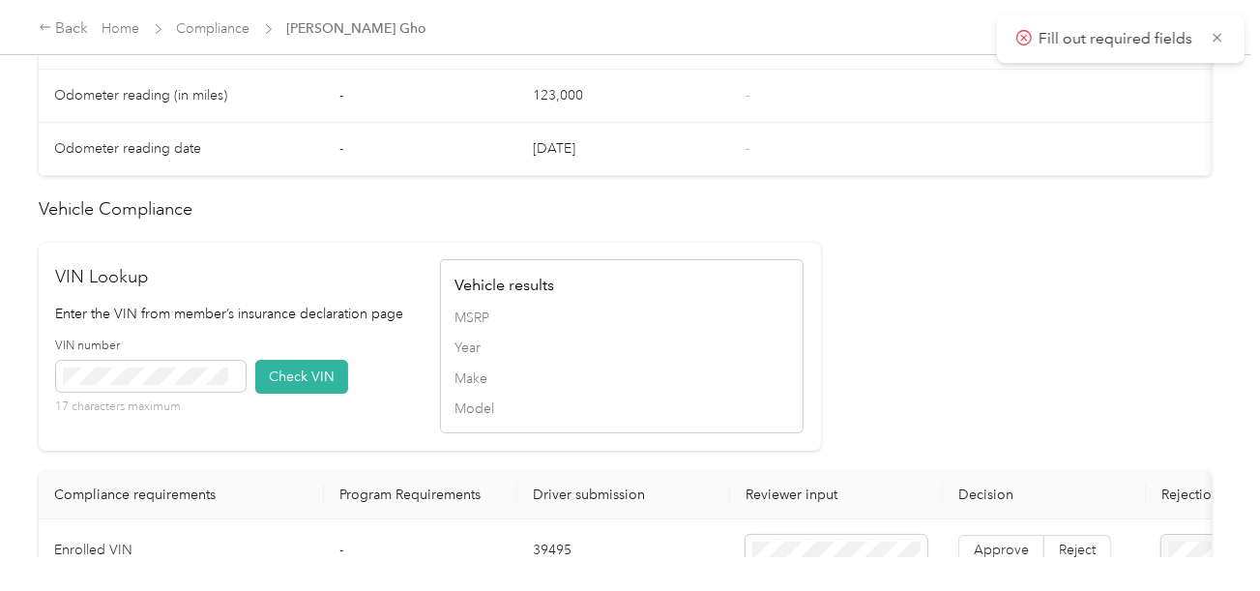
scroll to position [1740, 0]
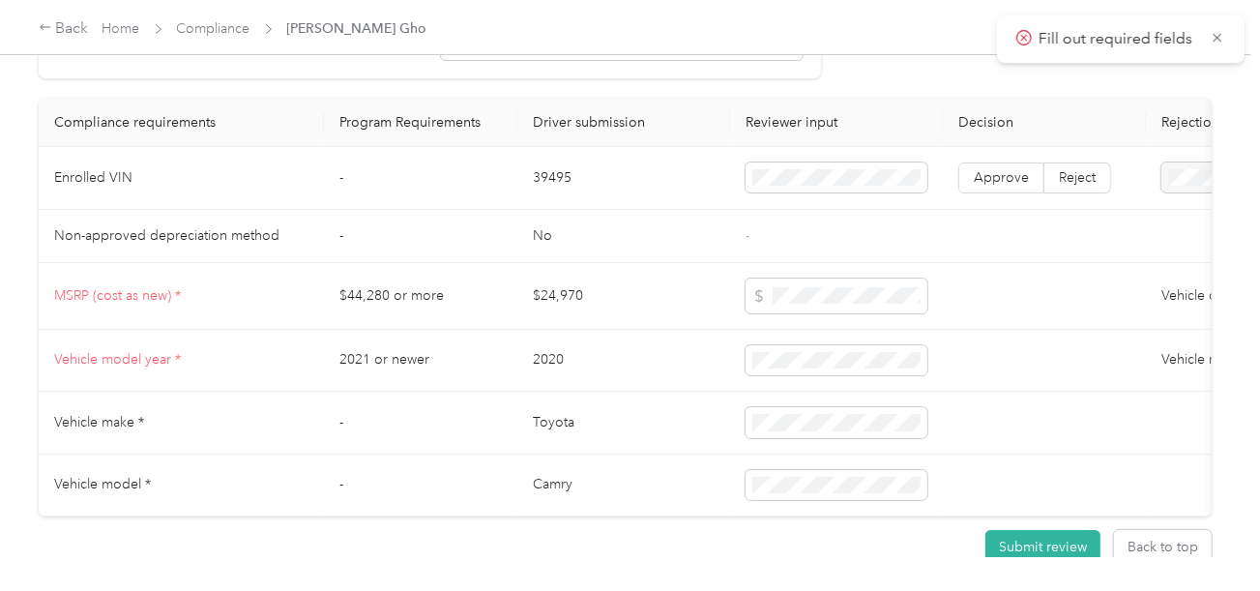
click at [538, 181] on td "39495" at bounding box center [623, 178] width 213 height 63
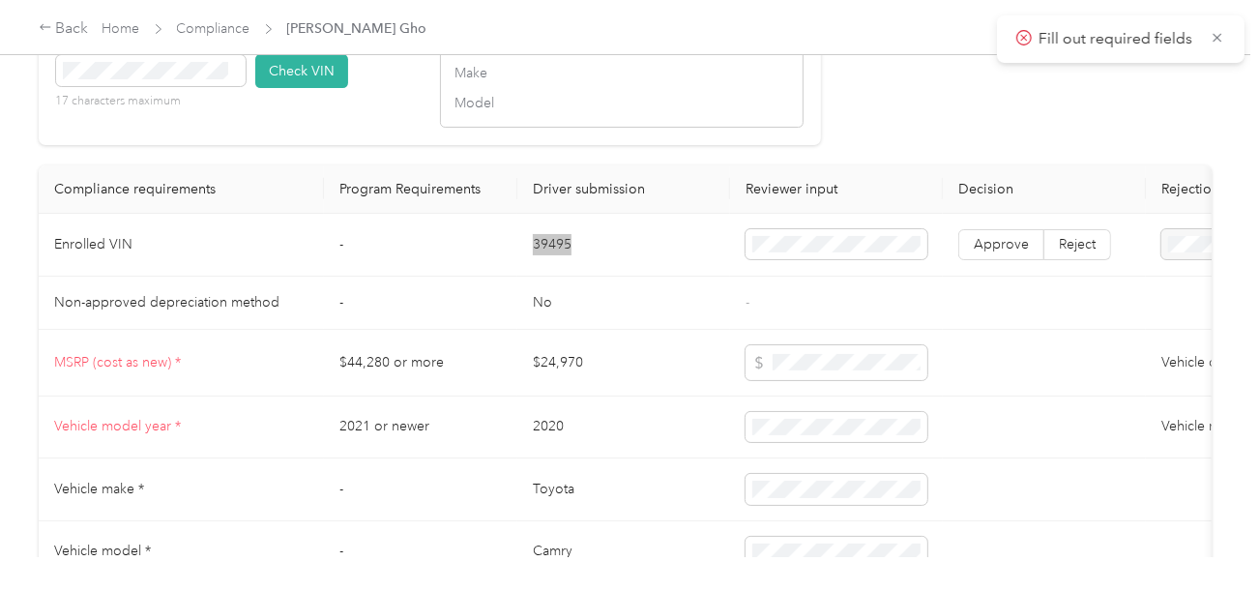
scroll to position [1643, 0]
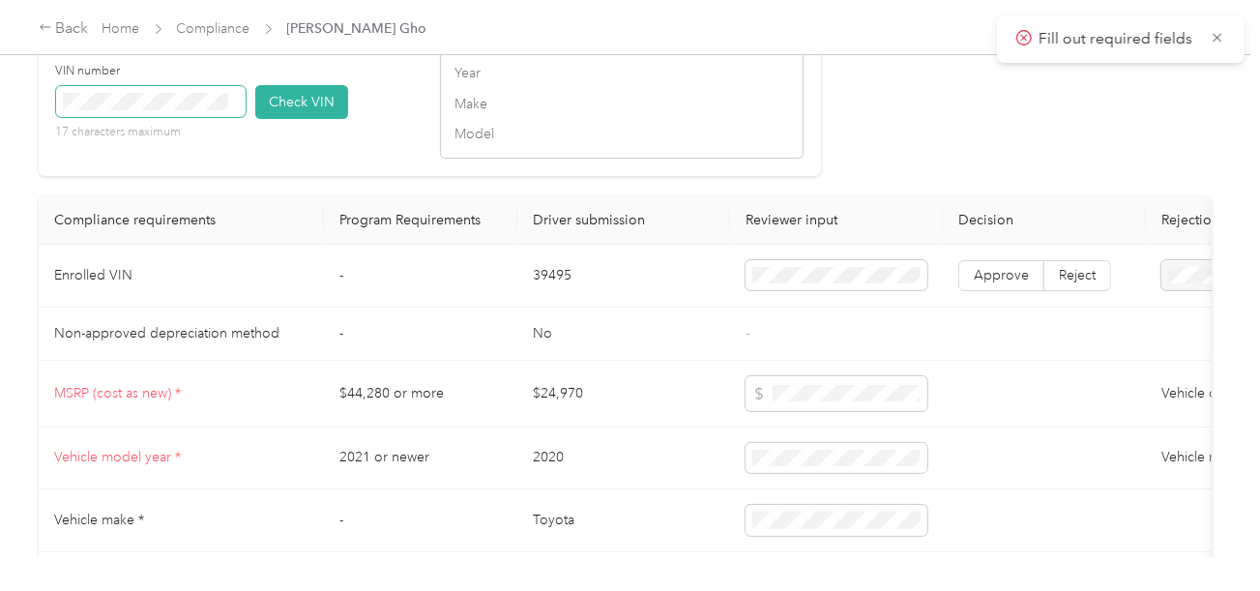
click at [174, 117] on span at bounding box center [151, 101] width 190 height 31
click at [304, 118] on button "Check VIN" at bounding box center [301, 102] width 93 height 34
click at [1018, 285] on span "Approve" at bounding box center [1001, 277] width 55 height 16
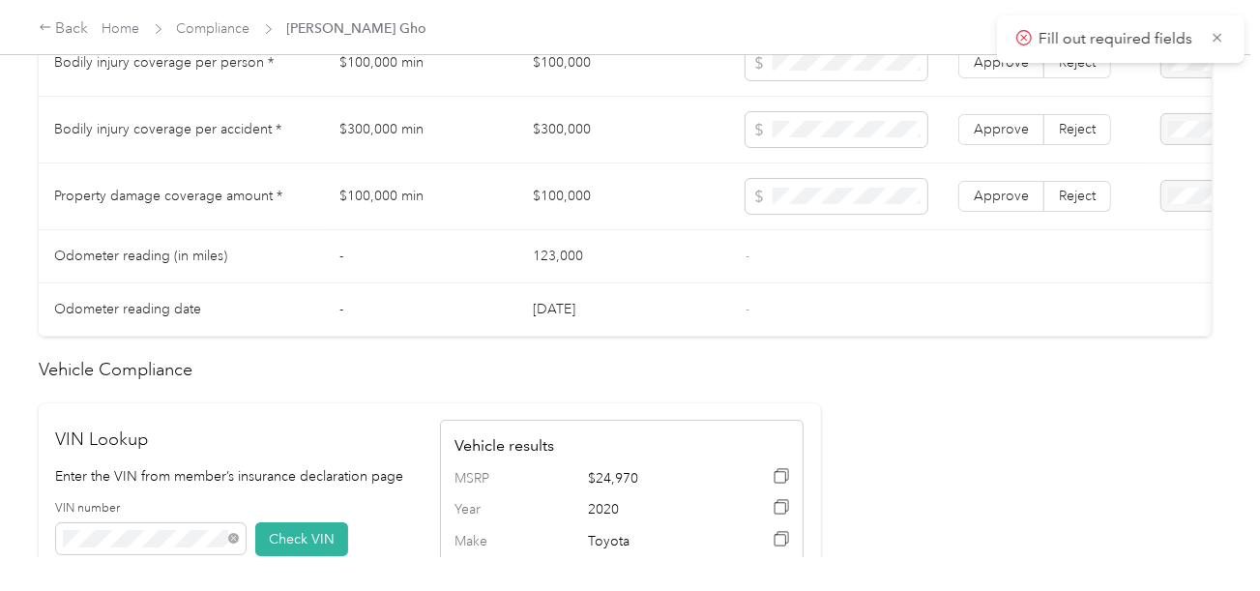
scroll to position [969, 0]
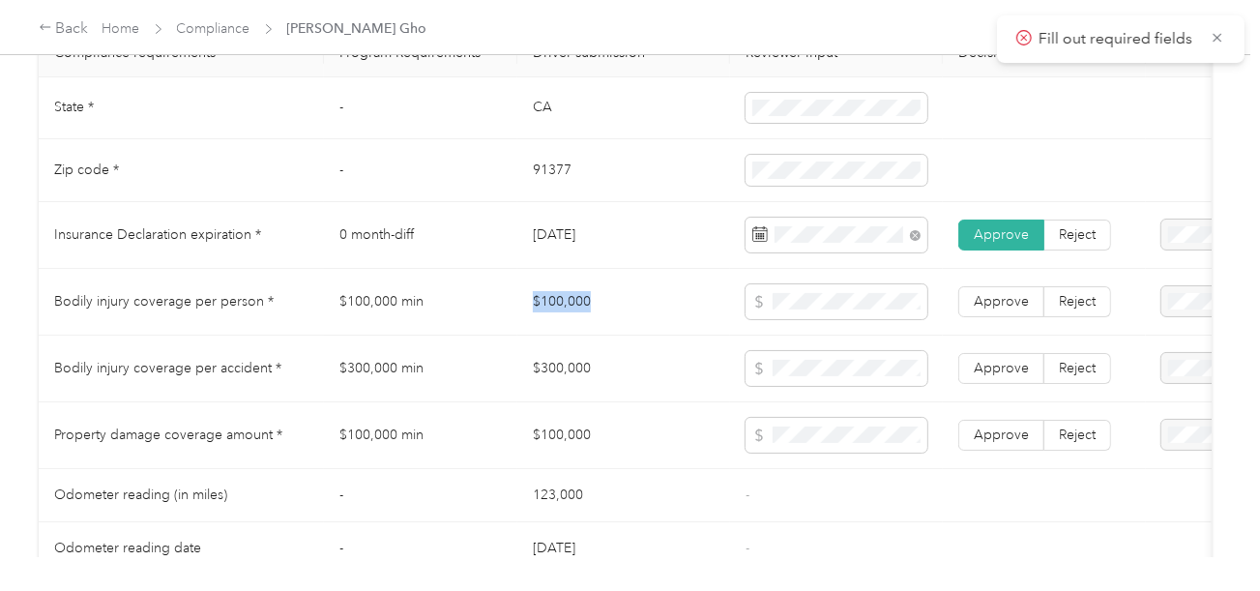
drag, startPoint x: 484, startPoint y: 302, endPoint x: 707, endPoint y: 308, distance: 222.5
click at [654, 308] on tr "Bodily injury coverage per person * $100,000 min $100,000 Approve Reject" at bounding box center [720, 302] width 1363 height 67
drag, startPoint x: 528, startPoint y: 307, endPoint x: 725, endPoint y: 307, distance: 197.3
click at [717, 307] on td "$100,000" at bounding box center [623, 302] width 213 height 67
drag, startPoint x: 873, startPoint y: 300, endPoint x: 720, endPoint y: 300, distance: 152.8
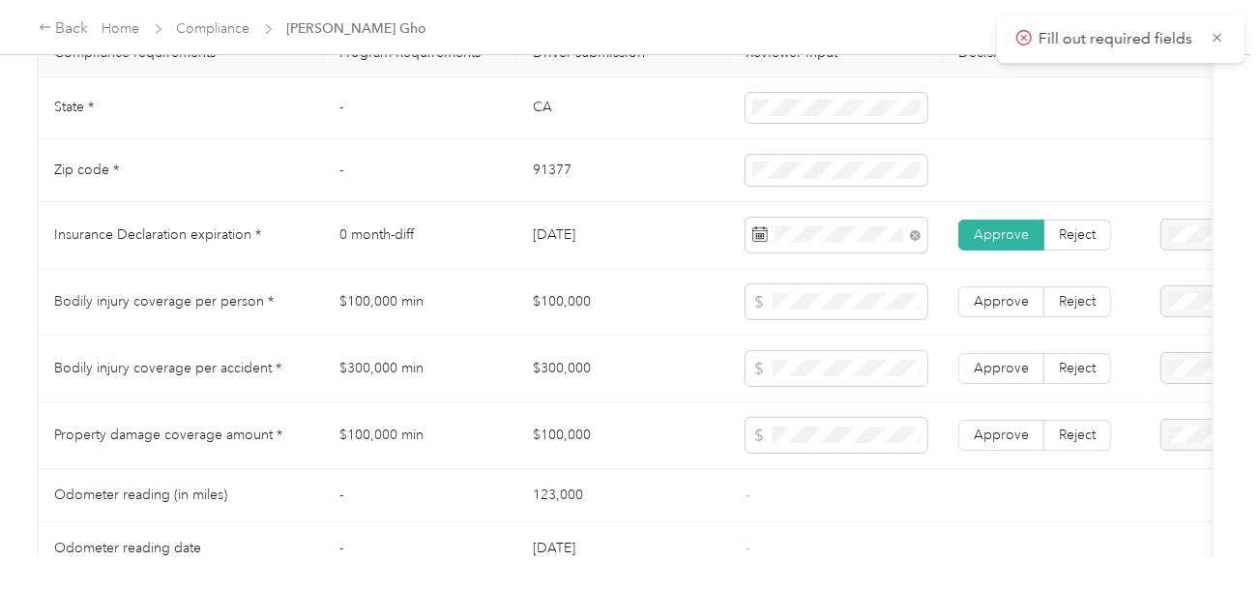
click at [720, 300] on tr "Bodily injury coverage per person * $100,000 min $100,000 Approve Reject" at bounding box center [720, 302] width 1363 height 67
click at [700, 366] on td "$300,000" at bounding box center [623, 369] width 213 height 67
click at [832, 453] on span at bounding box center [837, 435] width 182 height 35
drag, startPoint x: 570, startPoint y: 372, endPoint x: 771, endPoint y: 372, distance: 200.2
click at [662, 372] on tr "Bodily injury coverage per accident * $300,000 min $300,000 Approve Reject" at bounding box center [720, 369] width 1363 height 67
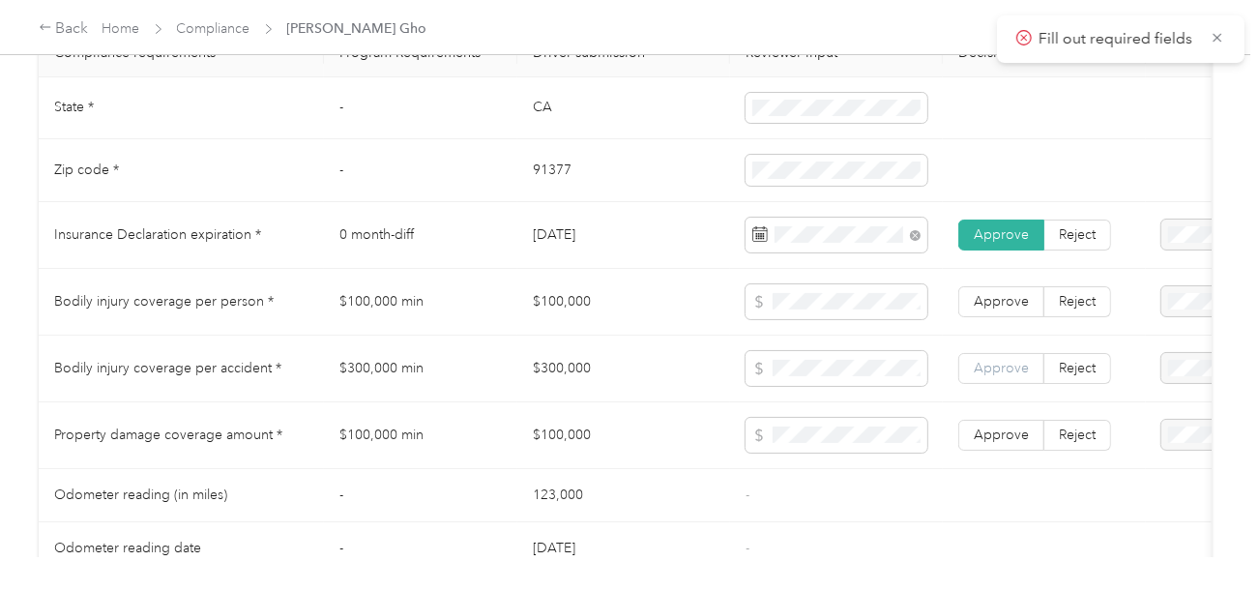
click at [993, 376] on span "Approve" at bounding box center [1001, 368] width 55 height 16
drag, startPoint x: 979, startPoint y: 303, endPoint x: 990, endPoint y: 353, distance: 51.6
click at [982, 309] on span "Approve" at bounding box center [1001, 301] width 55 height 16
click at [991, 426] on td "Approve Reject" at bounding box center [1044, 435] width 203 height 67
click at [991, 437] on span "Approve" at bounding box center [1001, 434] width 55 height 16
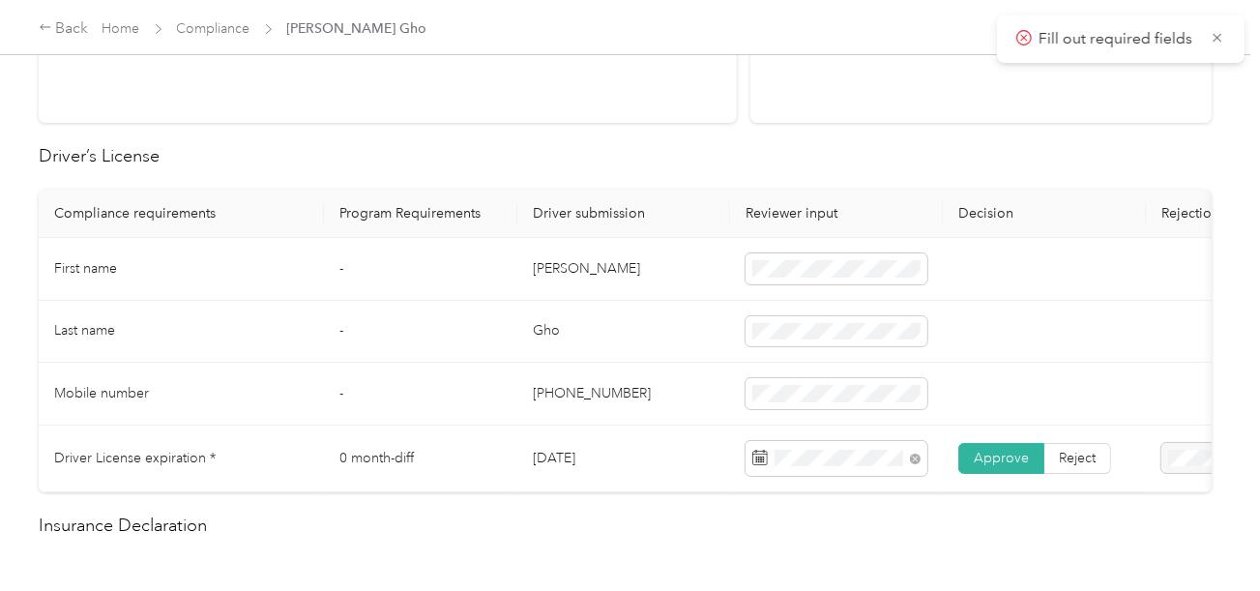
scroll to position [195, 0]
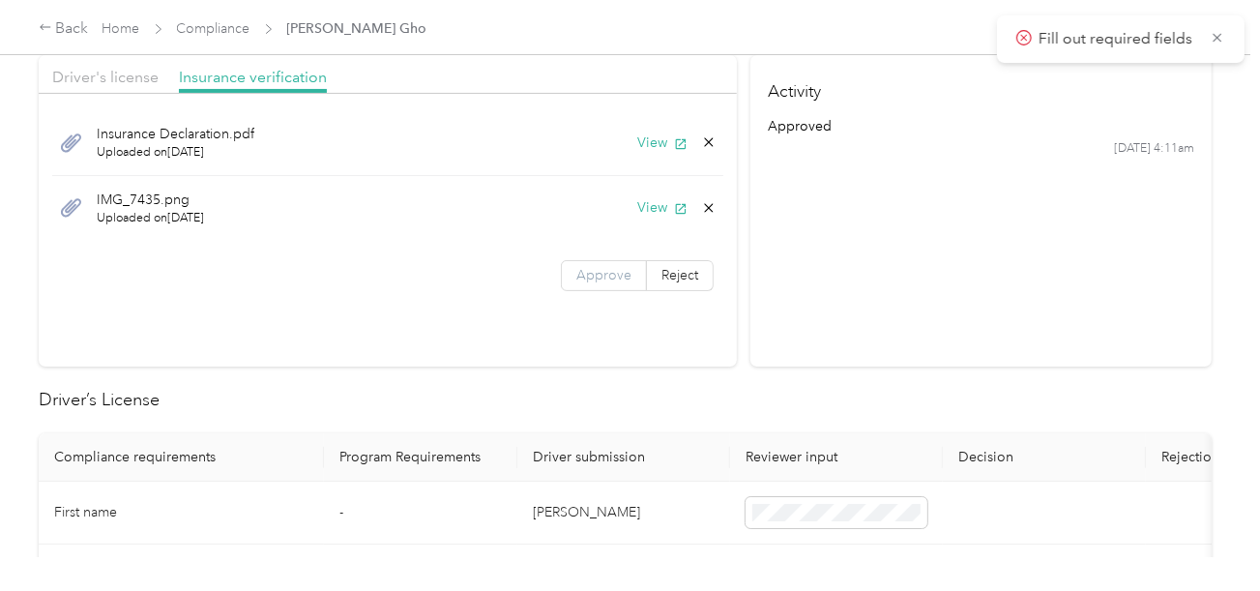
click at [623, 281] on label "Approve" at bounding box center [604, 275] width 86 height 31
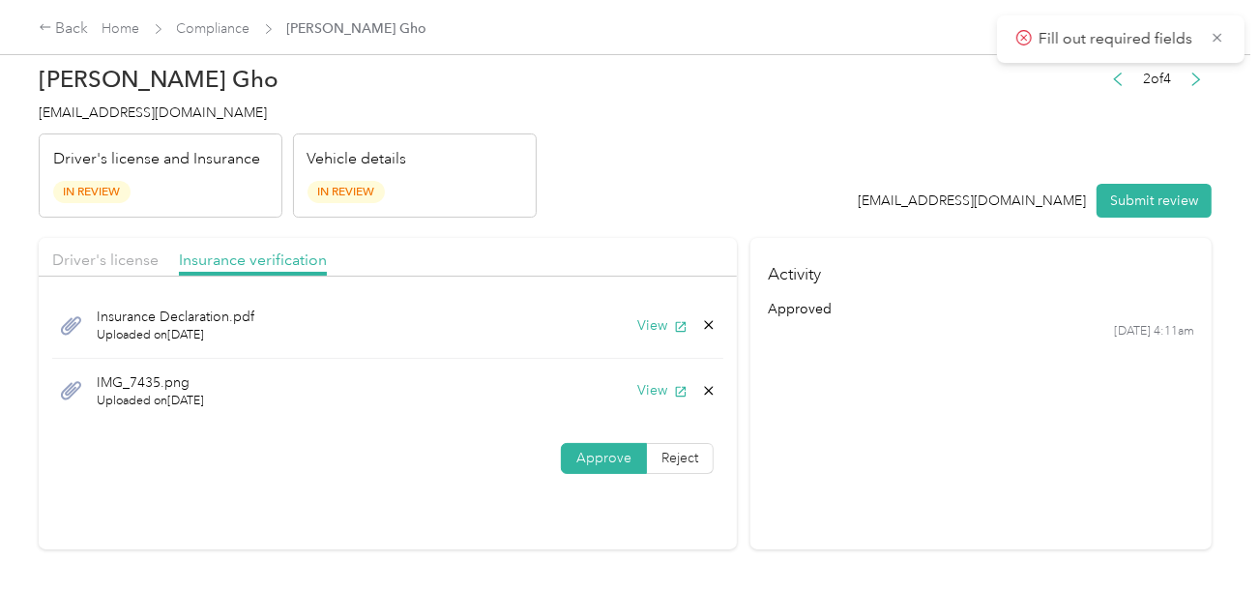
scroll to position [0, 0]
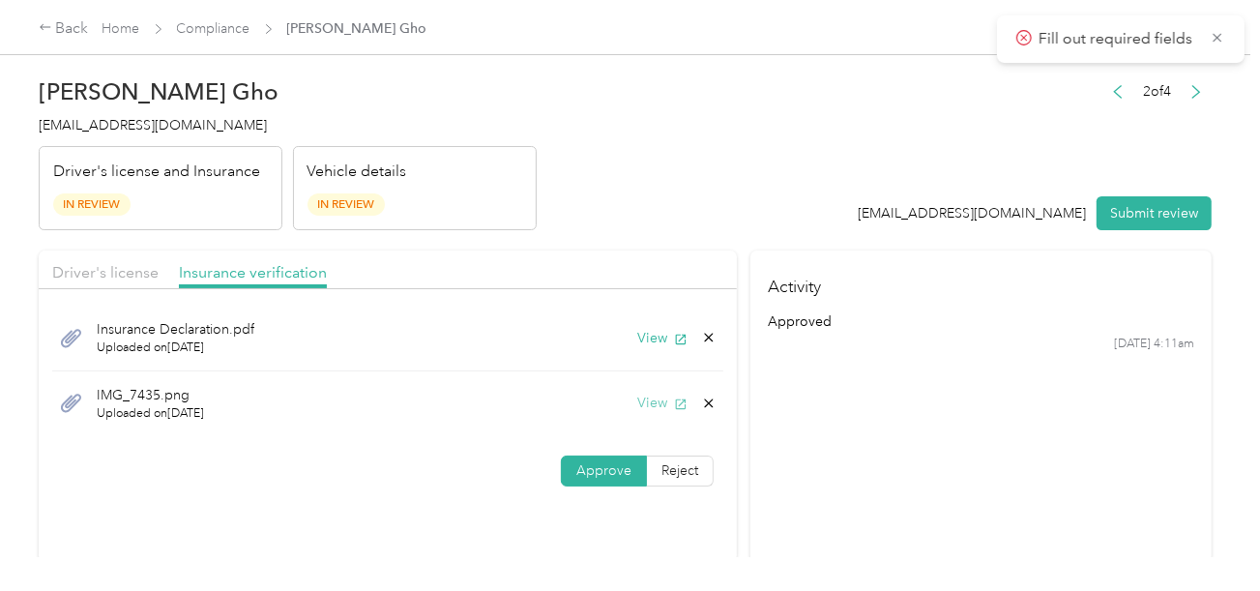
click at [637, 395] on button "View" at bounding box center [662, 403] width 50 height 20
click at [1157, 219] on button "Submit review" at bounding box center [1154, 213] width 115 height 34
drag, startPoint x: 681, startPoint y: 126, endPoint x: 491, endPoint y: 128, distance: 189.5
click at [679, 126] on header "[PERSON_NAME] Gho [EMAIL_ADDRESS][DOMAIN_NAME] Driver's license and Insurance I…" at bounding box center [625, 149] width 1173 height 162
click at [120, 137] on div "[PERSON_NAME] Gho [EMAIL_ADDRESS][DOMAIN_NAME] Driver's license and Insurance I…" at bounding box center [288, 149] width 498 height 162
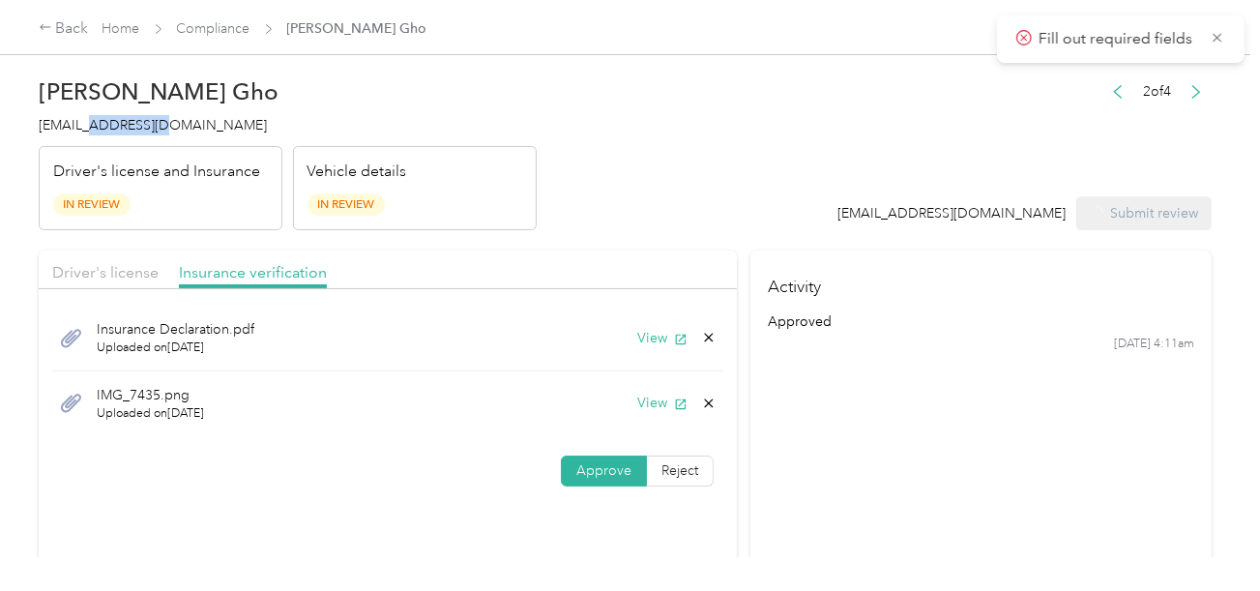
click at [120, 137] on div "[PERSON_NAME] Gho [EMAIL_ADDRESS][DOMAIN_NAME] Driver's license and Insurance I…" at bounding box center [288, 149] width 498 height 162
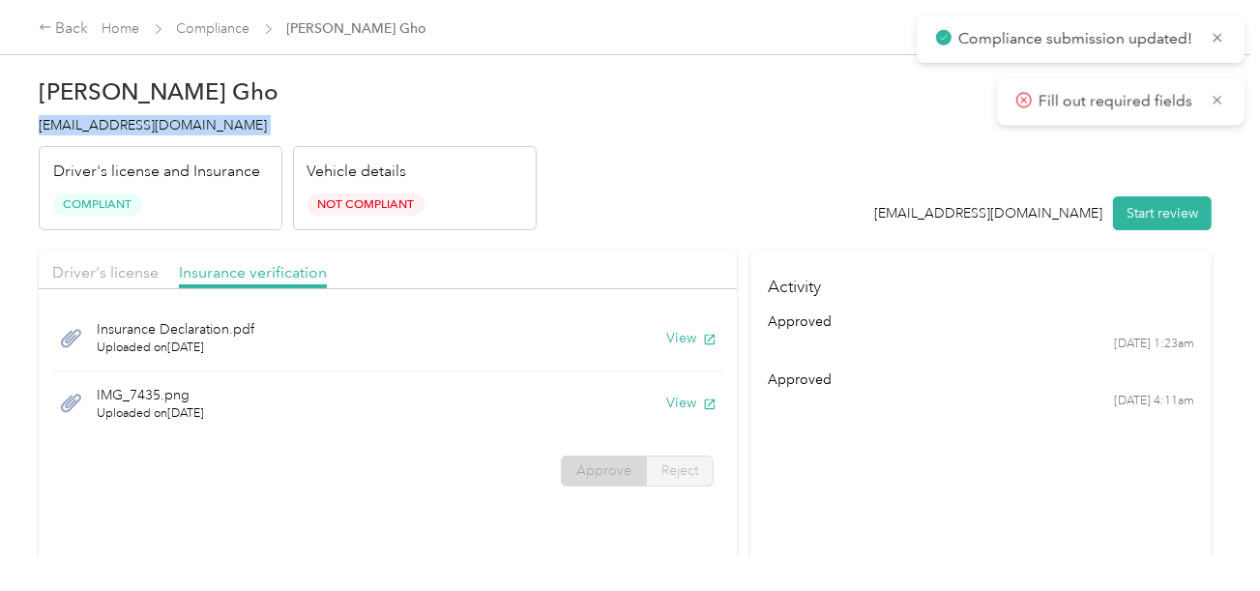
click at [120, 137] on div "[PERSON_NAME] Gho [EMAIL_ADDRESS][DOMAIN_NAME] Driver's license and Insurance C…" at bounding box center [288, 149] width 498 height 162
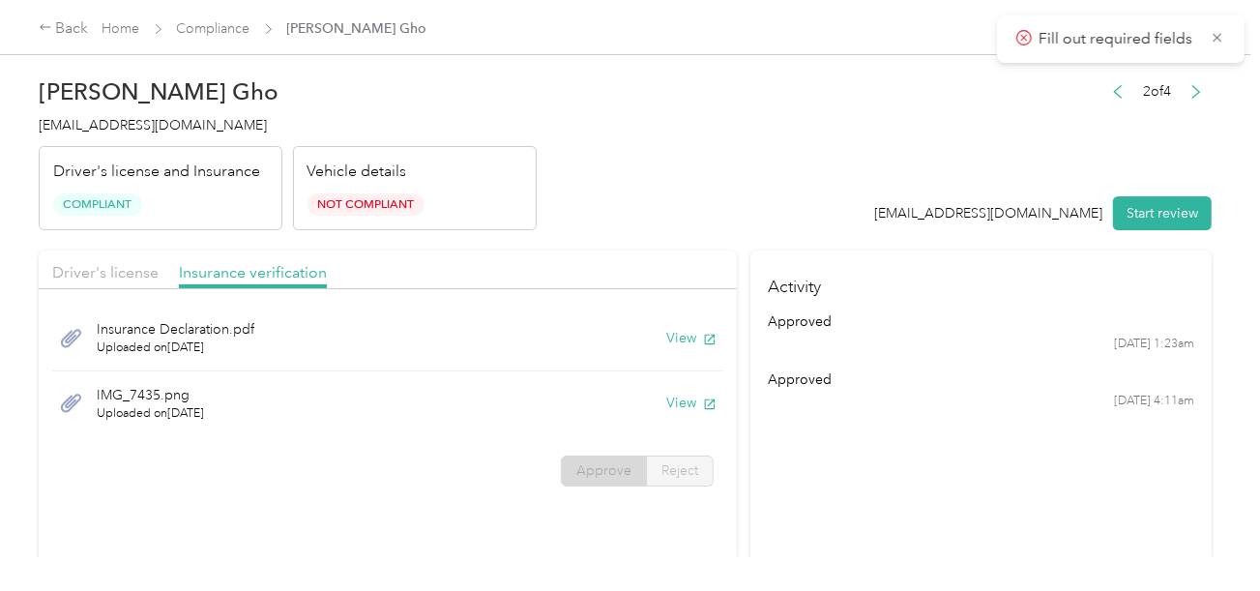
click at [364, 154] on div "Vehicle details Not Compliant" at bounding box center [415, 188] width 244 height 85
click at [227, 31] on link "Compliance" at bounding box center [213, 28] width 73 height 16
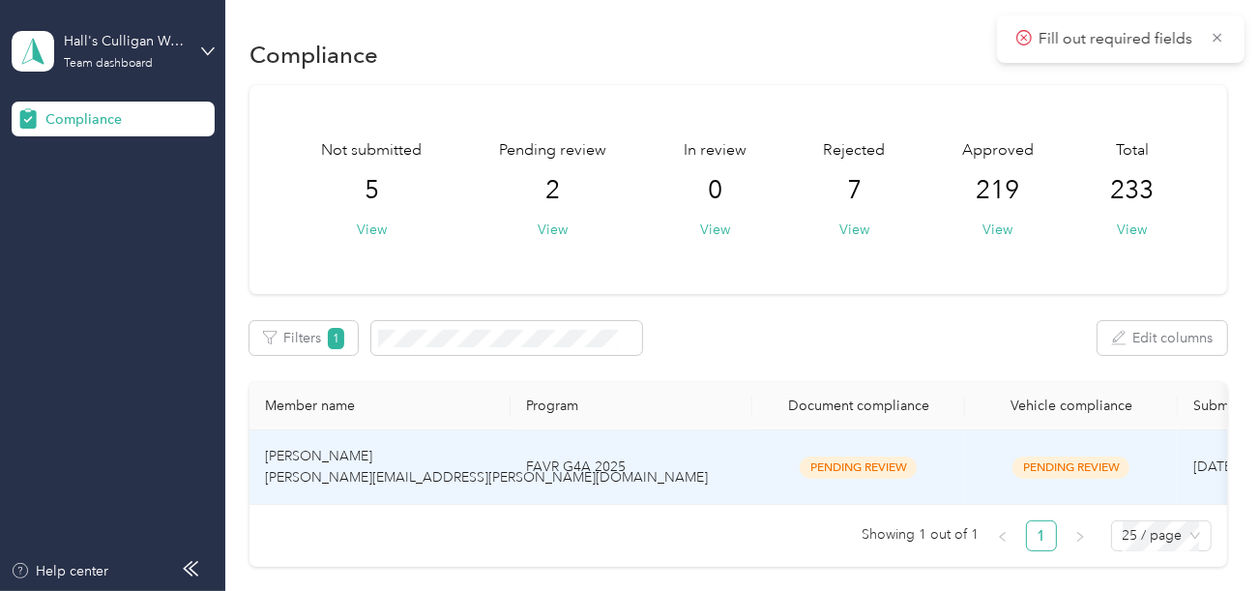
click at [556, 461] on td "FAVR G4A 2025" at bounding box center [632, 467] width 242 height 74
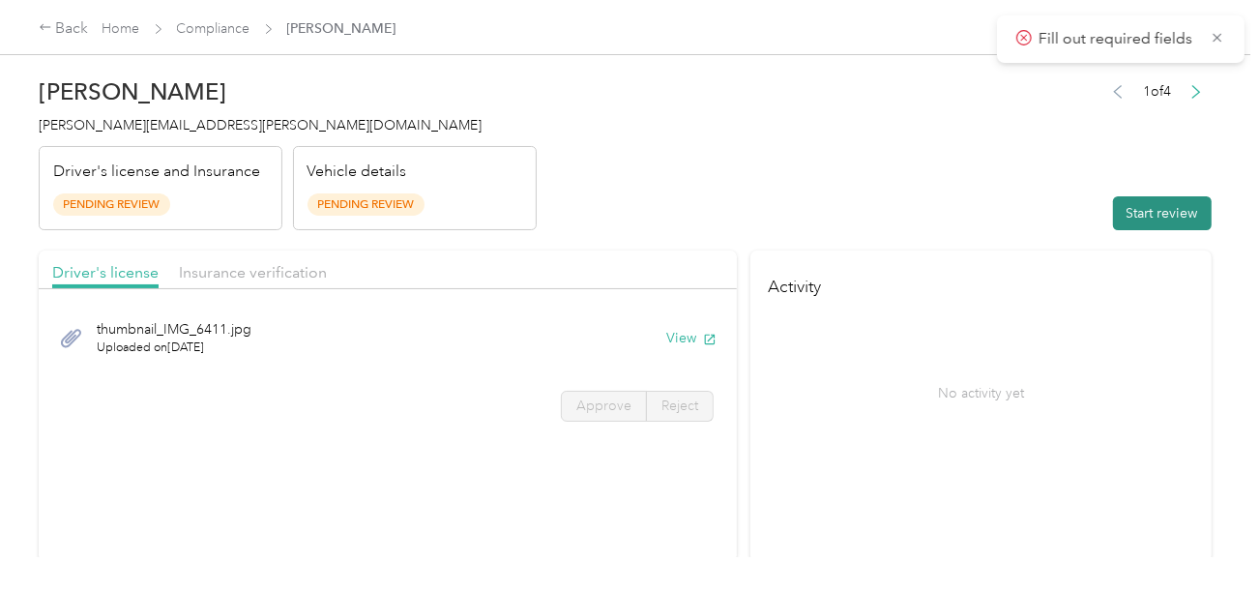
click at [1189, 216] on button "Start review" at bounding box center [1162, 213] width 99 height 34
click at [785, 203] on header "[PERSON_NAME] [PERSON_NAME][EMAIL_ADDRESS][PERSON_NAME][DOMAIN_NAME] Driver's l…" at bounding box center [625, 149] width 1173 height 162
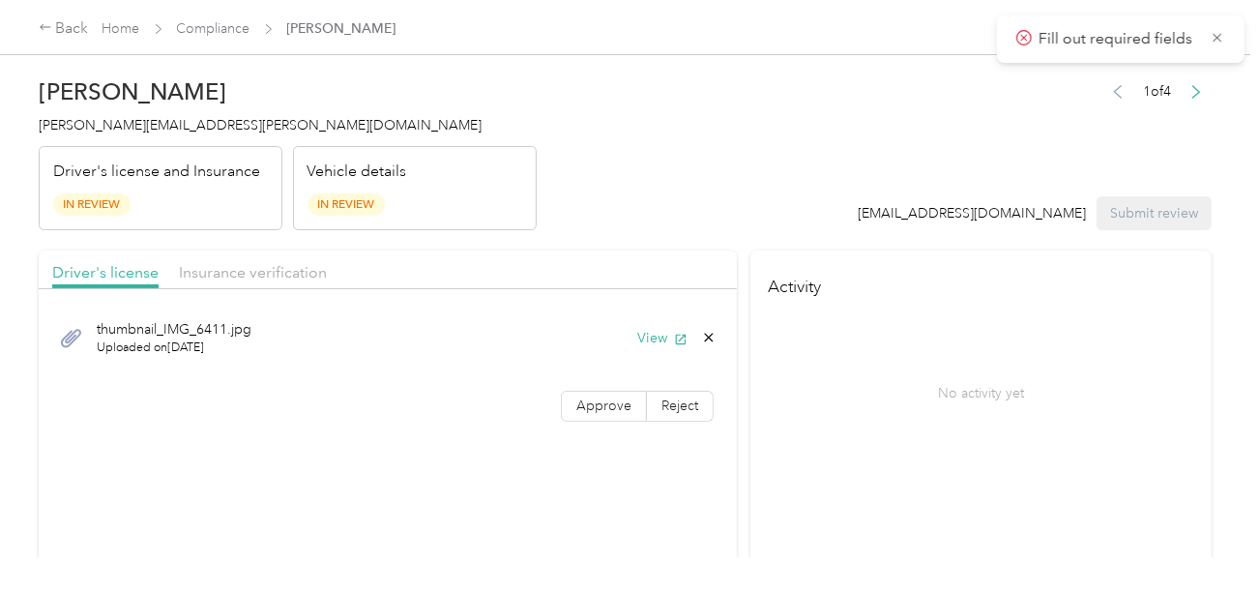
click at [752, 190] on header "[PERSON_NAME] [PERSON_NAME][EMAIL_ADDRESS][PERSON_NAME][DOMAIN_NAME] Driver's l…" at bounding box center [625, 149] width 1173 height 162
click at [657, 332] on button "View" at bounding box center [662, 338] width 50 height 20
drag, startPoint x: 574, startPoint y: 399, endPoint x: 648, endPoint y: 398, distance: 73.5
click at [576, 400] on span "Approve" at bounding box center [603, 405] width 55 height 16
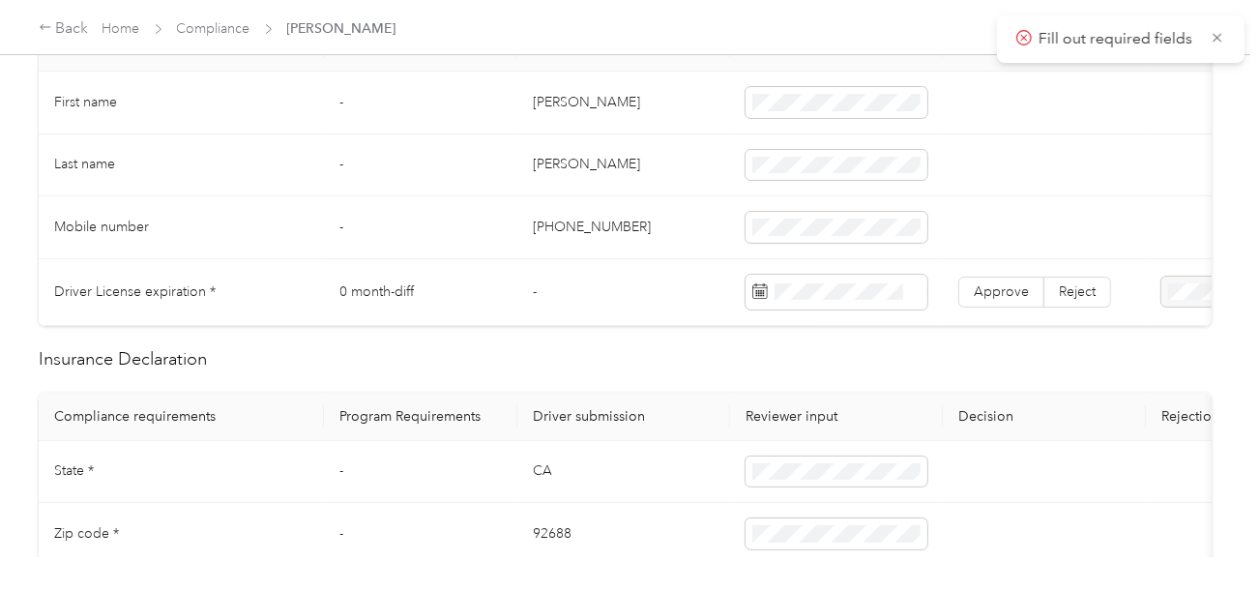
scroll to position [508, 0]
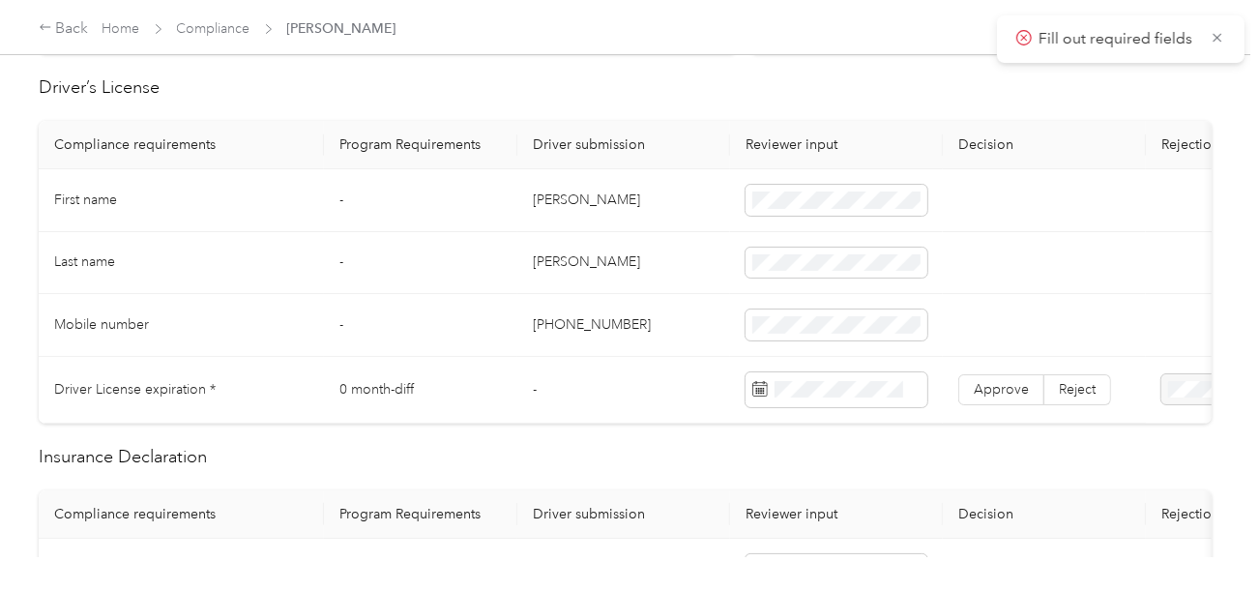
click at [549, 193] on td "[PERSON_NAME]" at bounding box center [623, 200] width 213 height 63
click at [840, 179] on td at bounding box center [836, 200] width 213 height 63
click at [566, 252] on td "[PERSON_NAME]" at bounding box center [623, 263] width 213 height 63
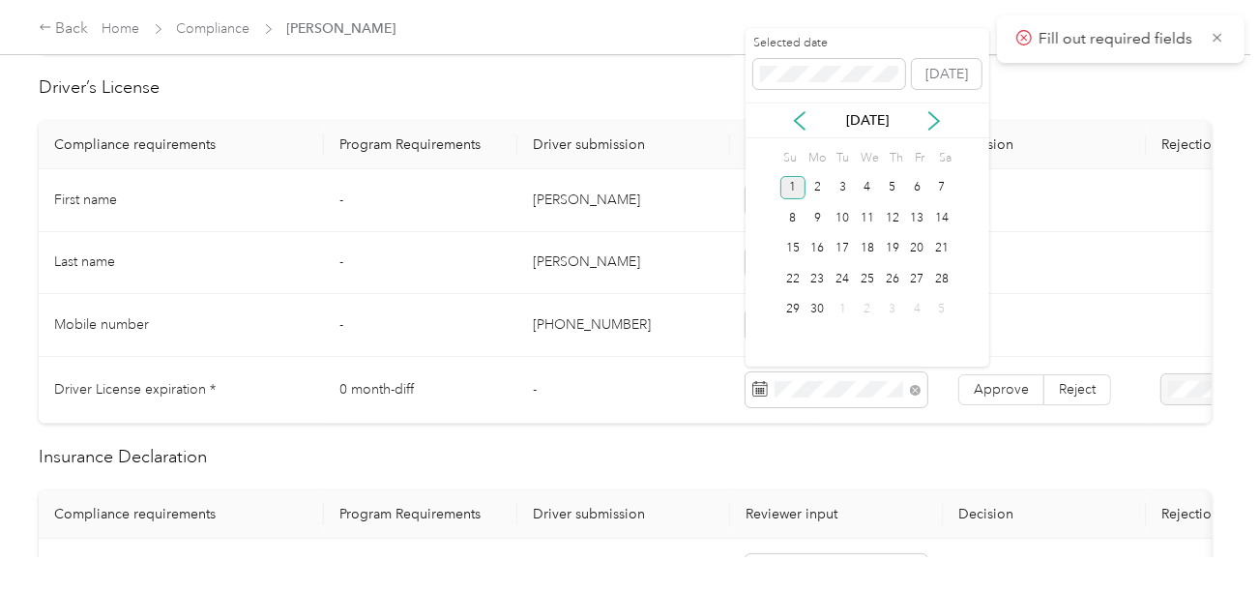
click at [803, 188] on div "1" at bounding box center [792, 188] width 25 height 24
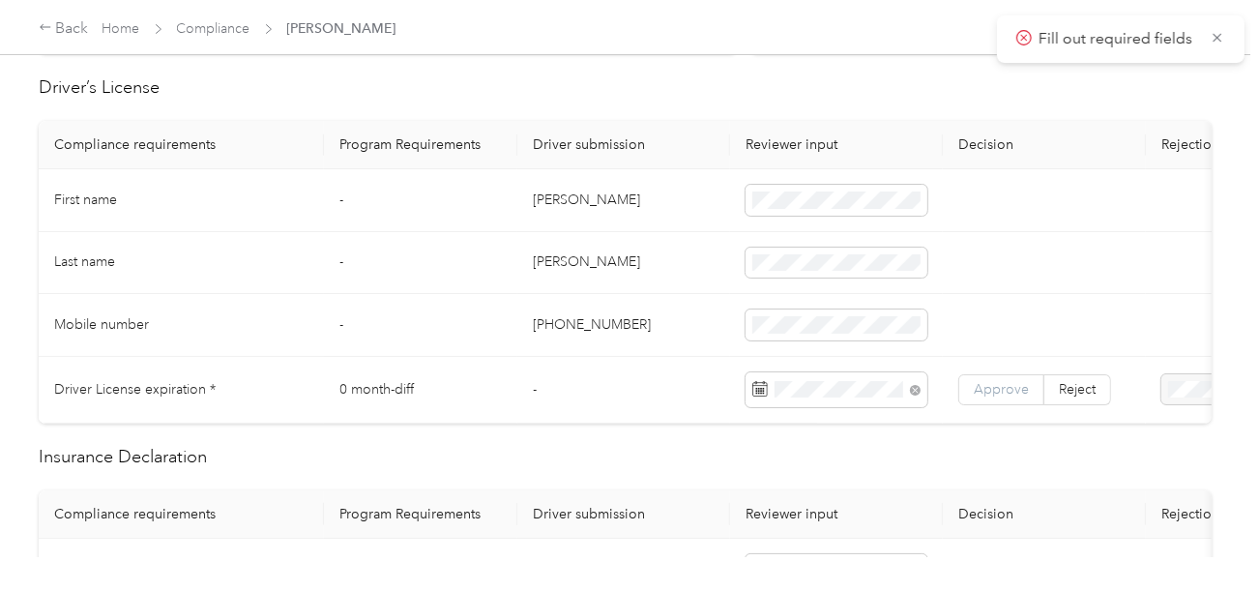
drag, startPoint x: 1005, startPoint y: 369, endPoint x: 976, endPoint y: 383, distance: 32.0
click at [1006, 369] on td "Approve Reject" at bounding box center [1044, 390] width 203 height 67
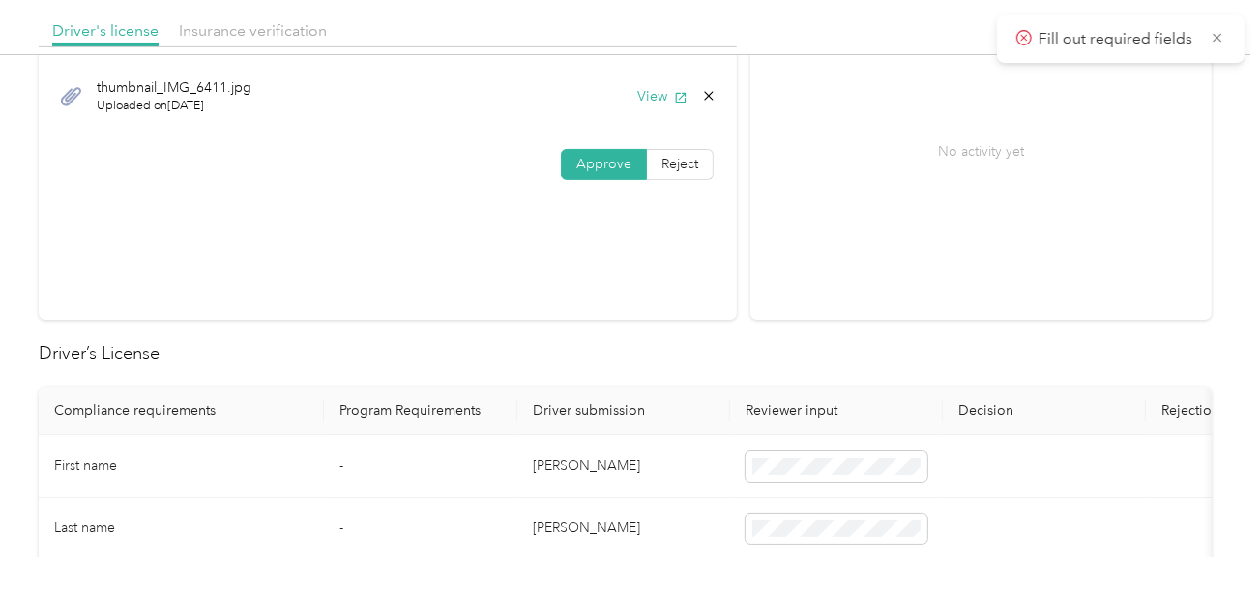
scroll to position [387, 0]
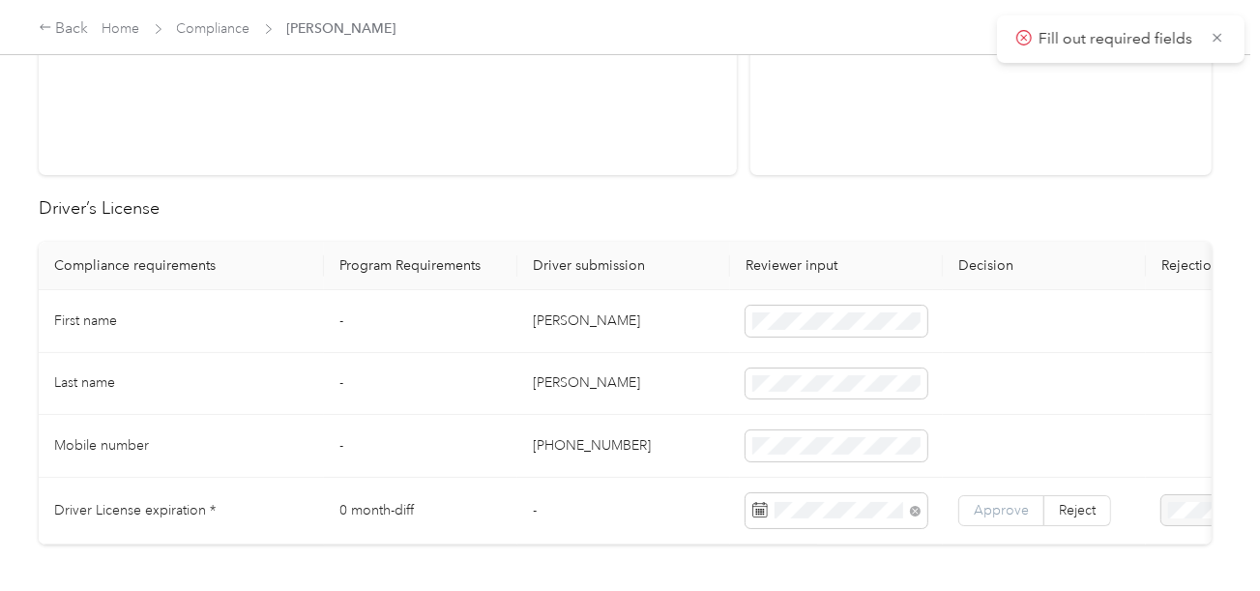
click at [1000, 502] on span "Approve" at bounding box center [1001, 510] width 55 height 16
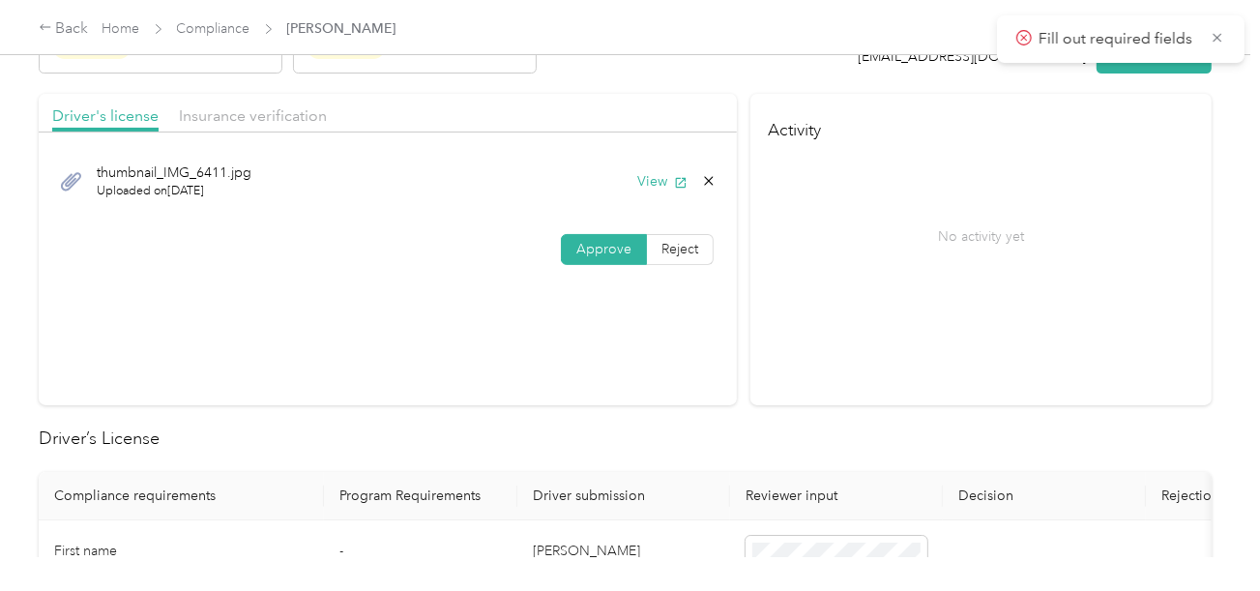
scroll to position [0, 0]
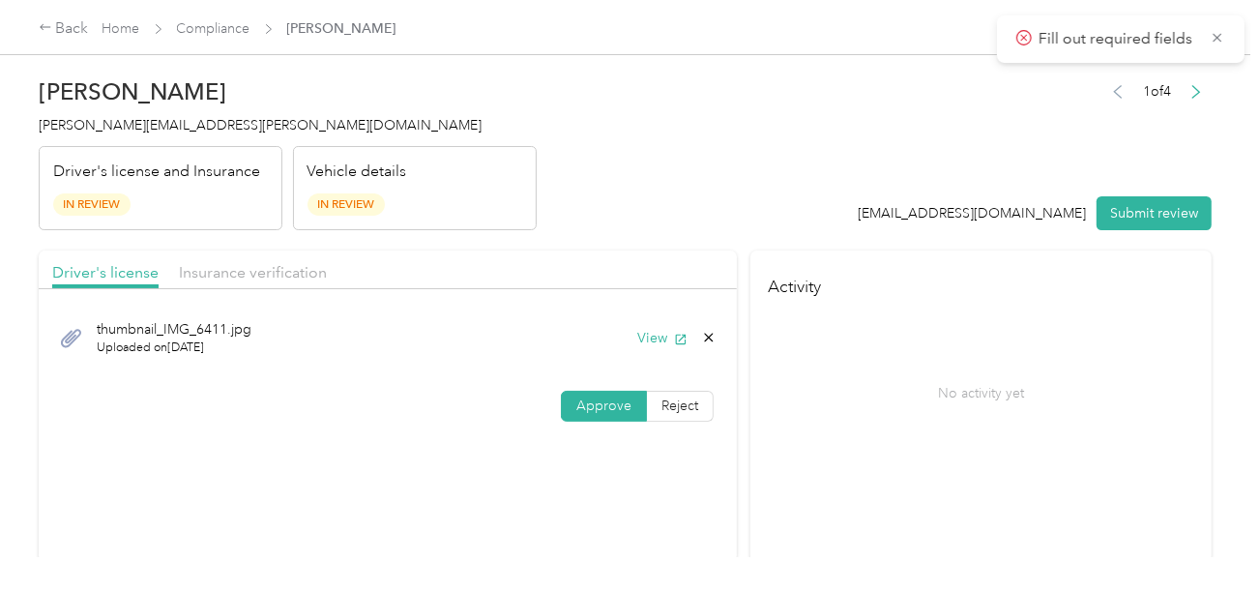
drag, startPoint x: 270, startPoint y: 290, endPoint x: 449, endPoint y: 252, distance: 182.8
click at [272, 289] on div at bounding box center [388, 294] width 698 height 11
click at [283, 278] on span "Insurance verification" at bounding box center [253, 272] width 148 height 18
drag, startPoint x: 604, startPoint y: 215, endPoint x: 667, endPoint y: 286, distance: 95.2
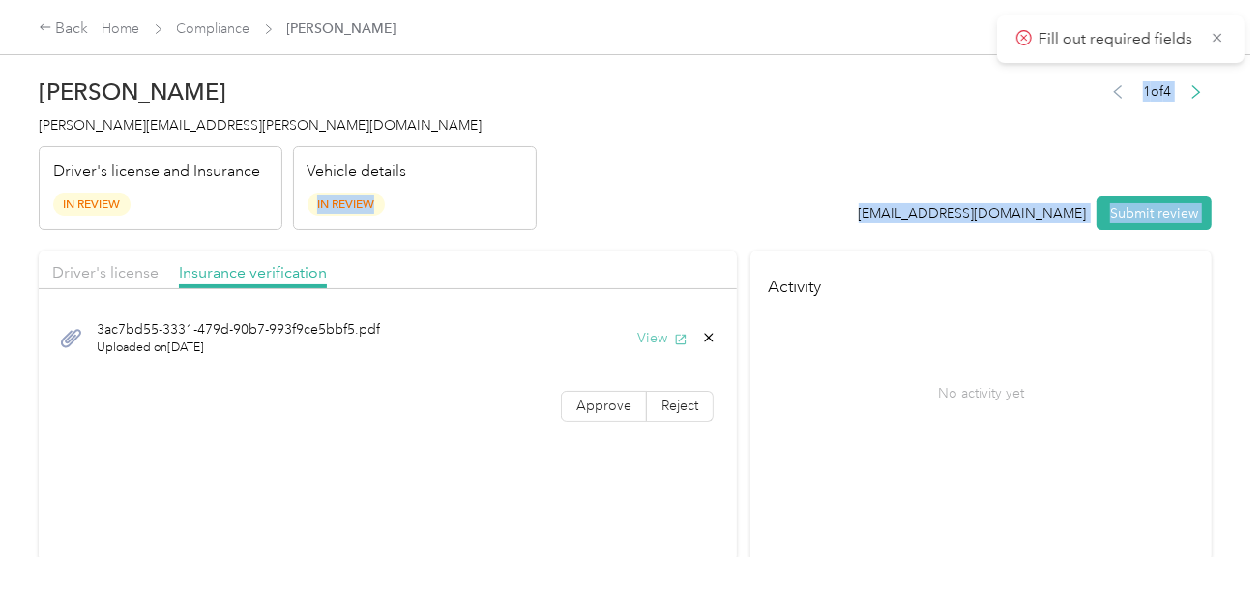
click at [648, 335] on button "View" at bounding box center [662, 338] width 50 height 20
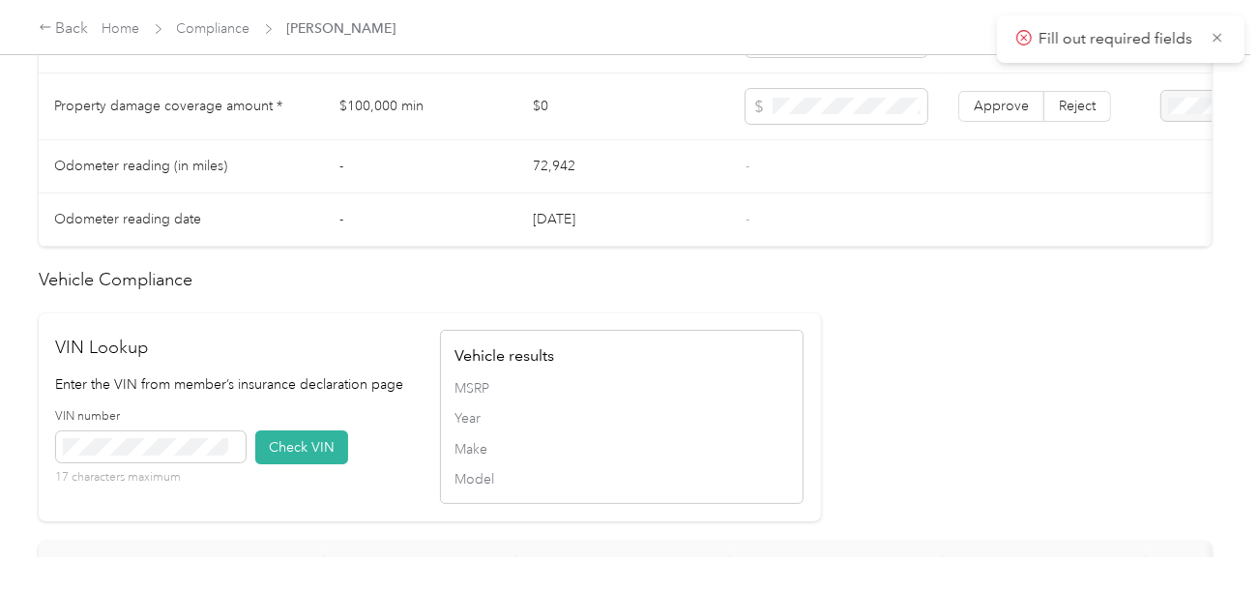
scroll to position [1740, 0]
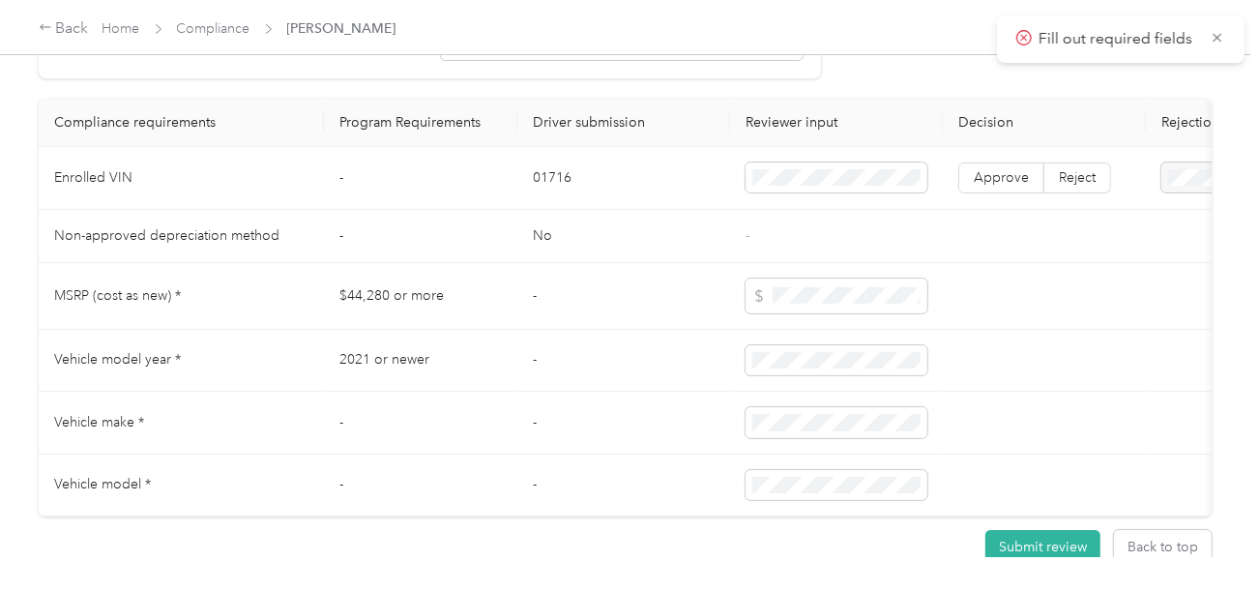
click at [553, 205] on td "01716" at bounding box center [623, 178] width 213 height 63
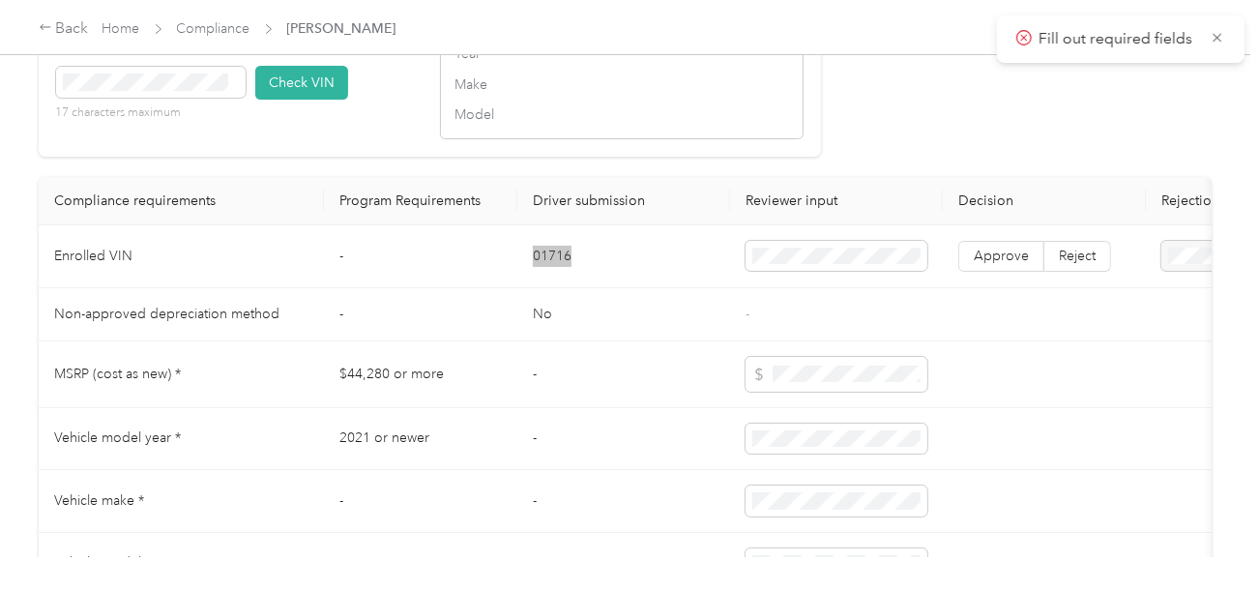
scroll to position [1547, 0]
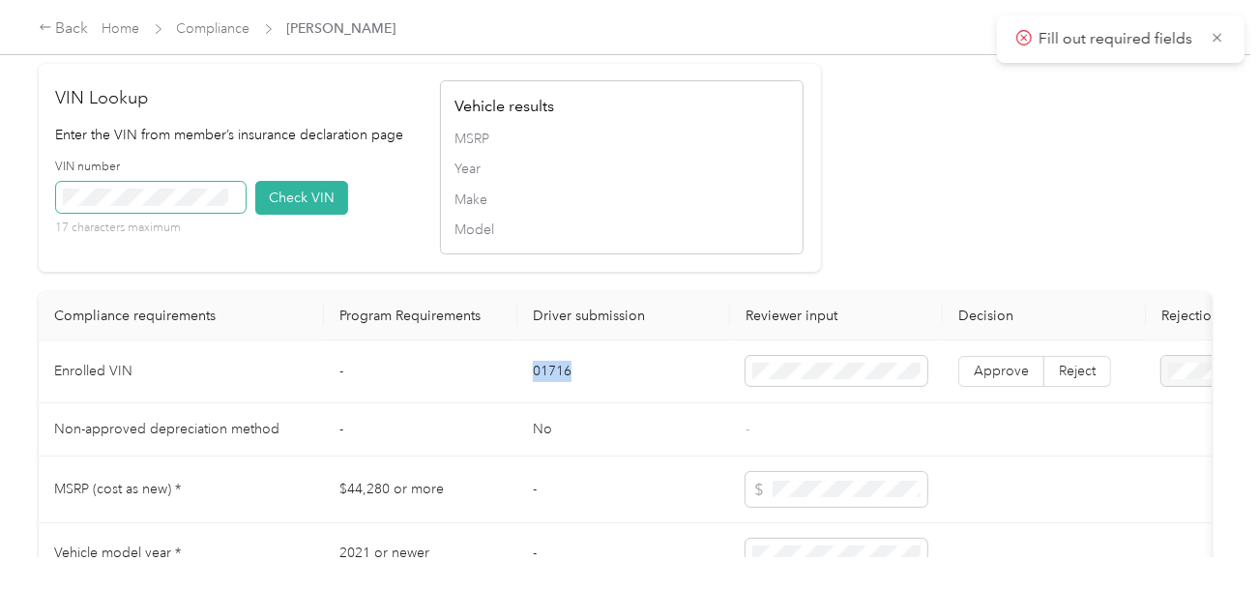
click at [166, 213] on span at bounding box center [151, 197] width 190 height 31
click at [305, 215] on button "Check VIN" at bounding box center [301, 198] width 93 height 34
click at [780, 210] on span "Make" at bounding box center [621, 200] width 335 height 20
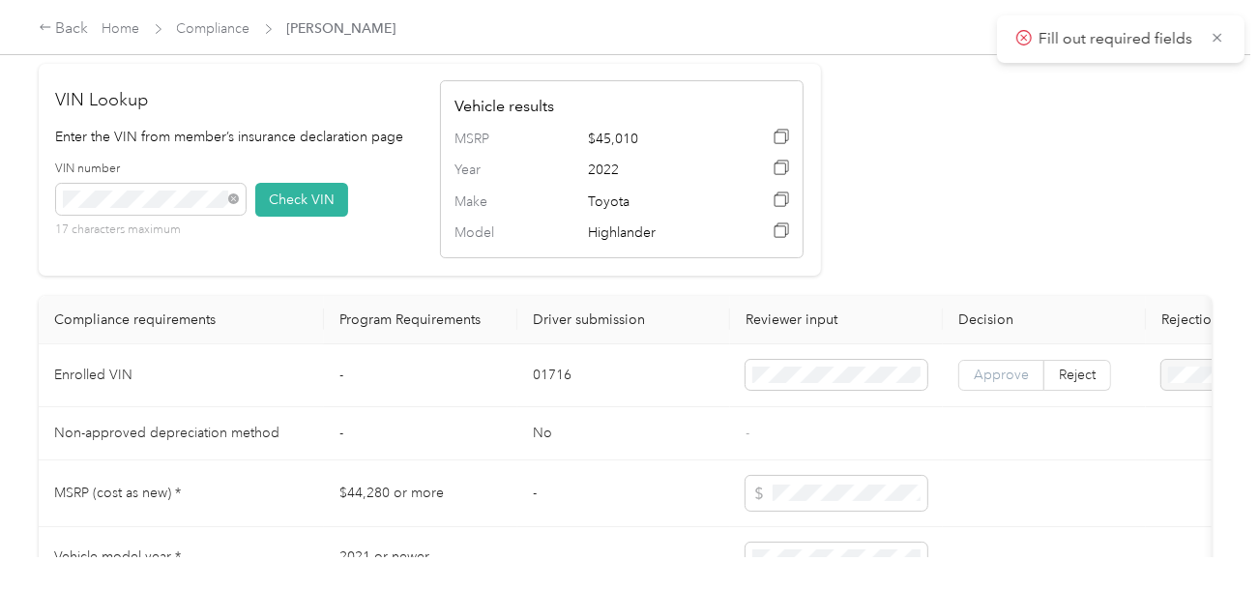
click at [1014, 383] on span "Approve" at bounding box center [1001, 374] width 55 height 16
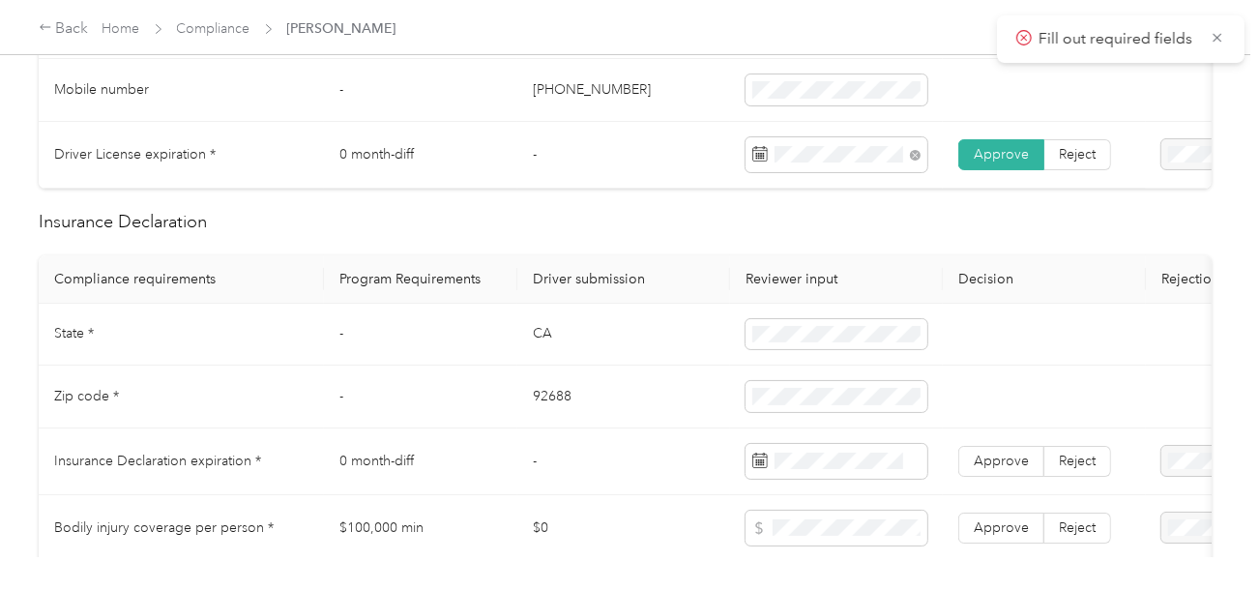
scroll to position [774, 0]
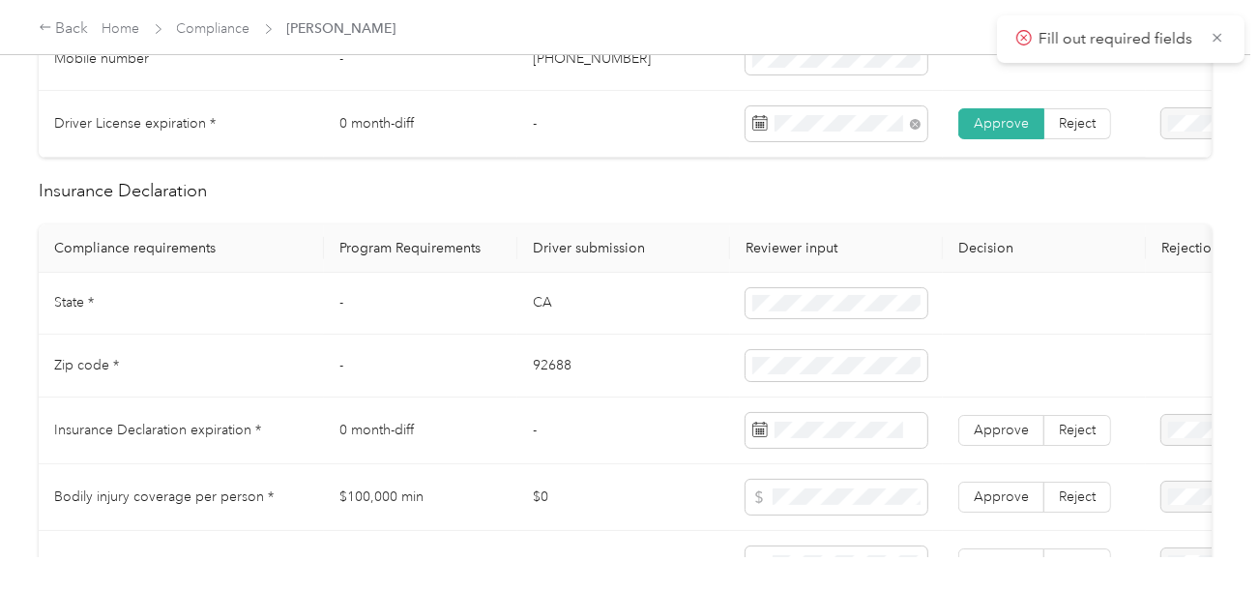
click at [568, 386] on td "92688" at bounding box center [623, 366] width 213 height 63
click at [689, 377] on td "92688" at bounding box center [623, 366] width 213 height 63
click at [534, 325] on td "CA" at bounding box center [623, 304] width 213 height 63
click at [544, 319] on td "CA" at bounding box center [623, 304] width 213 height 63
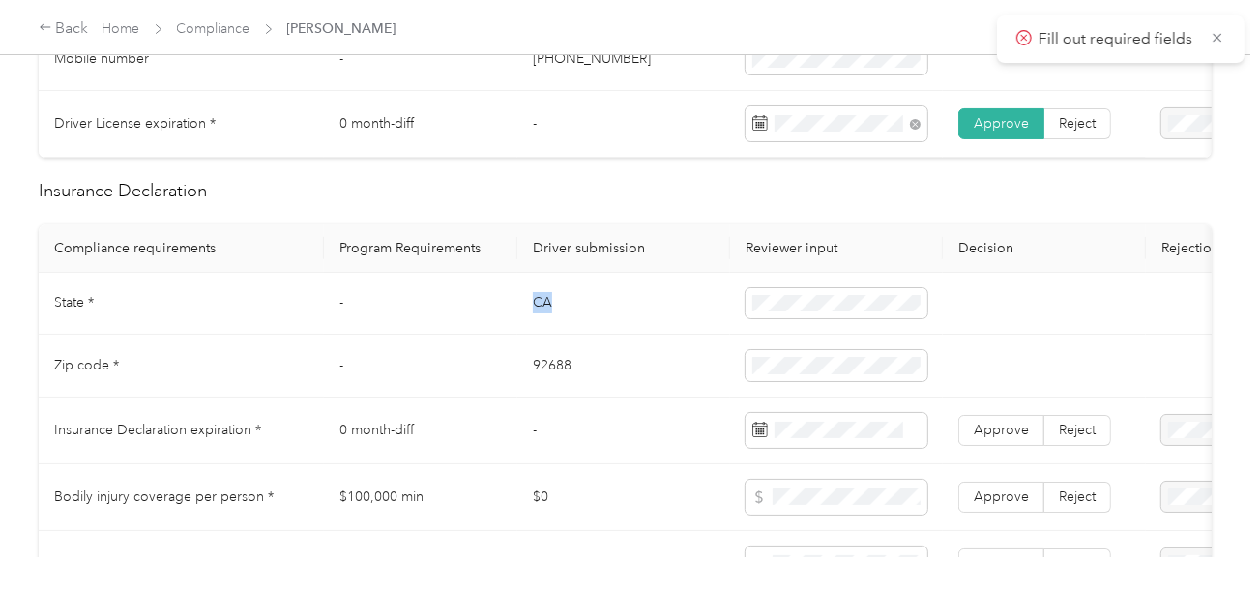
click at [544, 319] on td "CA" at bounding box center [623, 304] width 213 height 63
drag, startPoint x: 1014, startPoint y: 320, endPoint x: 934, endPoint y: 309, distance: 81.0
click at [1004, 322] on td at bounding box center [1044, 304] width 203 height 63
click at [973, 307] on td at bounding box center [1044, 304] width 203 height 63
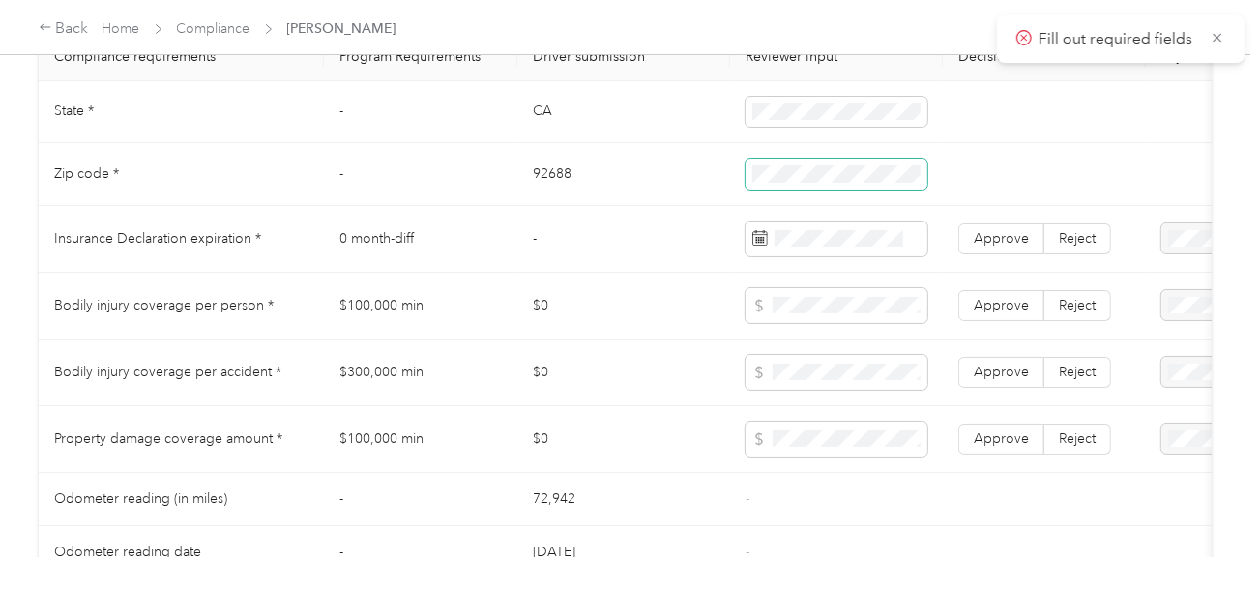
scroll to position [1160, 0]
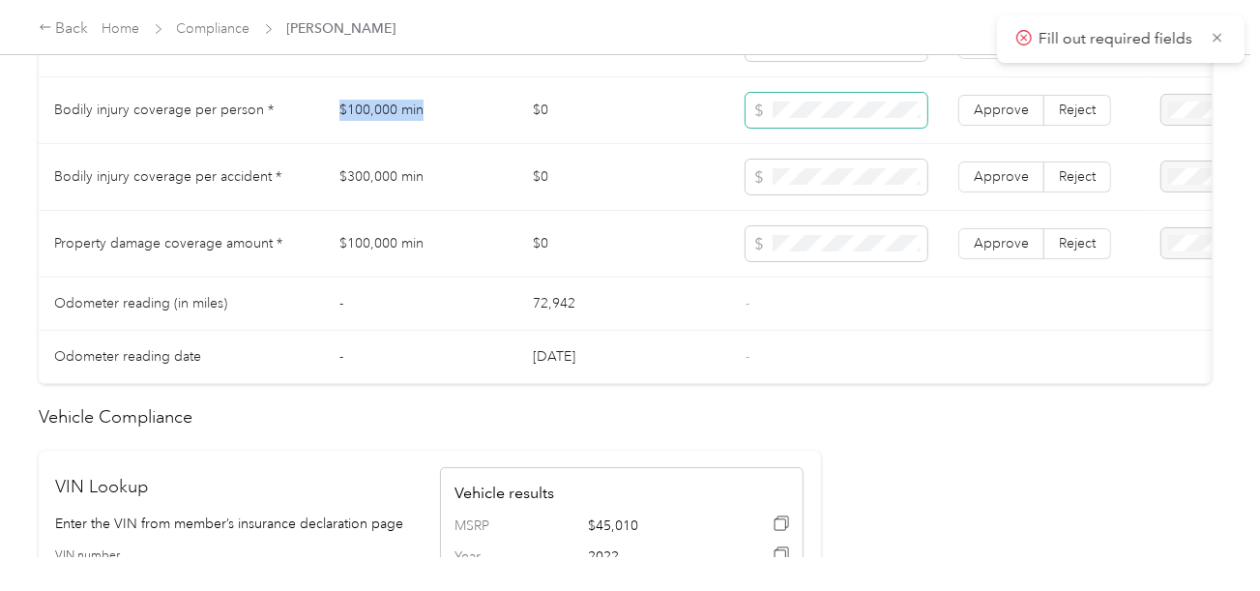
drag, startPoint x: 314, startPoint y: 121, endPoint x: 762, endPoint y: 122, distance: 447.7
click at [496, 122] on tr "Bodily injury coverage per person * $100,000 min $0 Approve Reject" at bounding box center [720, 110] width 1363 height 67
click at [797, 243] on span at bounding box center [837, 243] width 182 height 35
drag, startPoint x: 307, startPoint y: 154, endPoint x: 810, endPoint y: 165, distance: 502.9
click at [450, 165] on tr "Bodily injury coverage per accident * $300,000 min $0 Approve Reject" at bounding box center [720, 177] width 1363 height 67
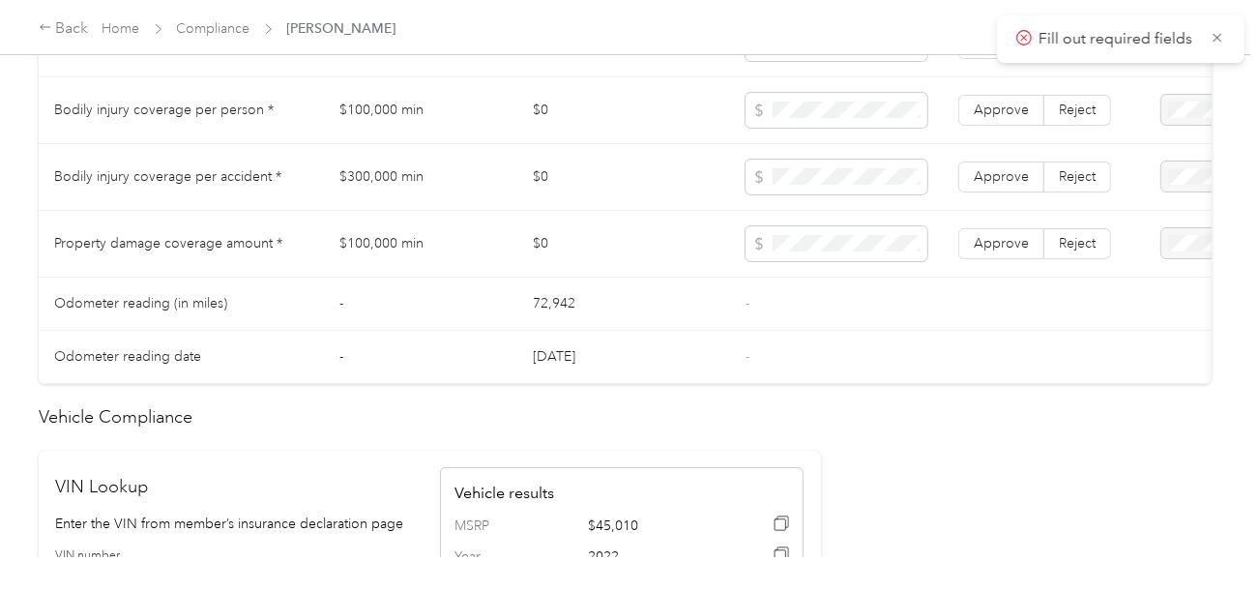
click at [823, 165] on td at bounding box center [836, 177] width 213 height 67
click at [992, 180] on span "Approve" at bounding box center [1001, 176] width 55 height 16
drag, startPoint x: 998, startPoint y: 132, endPoint x: 1004, endPoint y: 155, distance: 23.0
click at [1001, 141] on td "Approve Reject" at bounding box center [1044, 110] width 203 height 67
click at [1017, 259] on label "Approve" at bounding box center [1001, 243] width 86 height 31
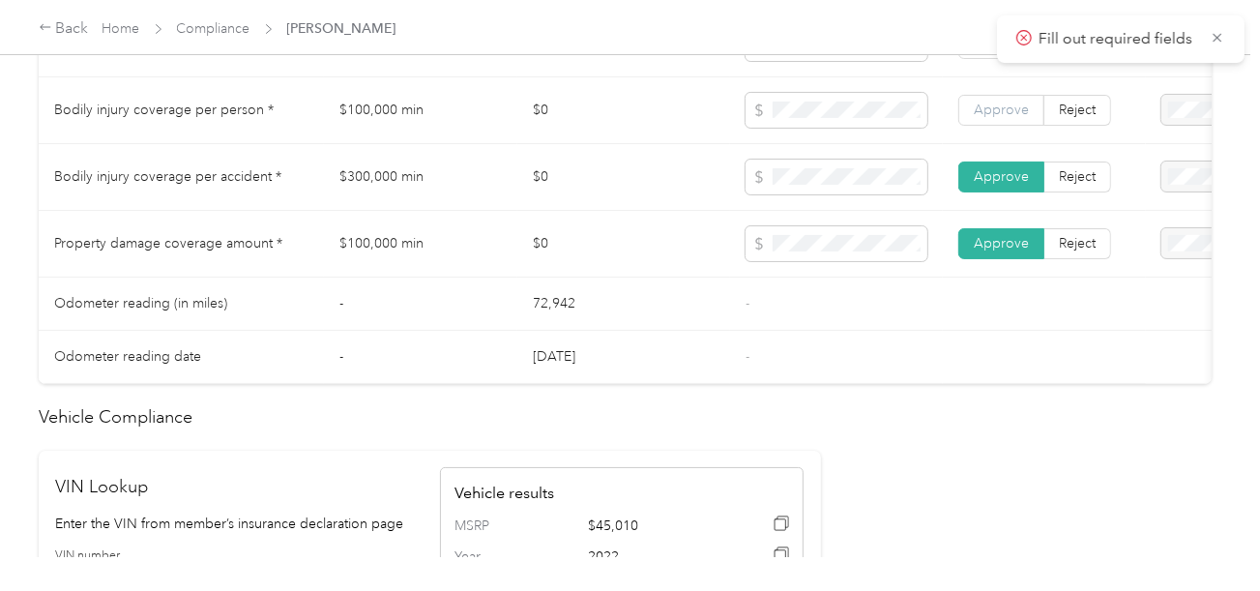
click at [990, 115] on span "Approve" at bounding box center [1001, 110] width 55 height 16
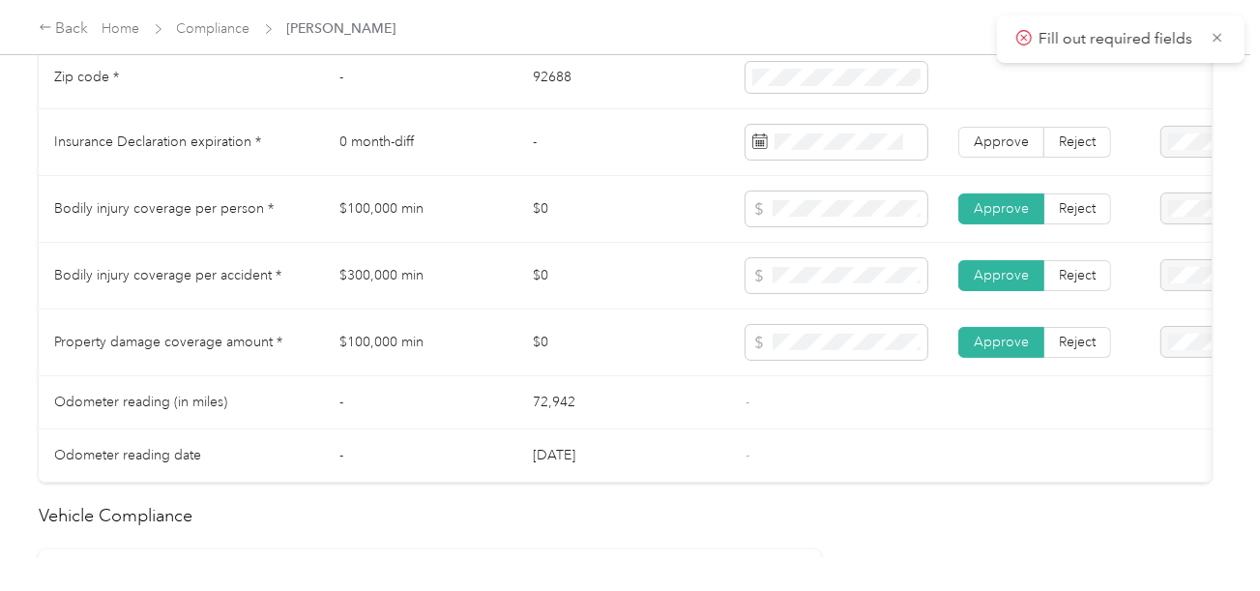
scroll to position [967, 0]
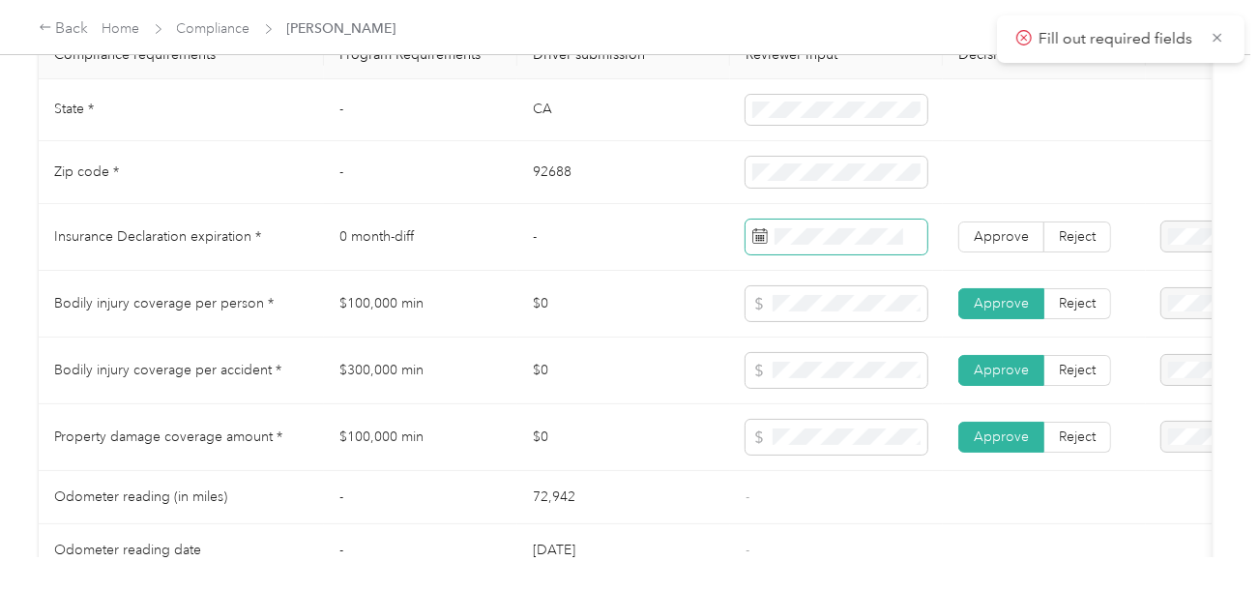
click at [839, 235] on span at bounding box center [837, 236] width 182 height 35
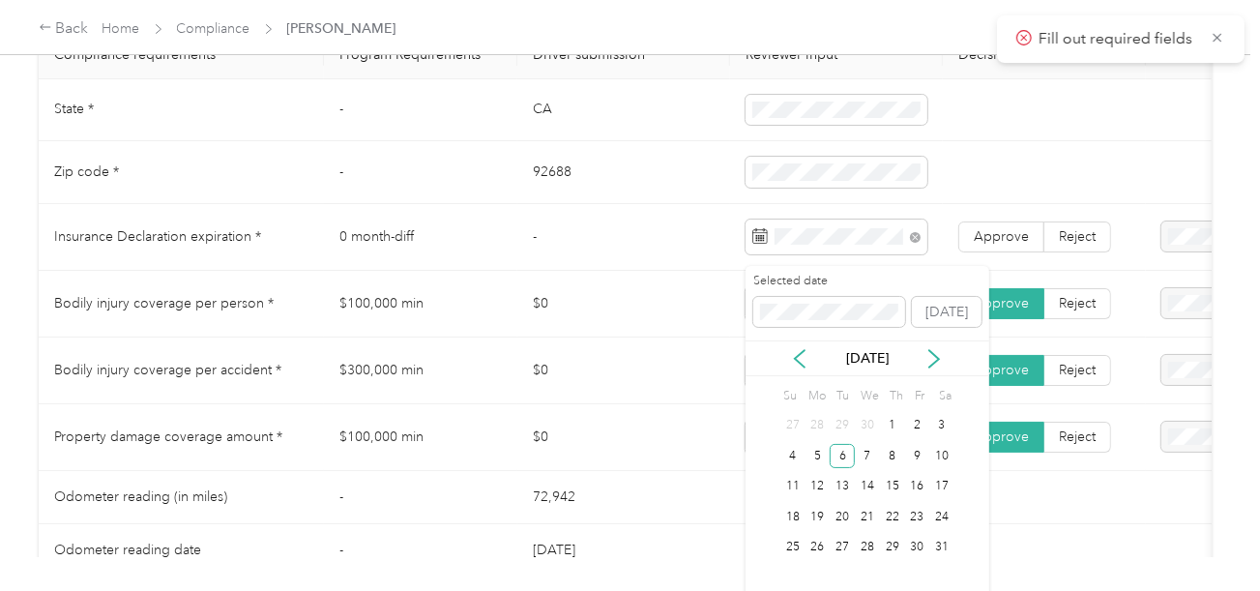
drag, startPoint x: 842, startPoint y: 460, endPoint x: 905, endPoint y: 341, distance: 134.5
click at [842, 459] on div "6" at bounding box center [842, 456] width 25 height 24
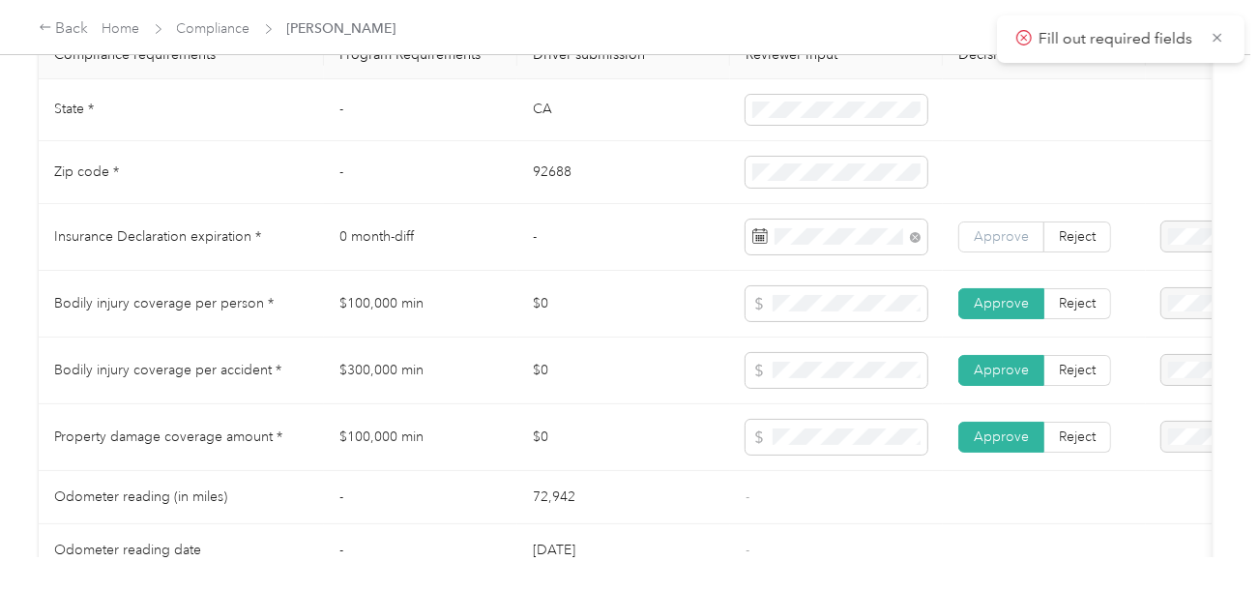
drag, startPoint x: 1060, startPoint y: 232, endPoint x: 1008, endPoint y: 254, distance: 56.8
click at [1057, 233] on label "Reject" at bounding box center [1077, 236] width 67 height 31
click at [1008, 252] on label "Approve" at bounding box center [1001, 236] width 86 height 31
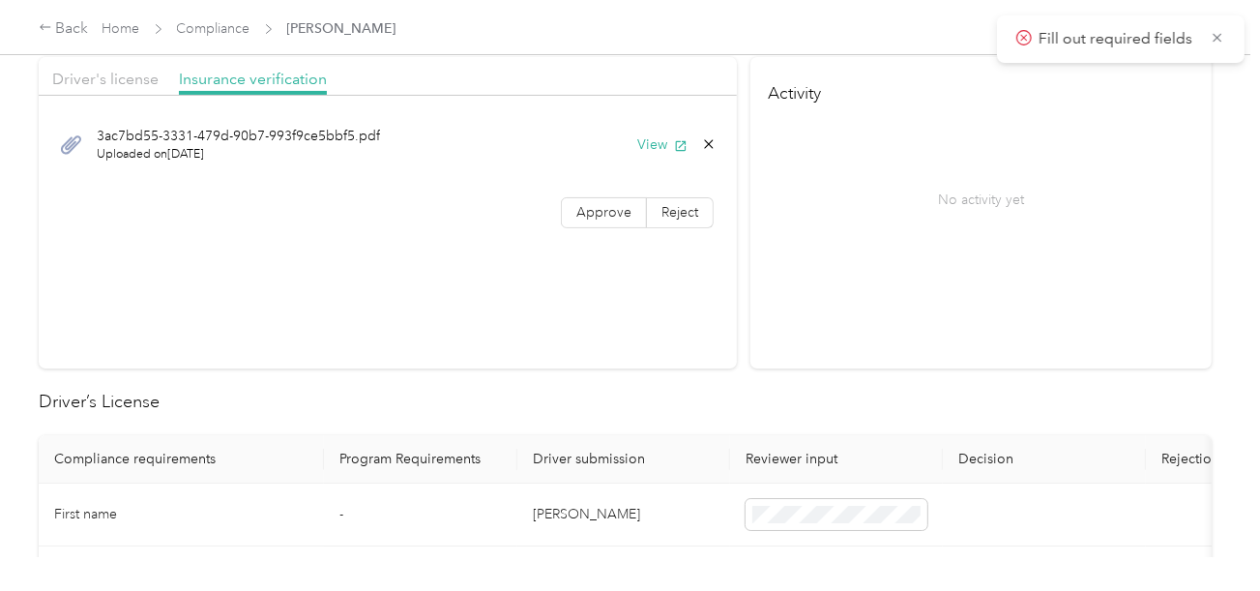
scroll to position [96, 0]
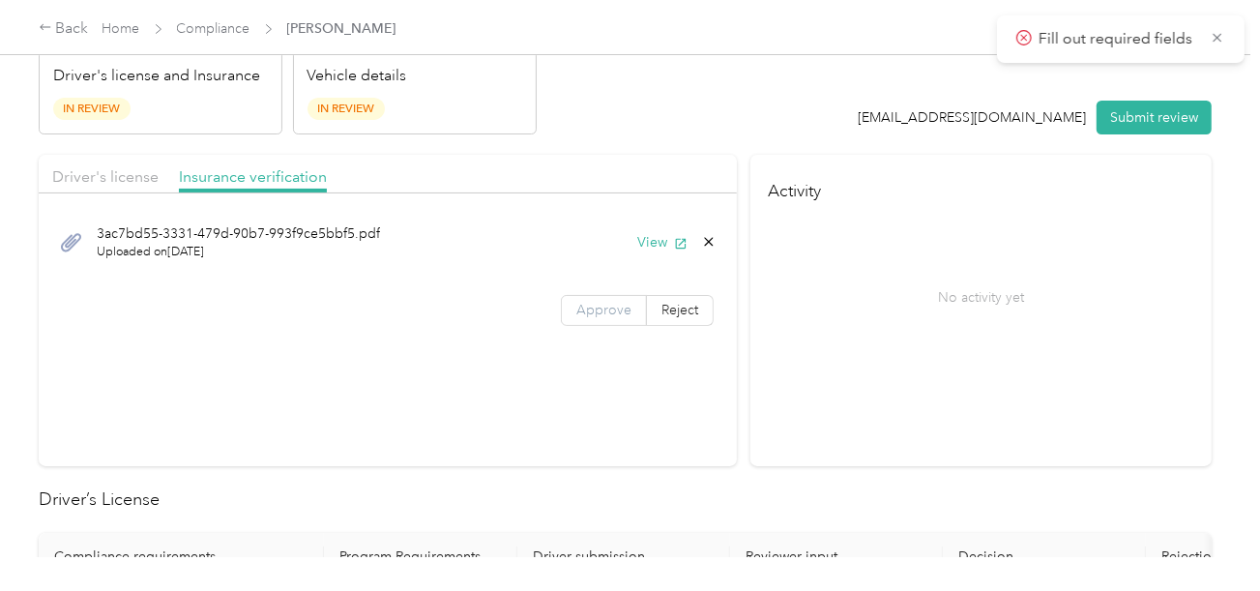
click at [583, 312] on span "Approve" at bounding box center [603, 310] width 55 height 16
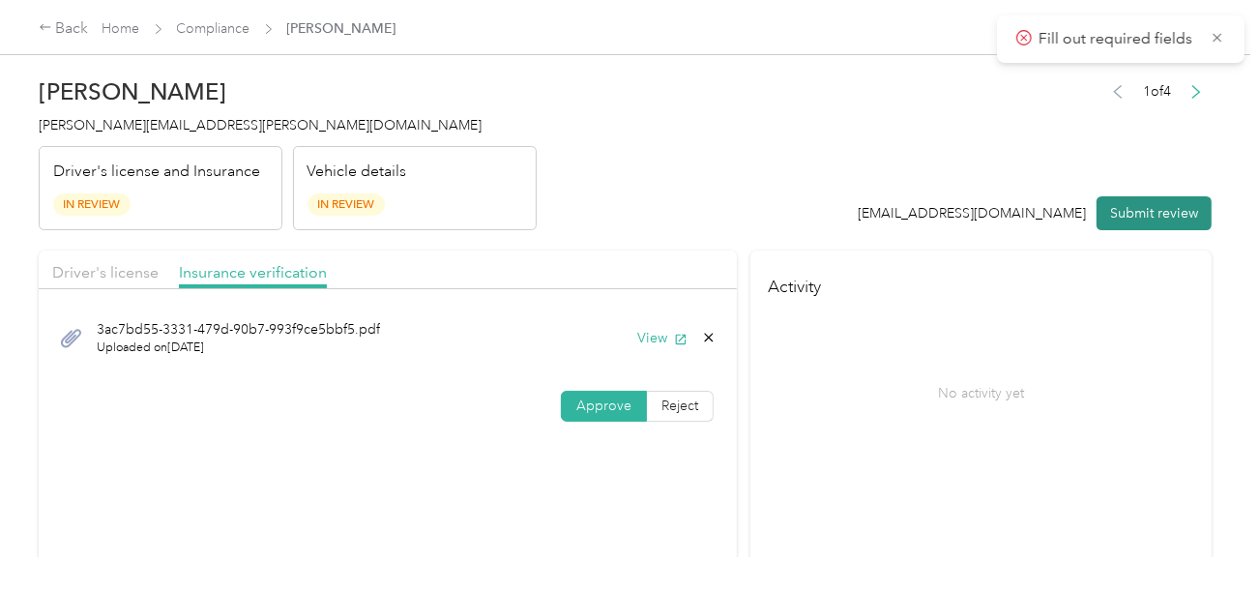
click at [1161, 210] on button "Submit review" at bounding box center [1154, 213] width 115 height 34
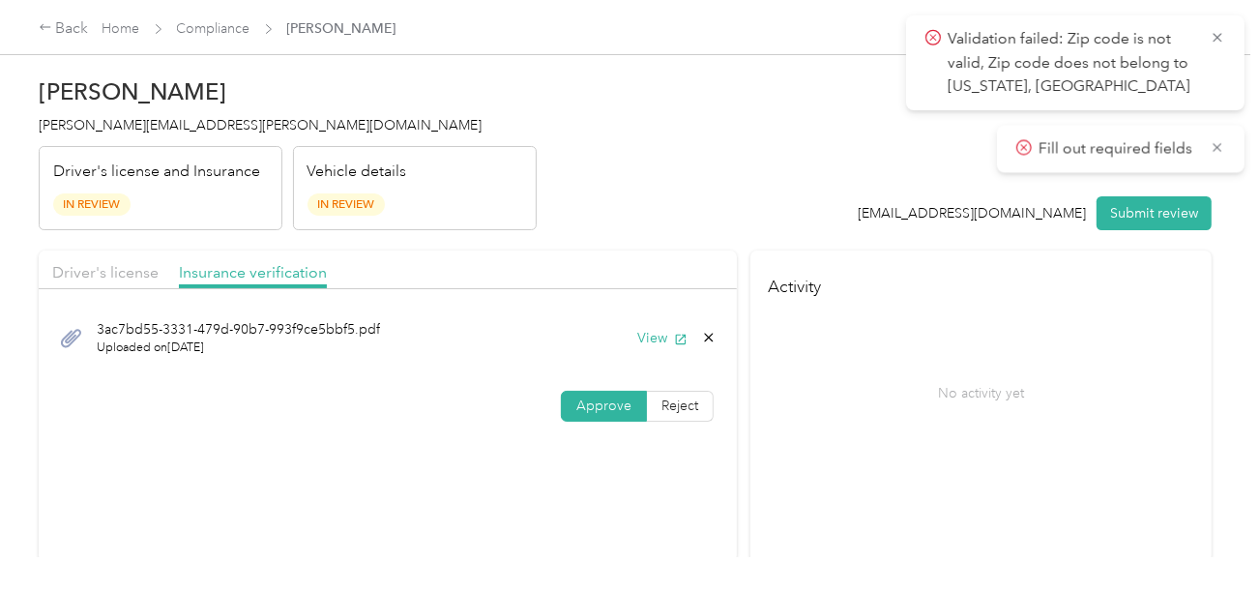
click at [73, 200] on span "In Review" at bounding box center [91, 204] width 77 height 22
click at [94, 151] on div "Driver's license and Insurance In Review" at bounding box center [161, 188] width 244 height 85
click at [111, 132] on span "[PERSON_NAME][EMAIL_ADDRESS][PERSON_NAME][DOMAIN_NAME]" at bounding box center [260, 125] width 443 height 16
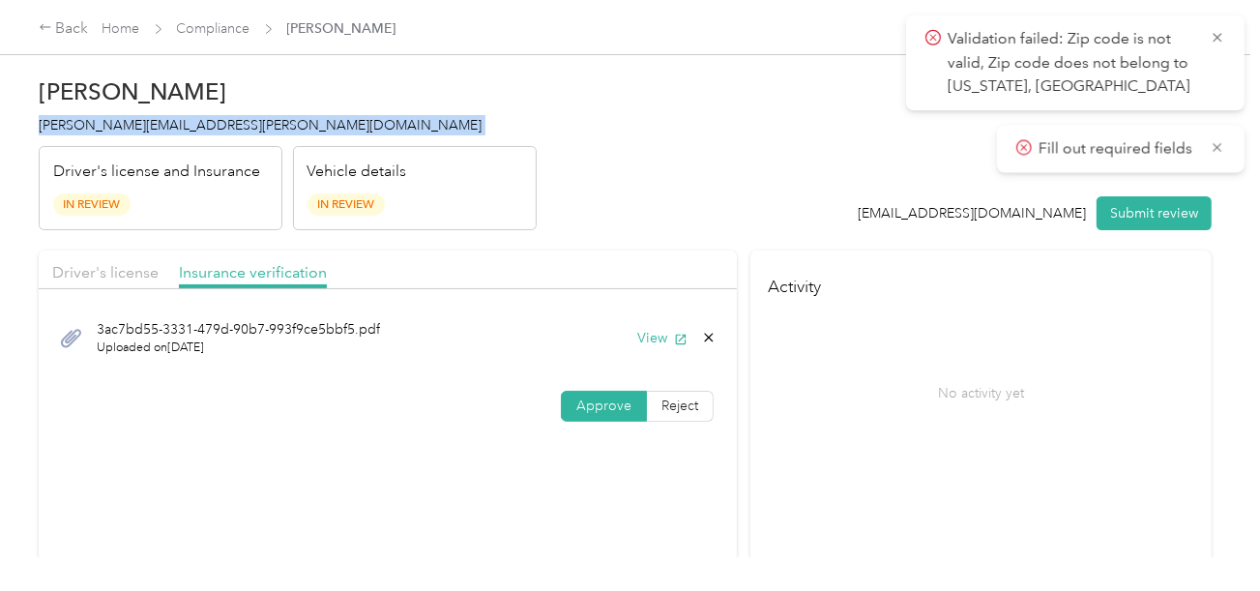
click at [111, 132] on span "[PERSON_NAME][EMAIL_ADDRESS][PERSON_NAME][DOMAIN_NAME]" at bounding box center [260, 125] width 443 height 16
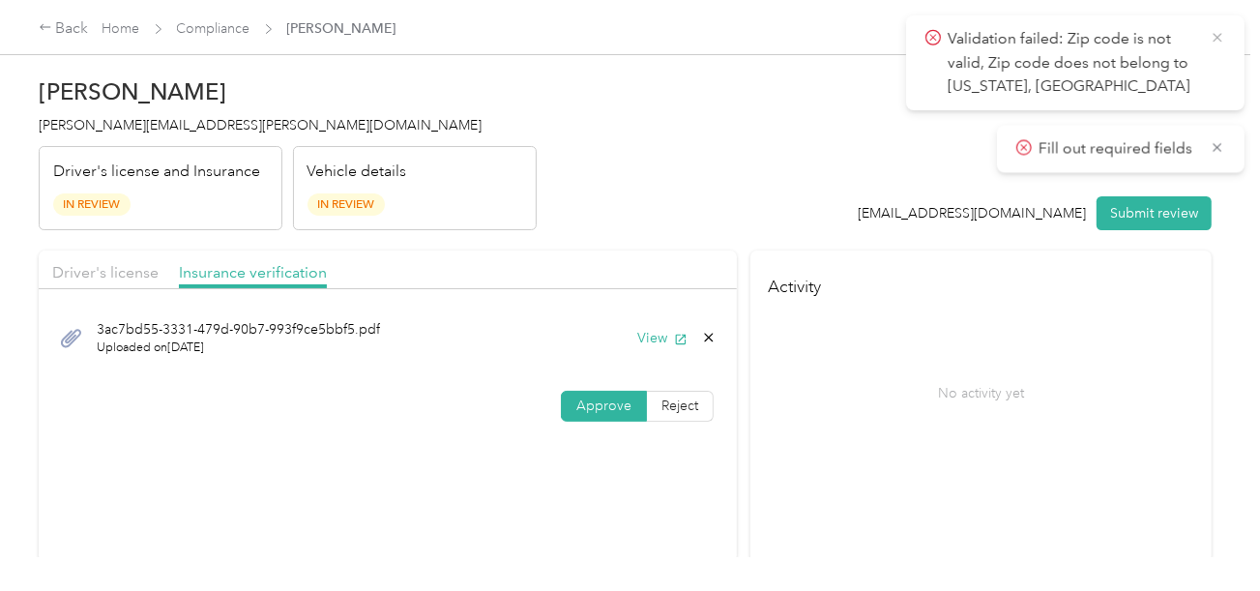
click at [1221, 32] on icon at bounding box center [1217, 37] width 15 height 17
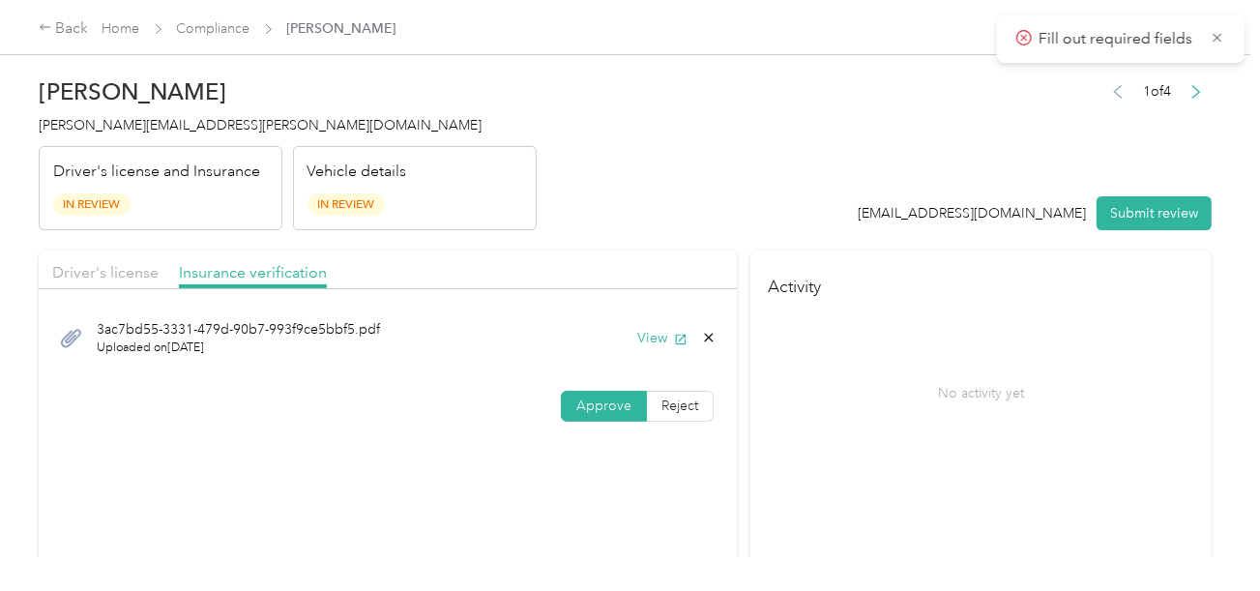
click at [1221, 32] on icon at bounding box center [1217, 37] width 15 height 17
click at [948, 173] on div "1 of 4 [EMAIL_ADDRESS][DOMAIN_NAME] Submit review" at bounding box center [1036, 154] width 354 height 153
click at [1120, 215] on button "Submit review" at bounding box center [1154, 213] width 115 height 34
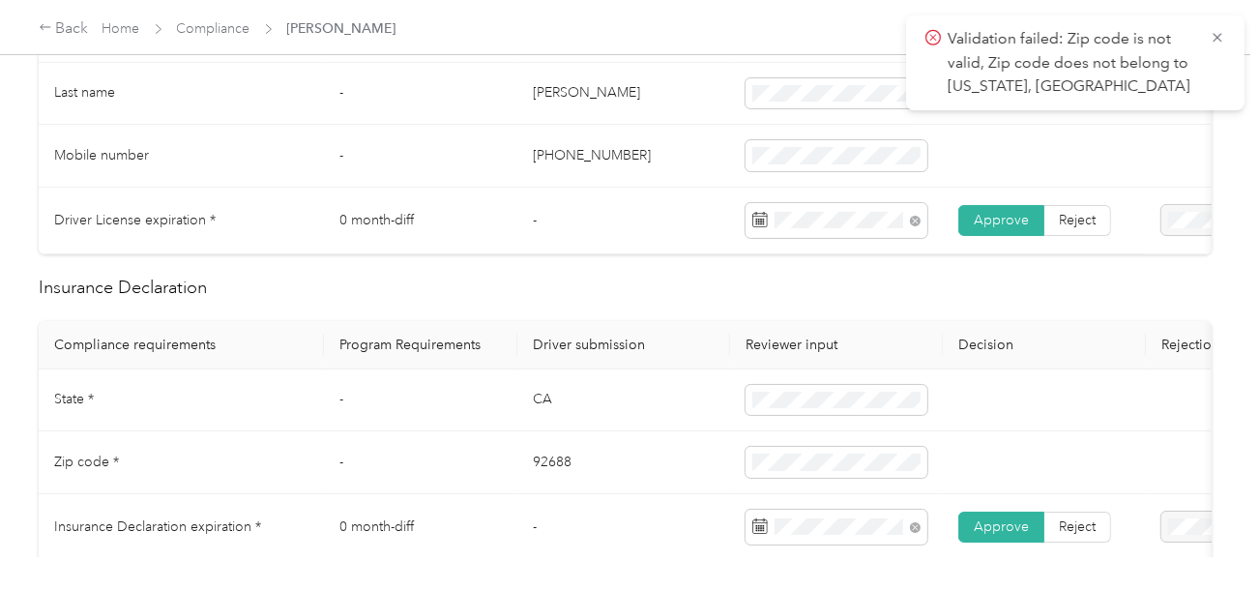
scroll to position [869, 0]
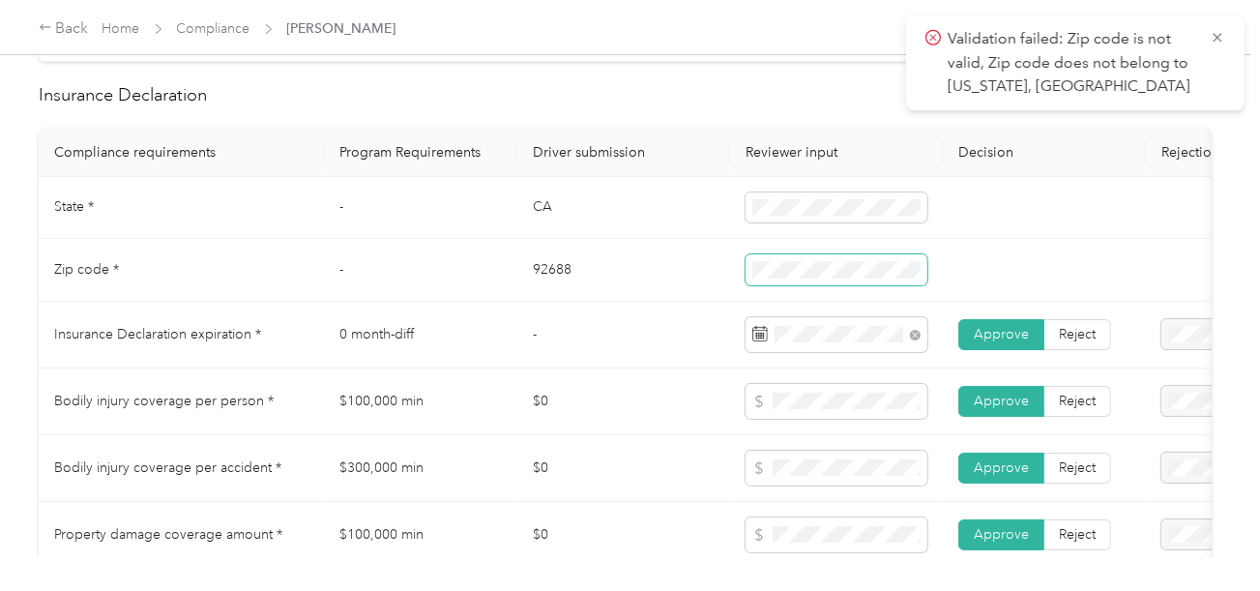
click at [702, 294] on tr "Zip code * - 92688" at bounding box center [720, 270] width 1363 height 63
click at [666, 262] on td "92688" at bounding box center [623, 270] width 213 height 63
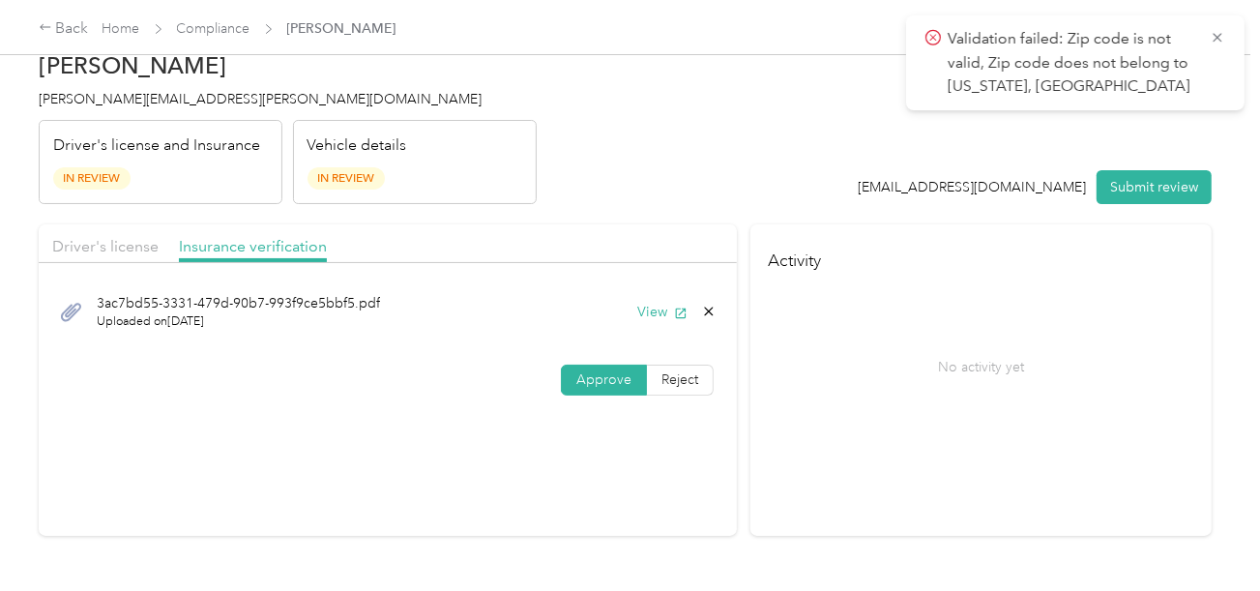
scroll to position [0, 0]
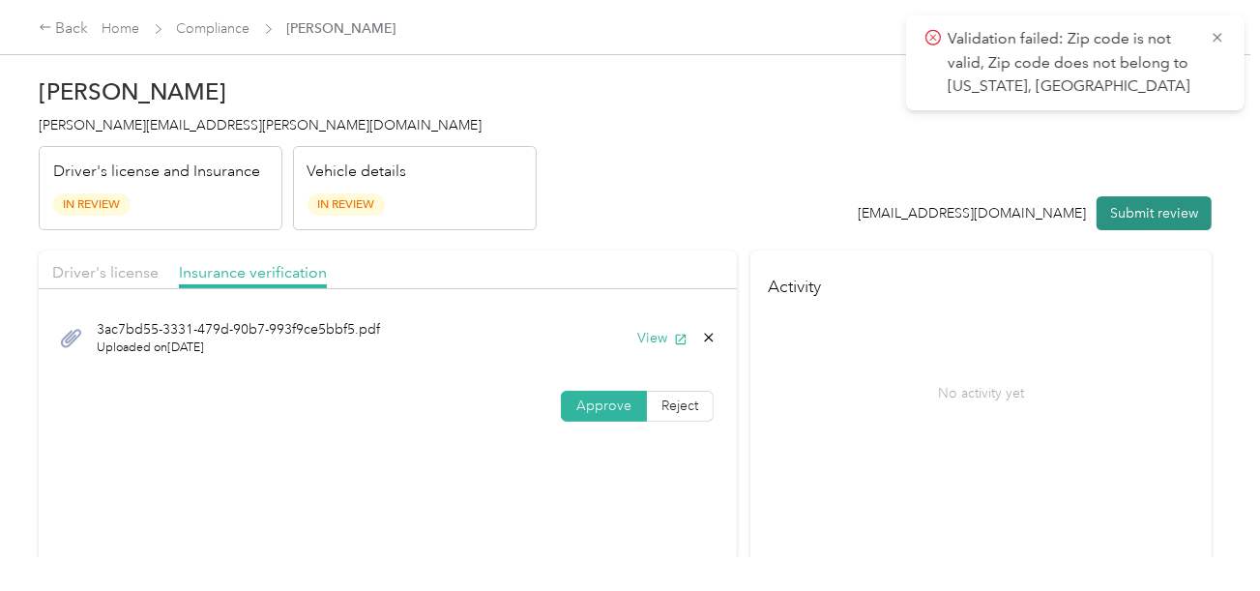
click at [1139, 205] on button "Submit review" at bounding box center [1154, 213] width 115 height 34
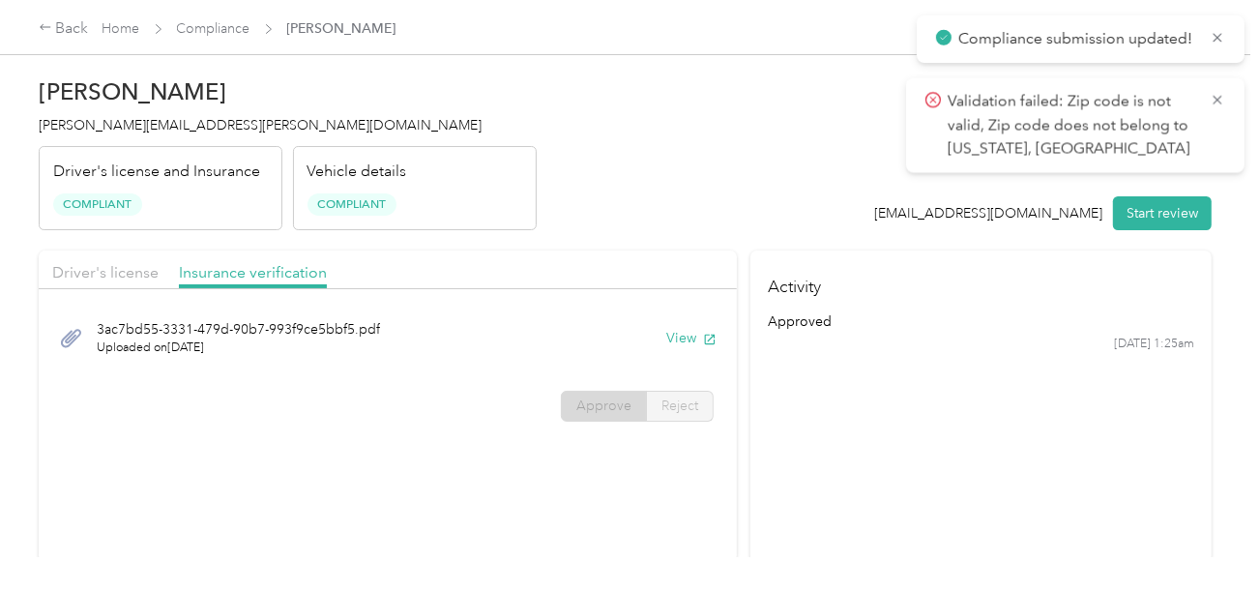
click at [135, 111] on div "[PERSON_NAME] Cuttrell [EMAIL_ADDRESS][PERSON_NAME][DOMAIN_NAME] Driver's licen…" at bounding box center [288, 149] width 498 height 162
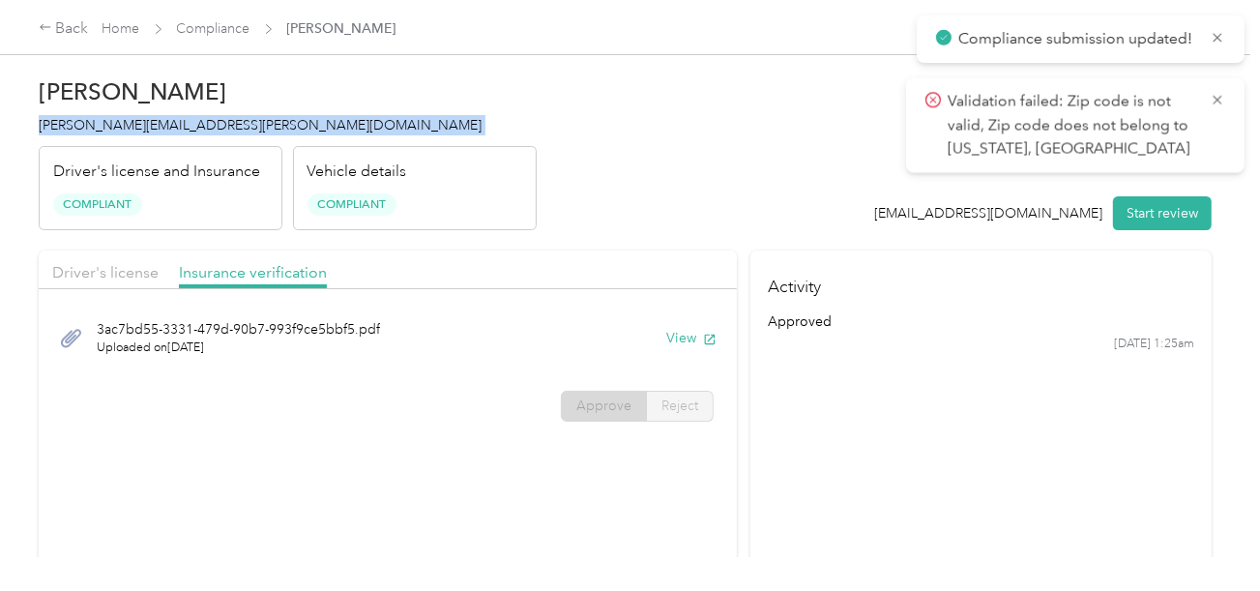
click at [135, 111] on div "[PERSON_NAME] Cuttrell [EMAIL_ADDRESS][PERSON_NAME][DOMAIN_NAME] Driver's licen…" at bounding box center [288, 149] width 498 height 162
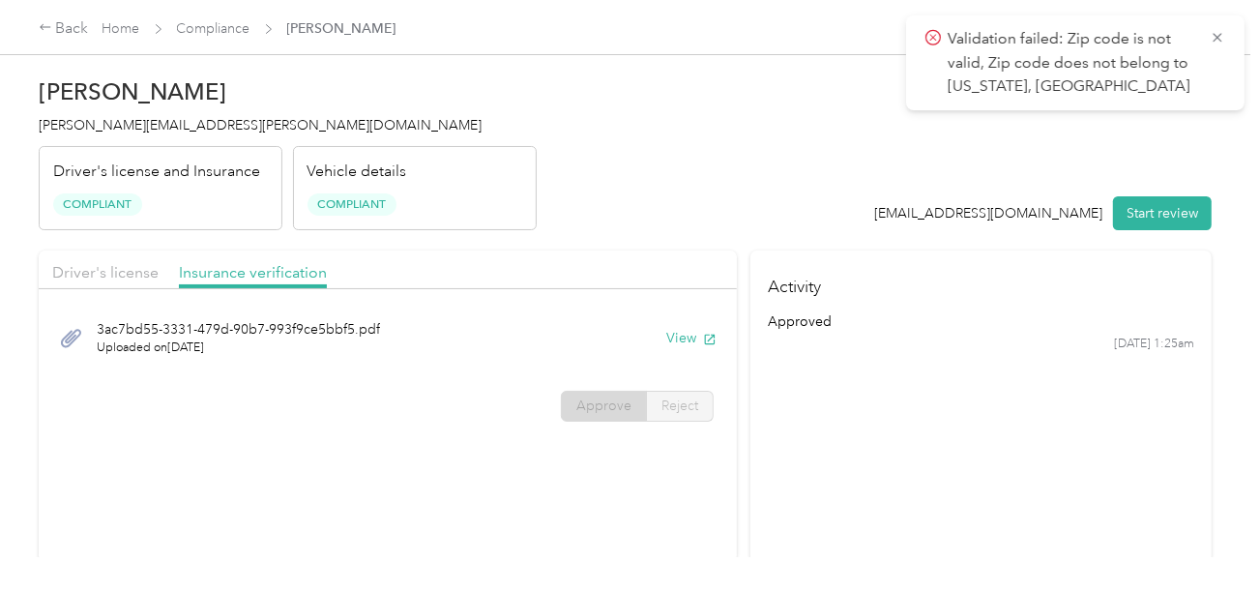
drag, startPoint x: 428, startPoint y: 76, endPoint x: 303, endPoint y: 43, distance: 130.2
click at [420, 78] on h2 "[PERSON_NAME]" at bounding box center [288, 91] width 498 height 27
click at [218, 27] on link "Compliance" at bounding box center [213, 28] width 73 height 16
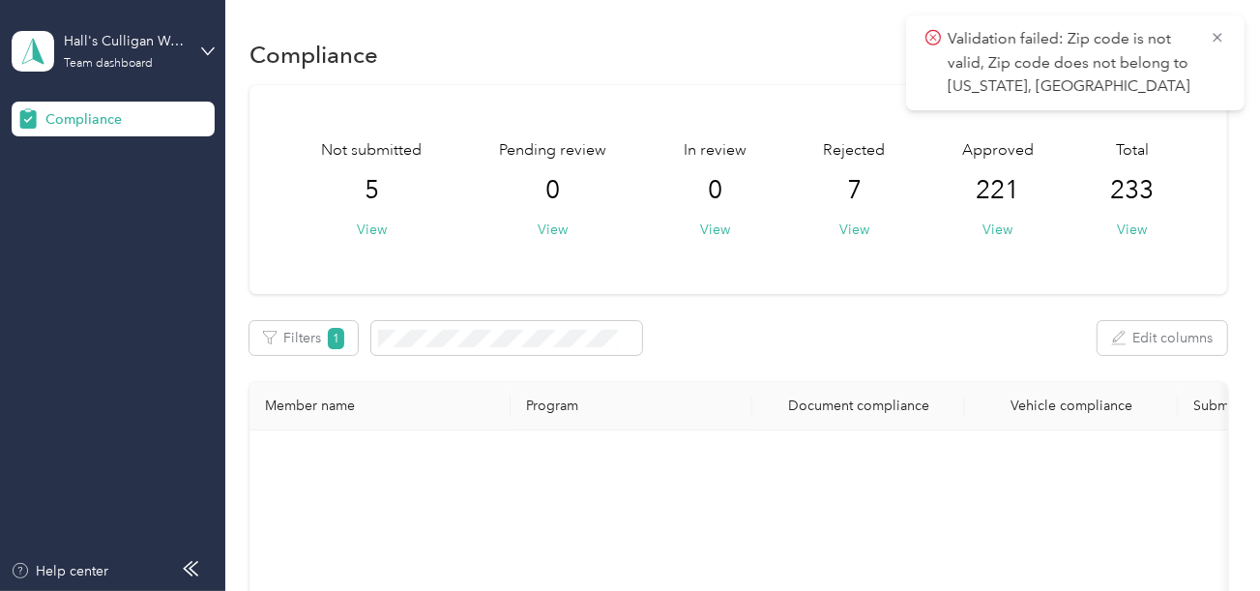
click at [1111, 227] on div "Total 233 View" at bounding box center [1133, 189] width 44 height 101
click at [1118, 225] on button "View" at bounding box center [1133, 229] width 30 height 20
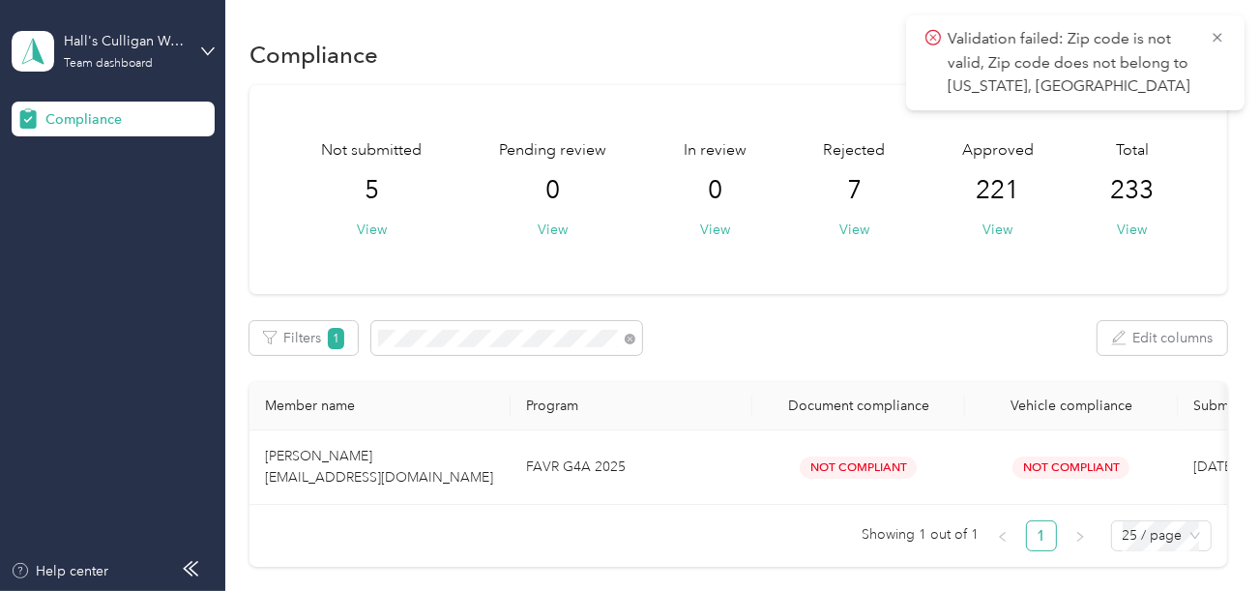
click at [599, 474] on td "FAVR G4A 2025" at bounding box center [632, 467] width 242 height 74
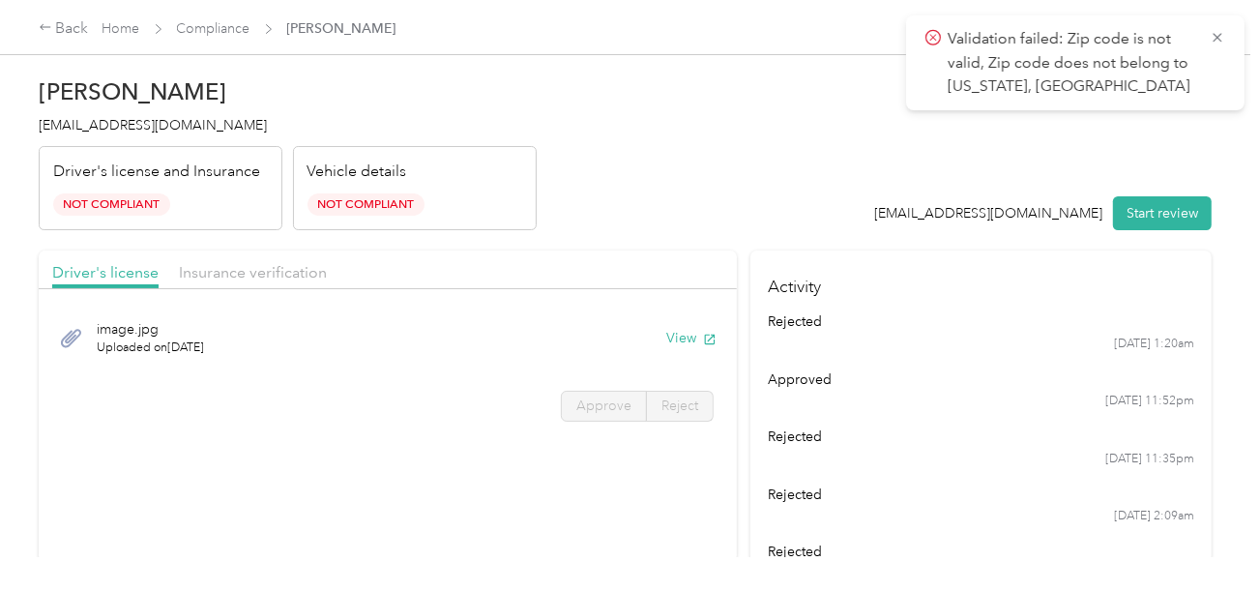
drag, startPoint x: 286, startPoint y: 290, endPoint x: 349, endPoint y: 282, distance: 63.3
click at [288, 290] on div at bounding box center [388, 294] width 698 height 11
click at [566, 227] on header "[PERSON_NAME] [EMAIL_ADDRESS][DOMAIN_NAME] Driver's license and Insurance Not C…" at bounding box center [625, 149] width 1173 height 162
drag, startPoint x: 306, startPoint y: 273, endPoint x: 641, endPoint y: 215, distance: 340.5
click at [305, 273] on span "Insurance verification" at bounding box center [253, 272] width 148 height 18
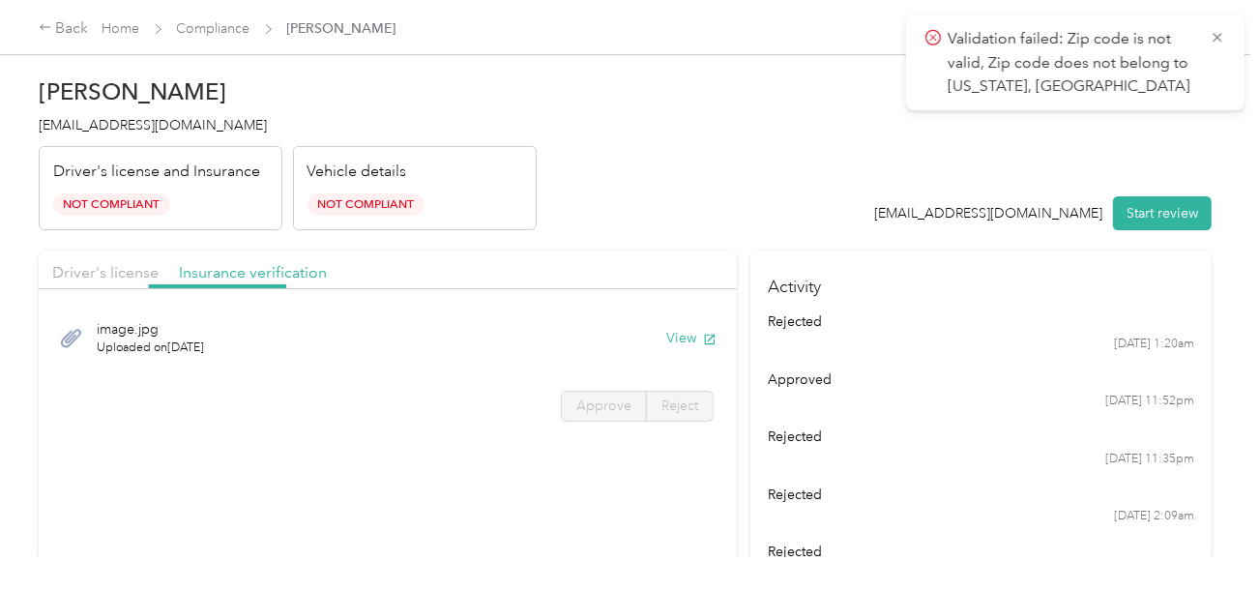
click at [658, 211] on header "[PERSON_NAME] [EMAIL_ADDRESS][DOMAIN_NAME] Driver's license and Insurance Not C…" at bounding box center [625, 149] width 1173 height 162
click at [677, 332] on button "View" at bounding box center [691, 338] width 50 height 20
click at [207, 27] on link "Compliance" at bounding box center [213, 28] width 73 height 16
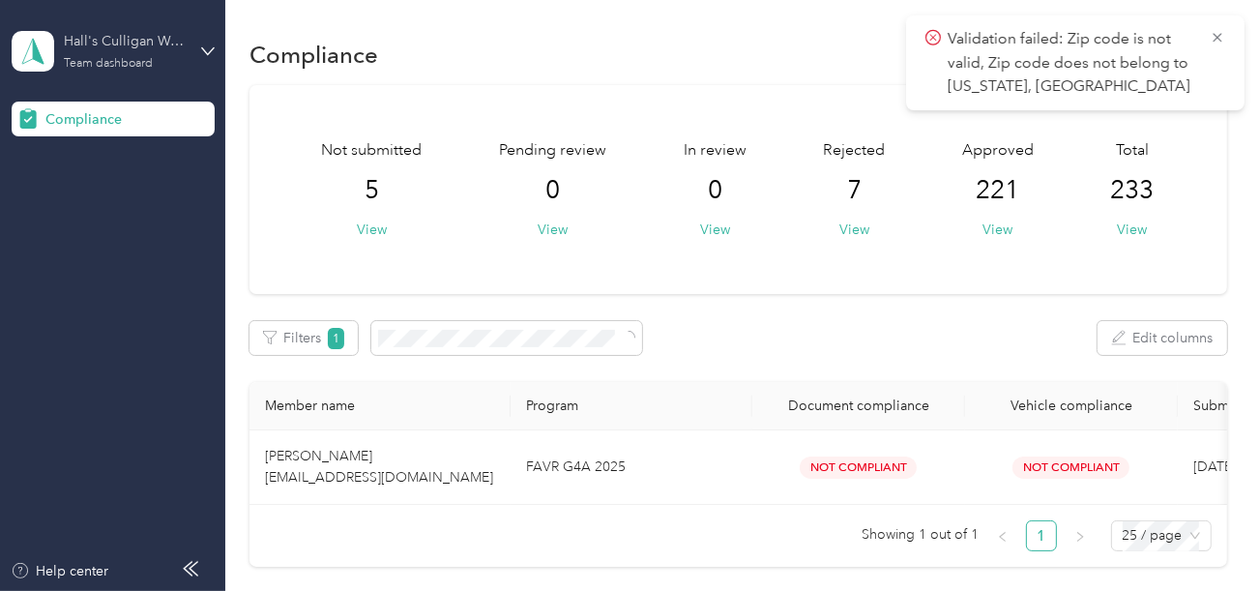
click at [139, 46] on div "Hall's Culligan Water" at bounding box center [124, 41] width 121 height 20
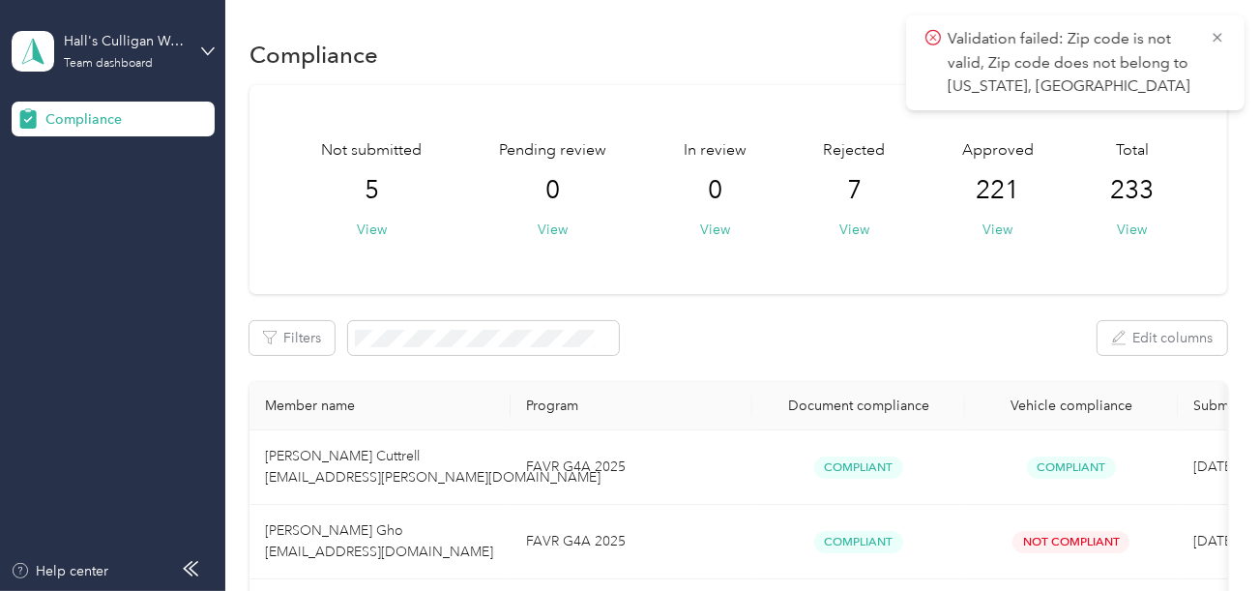
click at [88, 206] on div "Log out" at bounding box center [65, 202] width 74 height 20
